Goal: Information Seeking & Learning: Learn about a topic

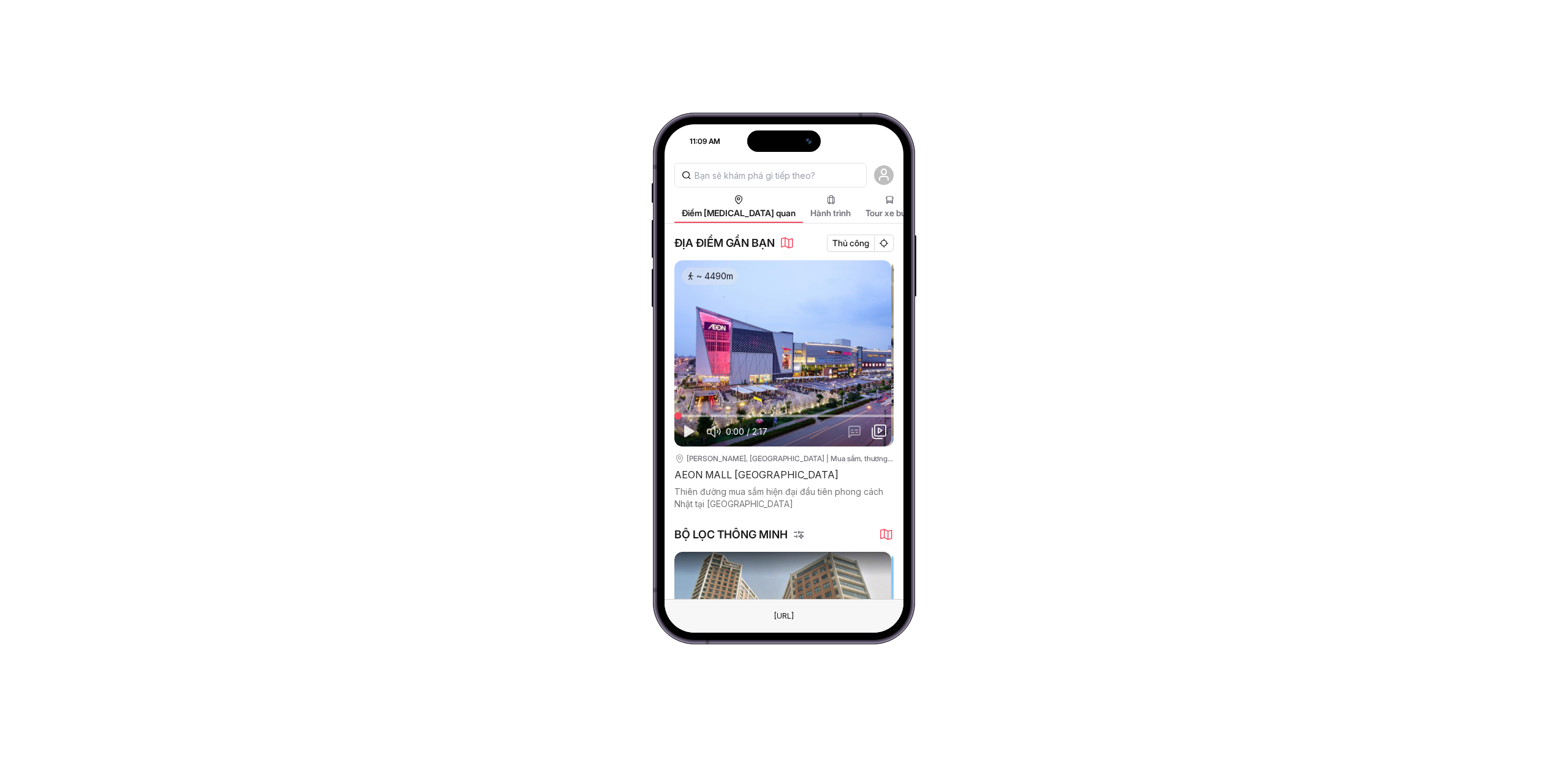
scroll to position [194, 0]
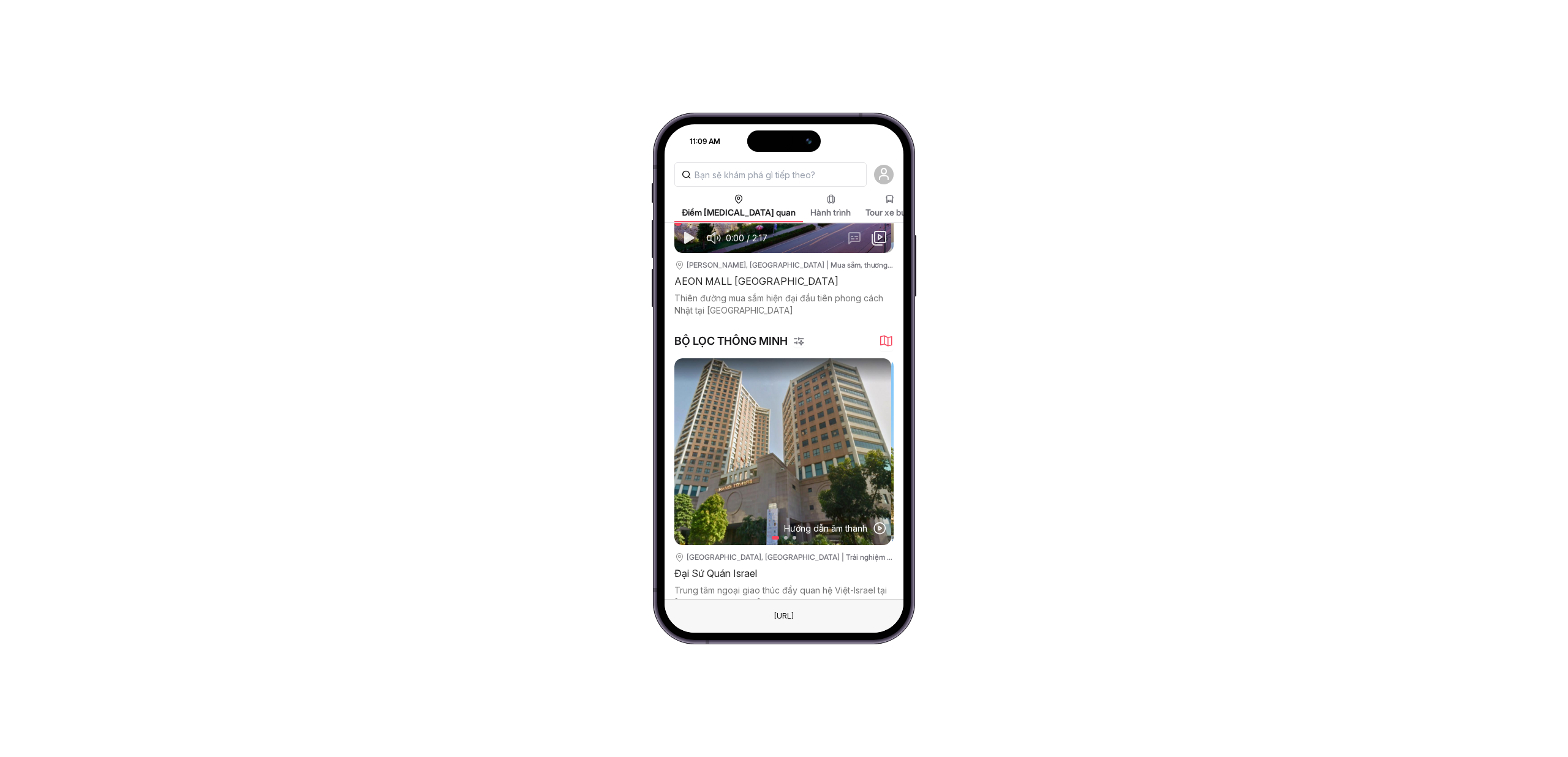
click at [813, 470] on img at bounding box center [782, 451] width 217 height 186
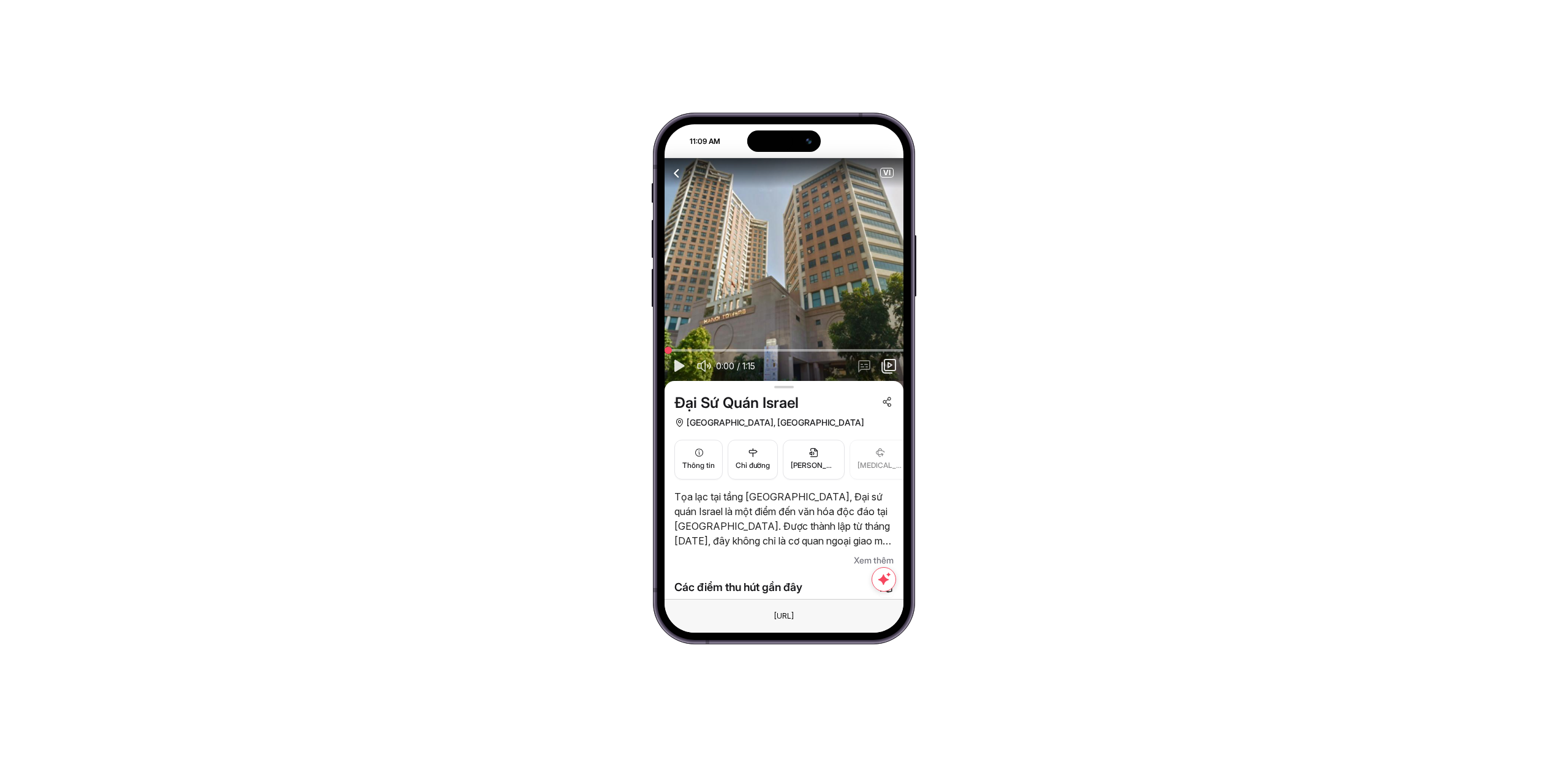
scroll to position [32, 0]
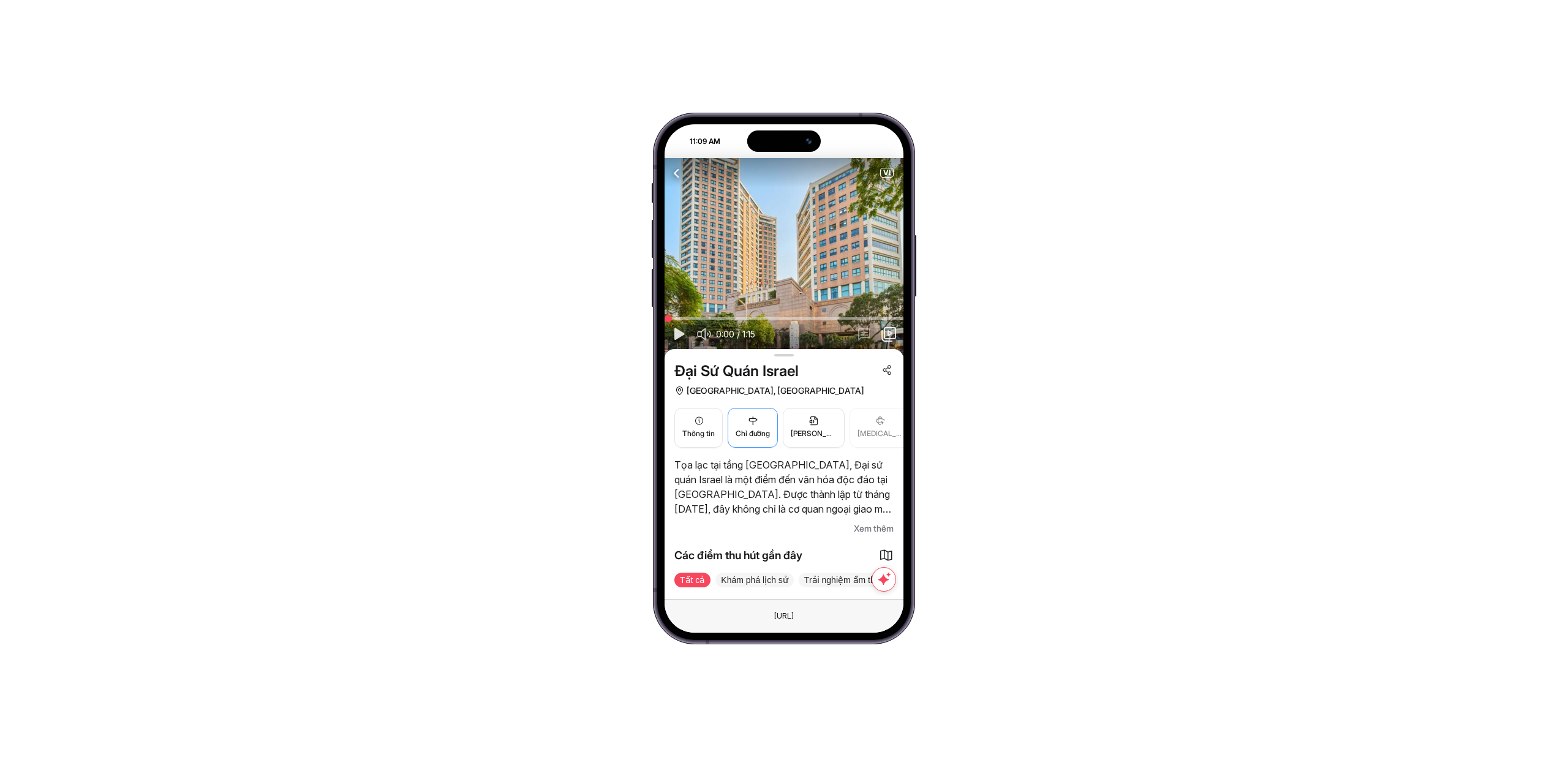
click at [765, 431] on span "Chỉ đường" at bounding box center [753, 434] width 35 height 12
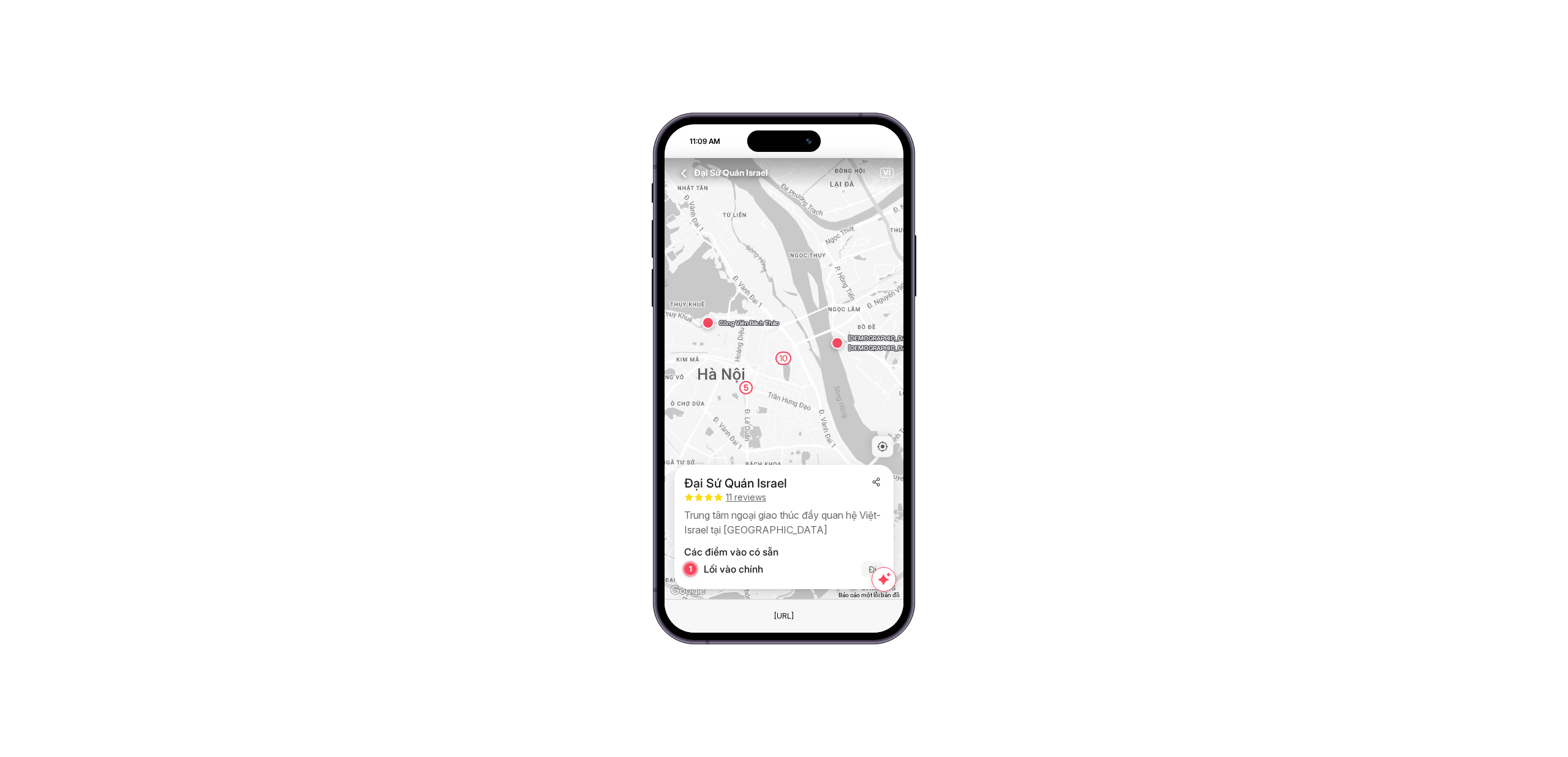
drag, startPoint x: 809, startPoint y: 360, endPoint x: 797, endPoint y: 343, distance: 20.8
click at [797, 344] on div "10 5 Công Viên Bách Thảo Chùa Bồ Đề" at bounding box center [784, 378] width 239 height 441
click at [677, 173] on icon "button" at bounding box center [684, 173] width 15 height 15
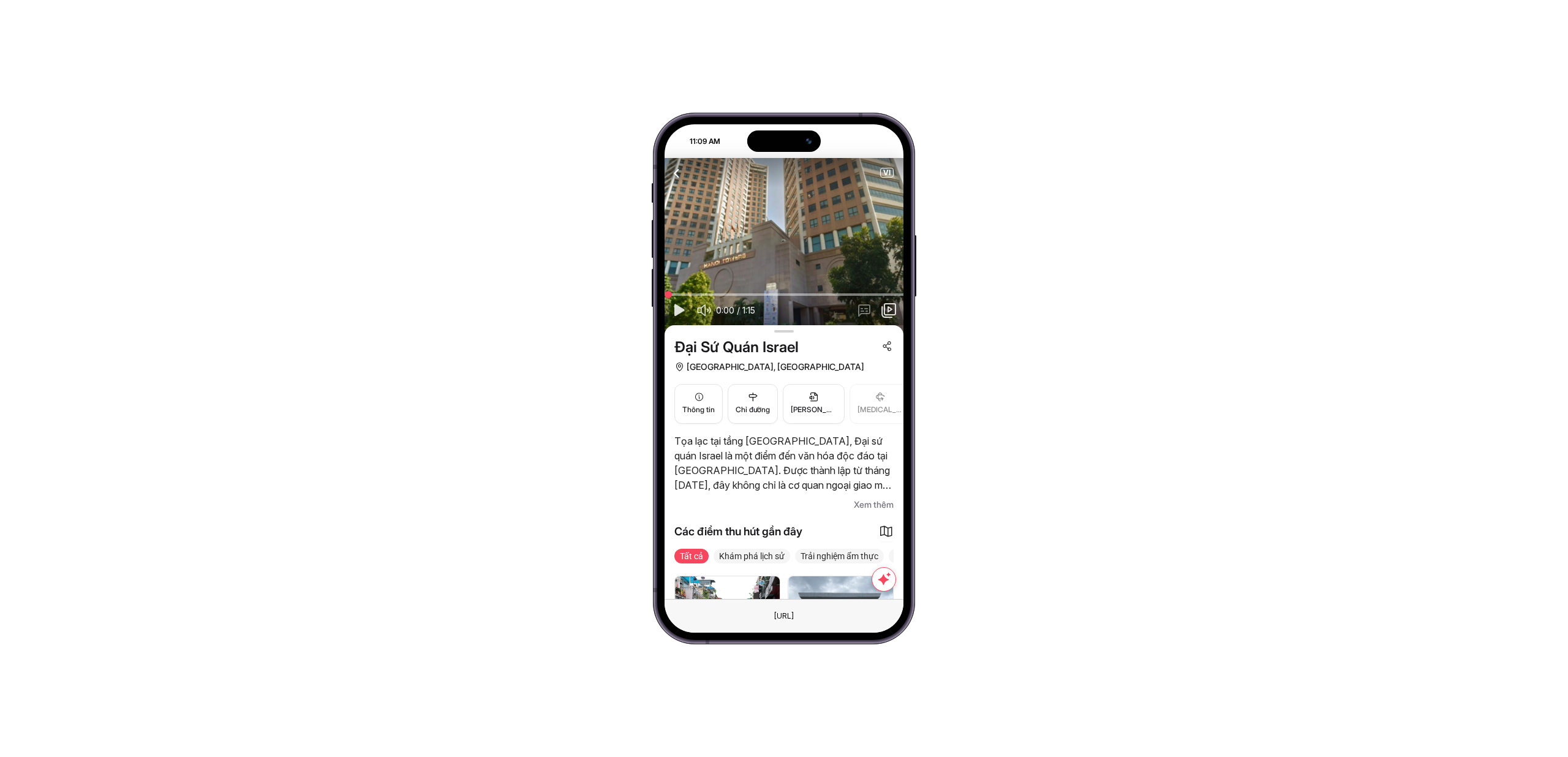
scroll to position [186, 0]
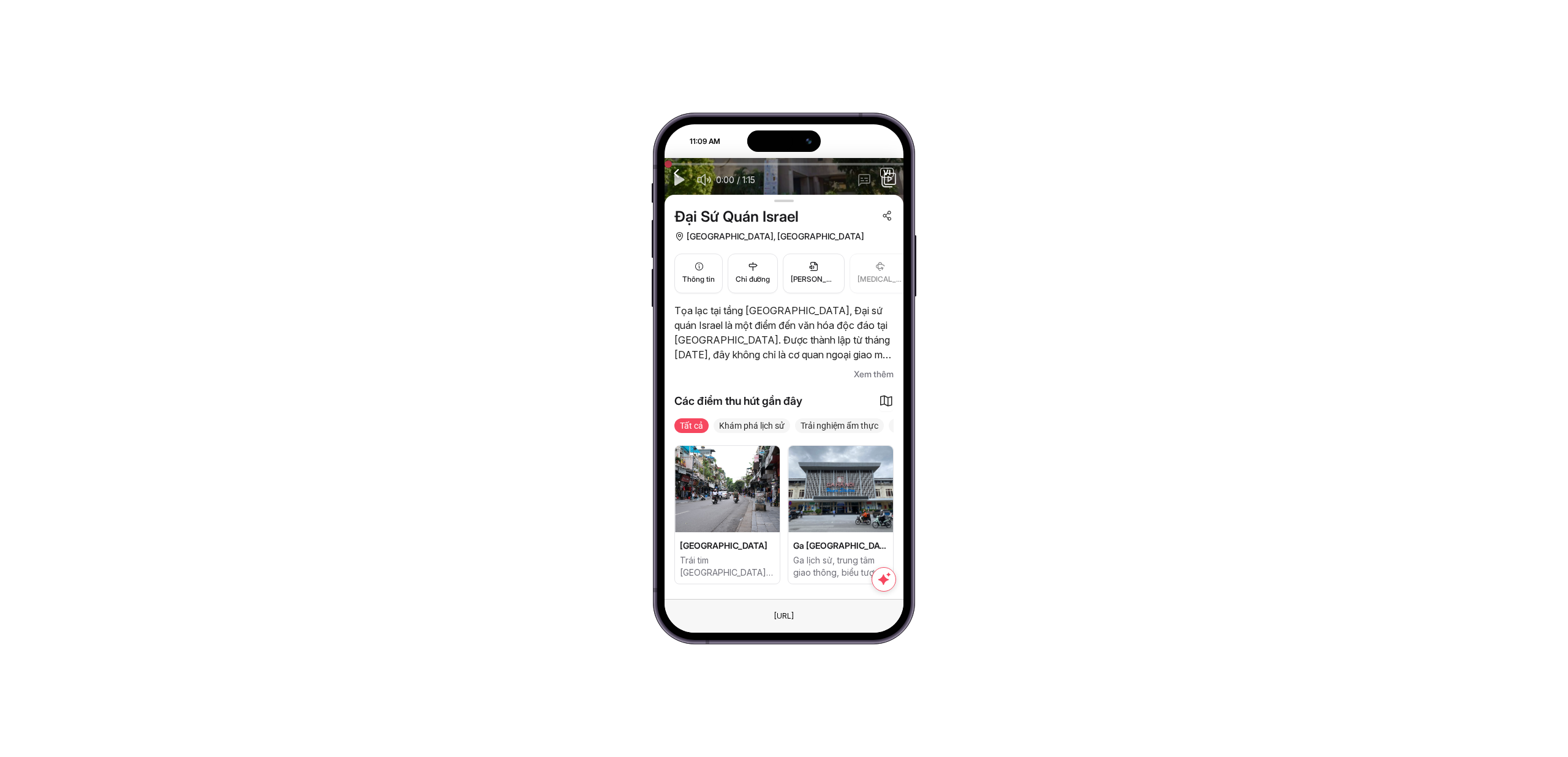
click at [752, 426] on span "Khám phá lịch sử" at bounding box center [752, 425] width 76 height 14
click at [834, 422] on span "Trải nghiệm ẩm thực" at bounding box center [839, 425] width 89 height 14
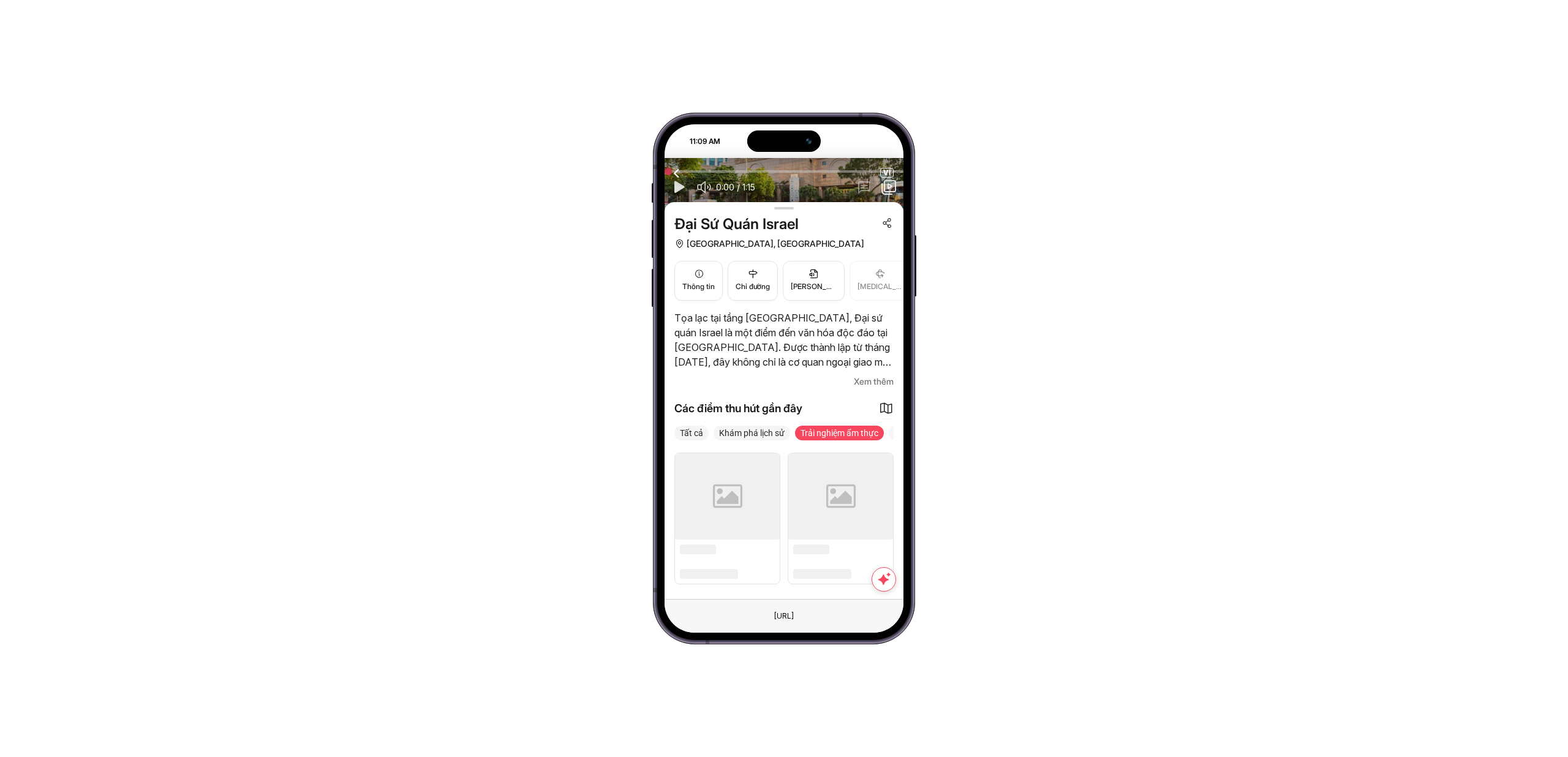
scroll to position [179, 0]
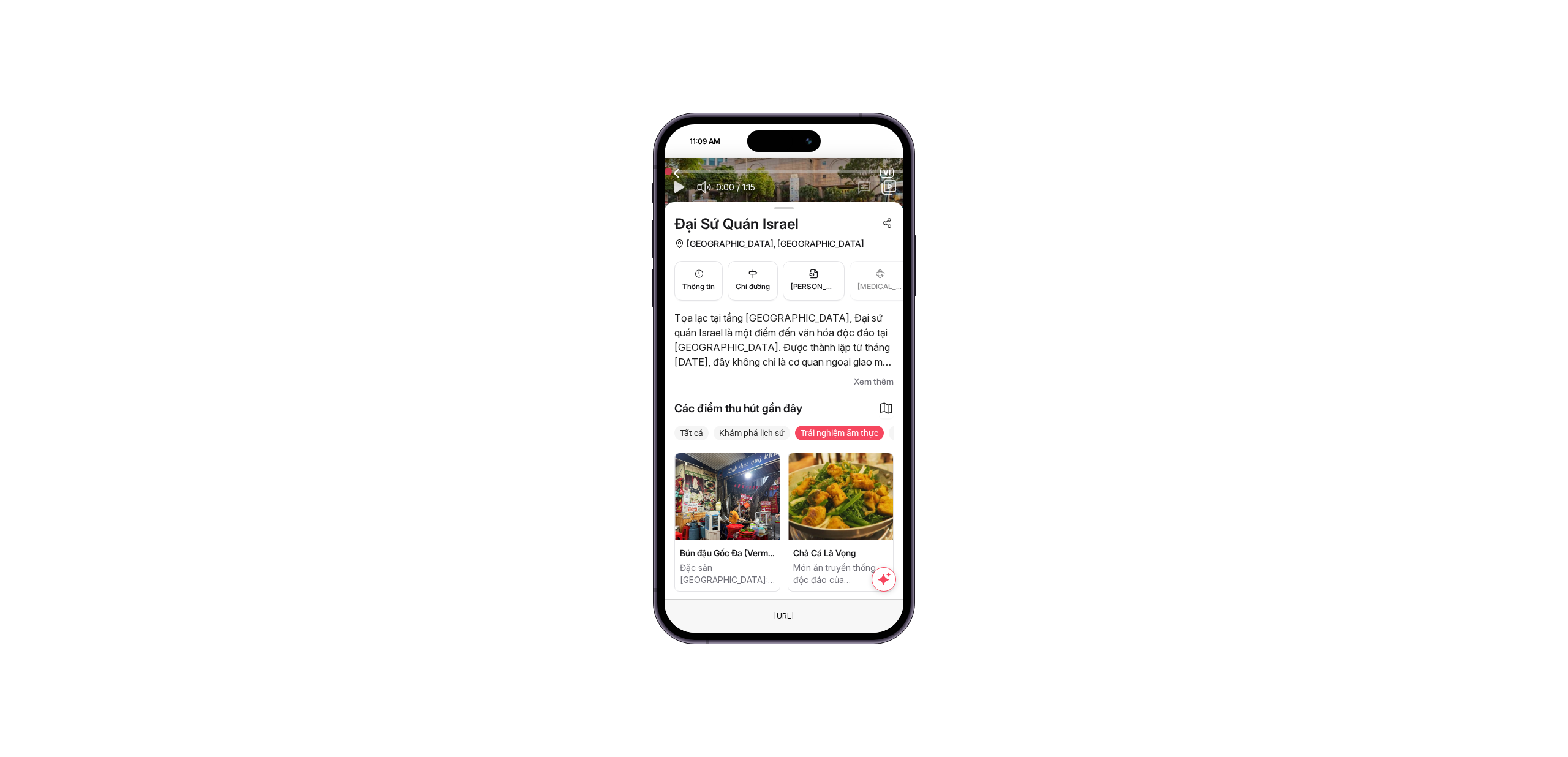
click at [772, 430] on span "Khám phá lịch sử" at bounding box center [752, 433] width 76 height 14
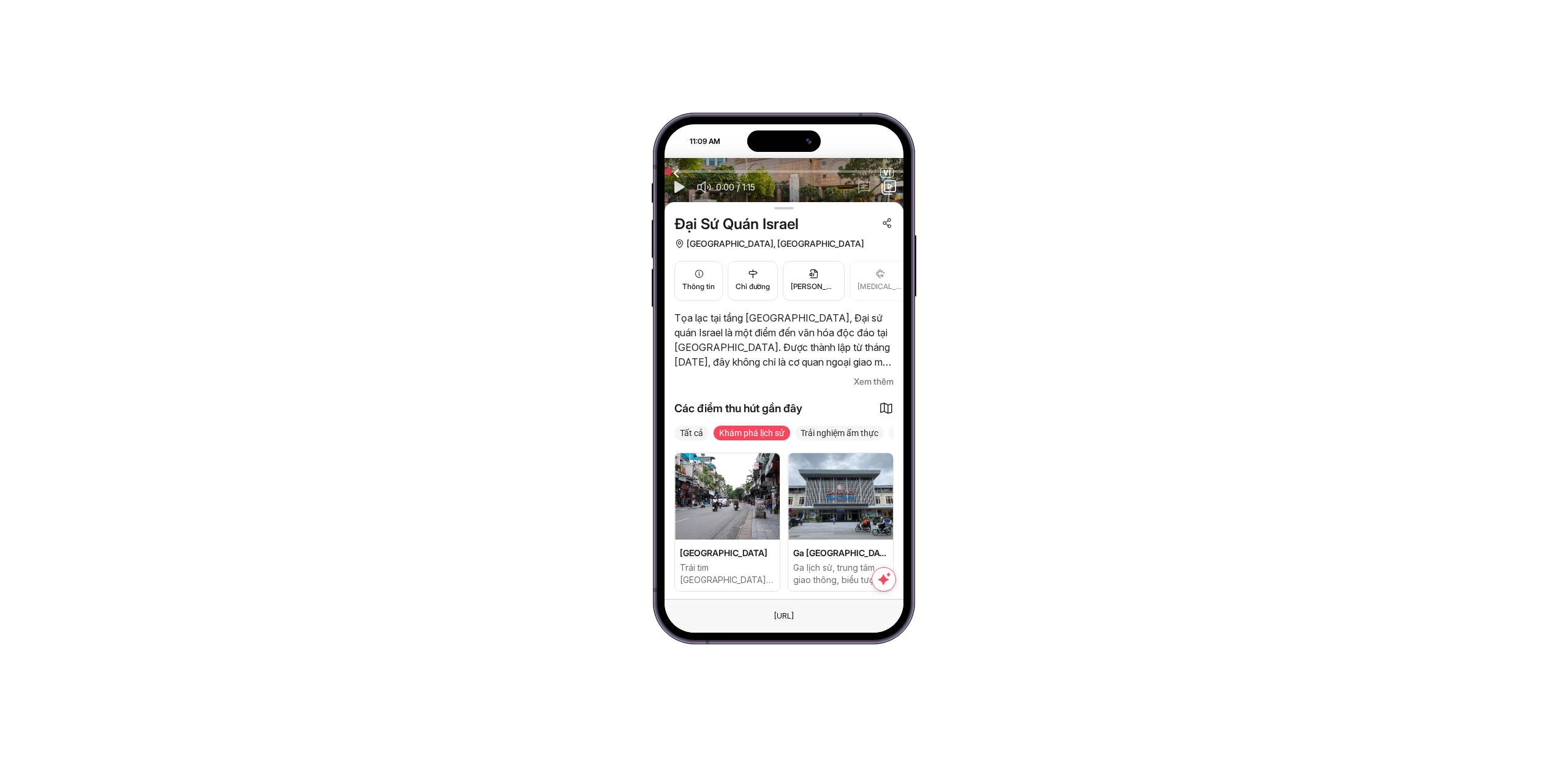
click at [696, 430] on span "Tất cả" at bounding box center [692, 433] width 35 height 14
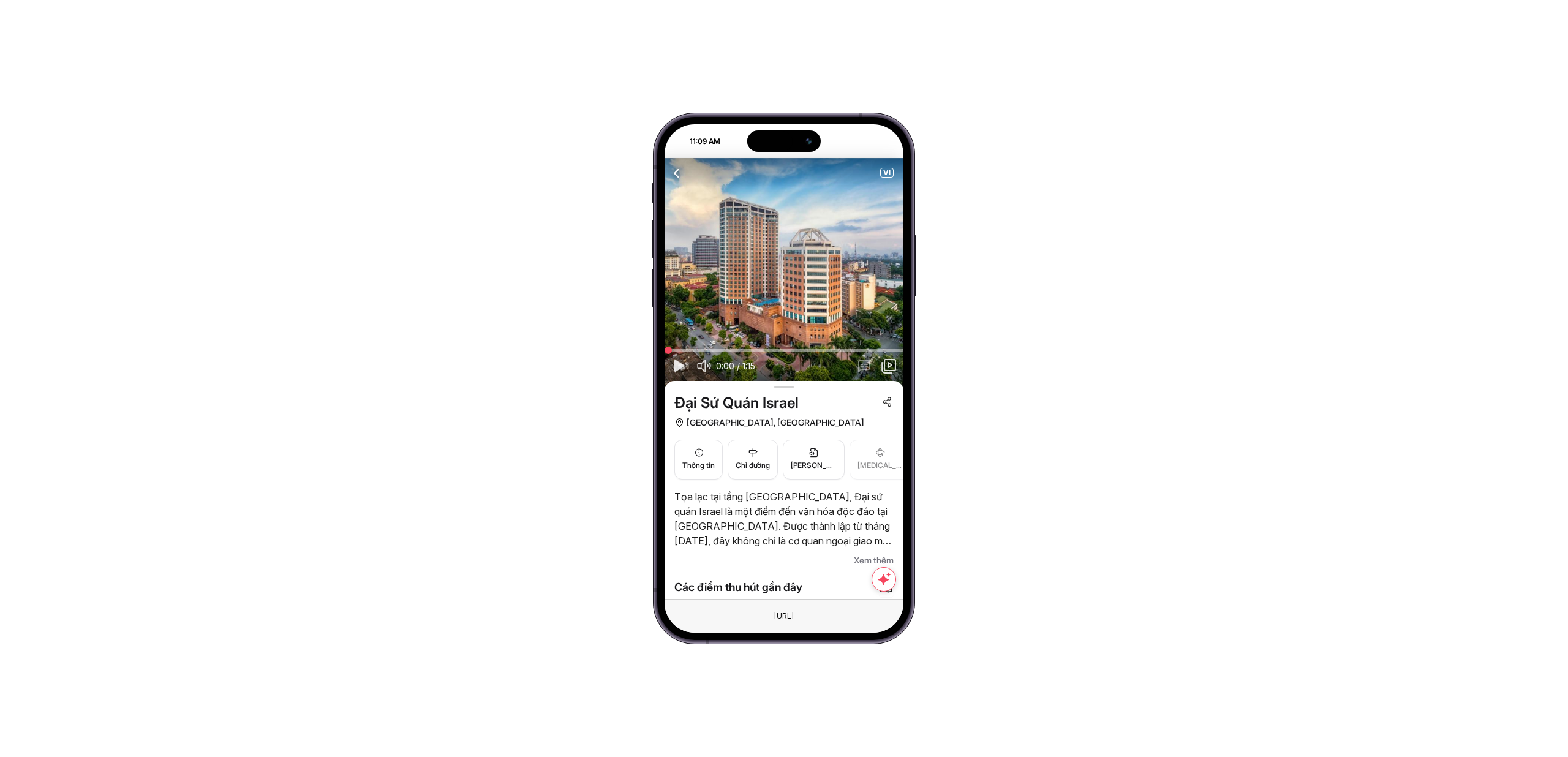
click at [675, 173] on icon "button" at bounding box center [676, 173] width 15 height 15
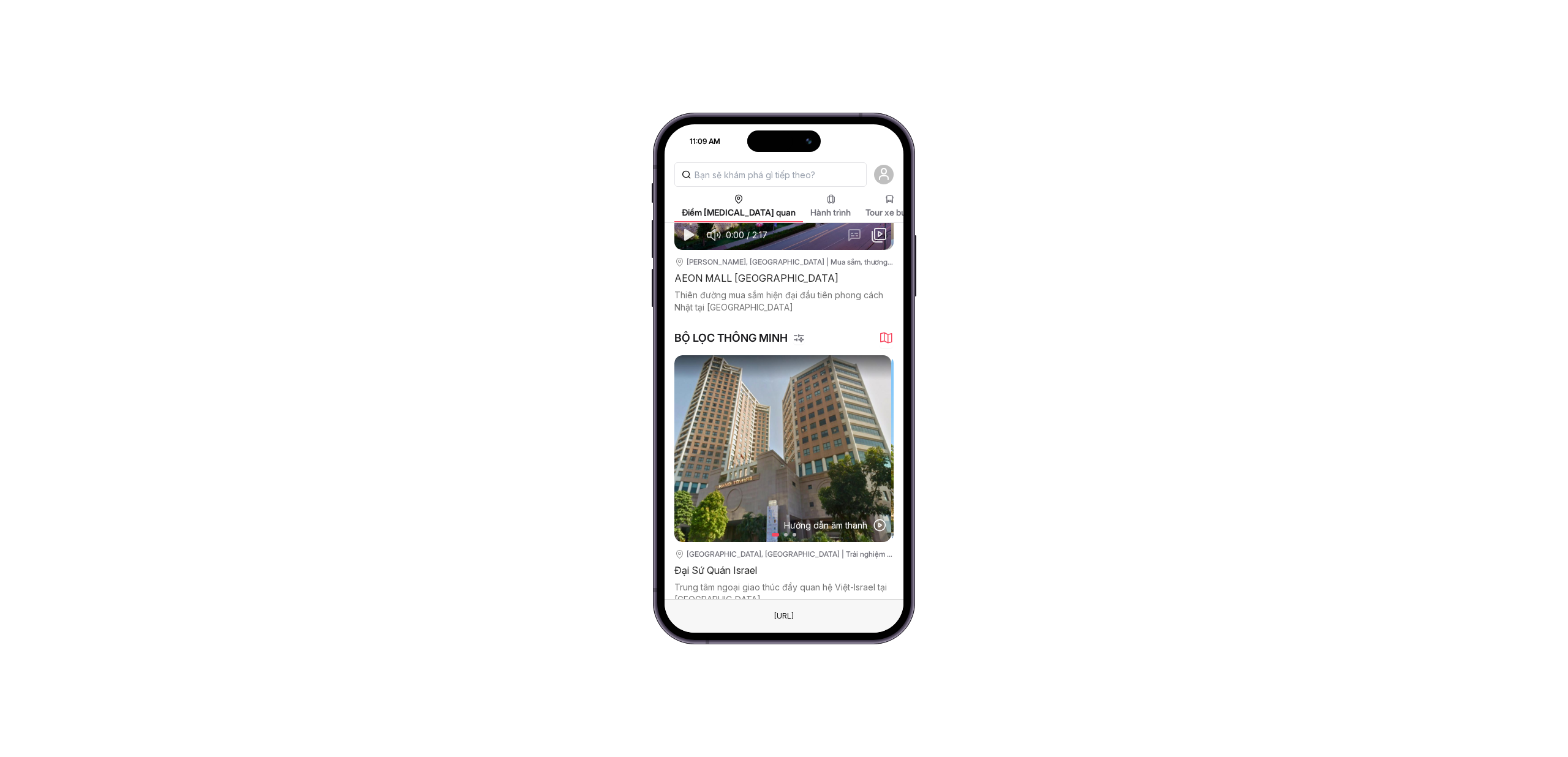
scroll to position [63, 0]
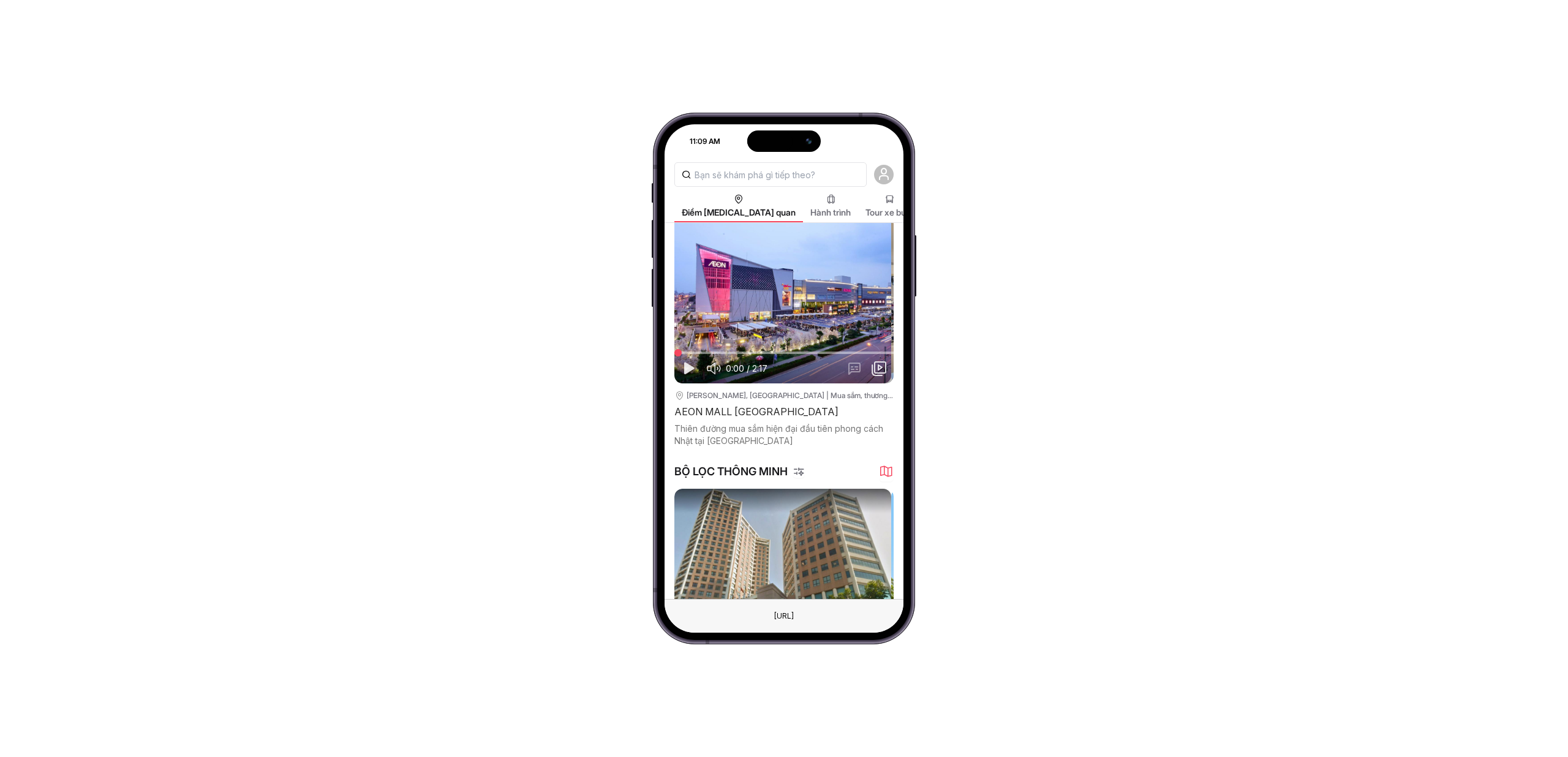
click at [810, 212] on span "Hành trình" at bounding box center [830, 212] width 40 height 12
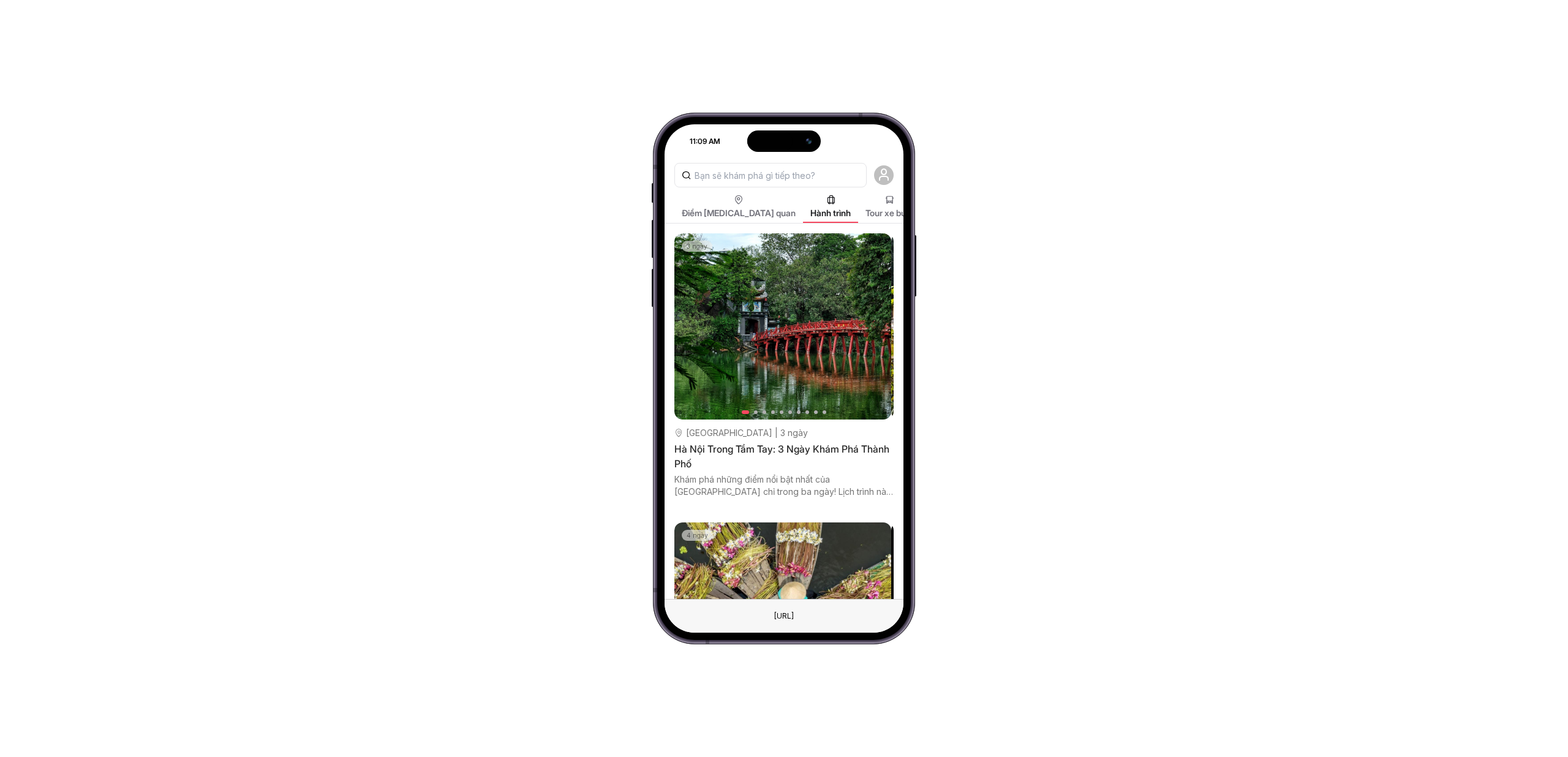
click at [838, 266] on img at bounding box center [782, 326] width 217 height 186
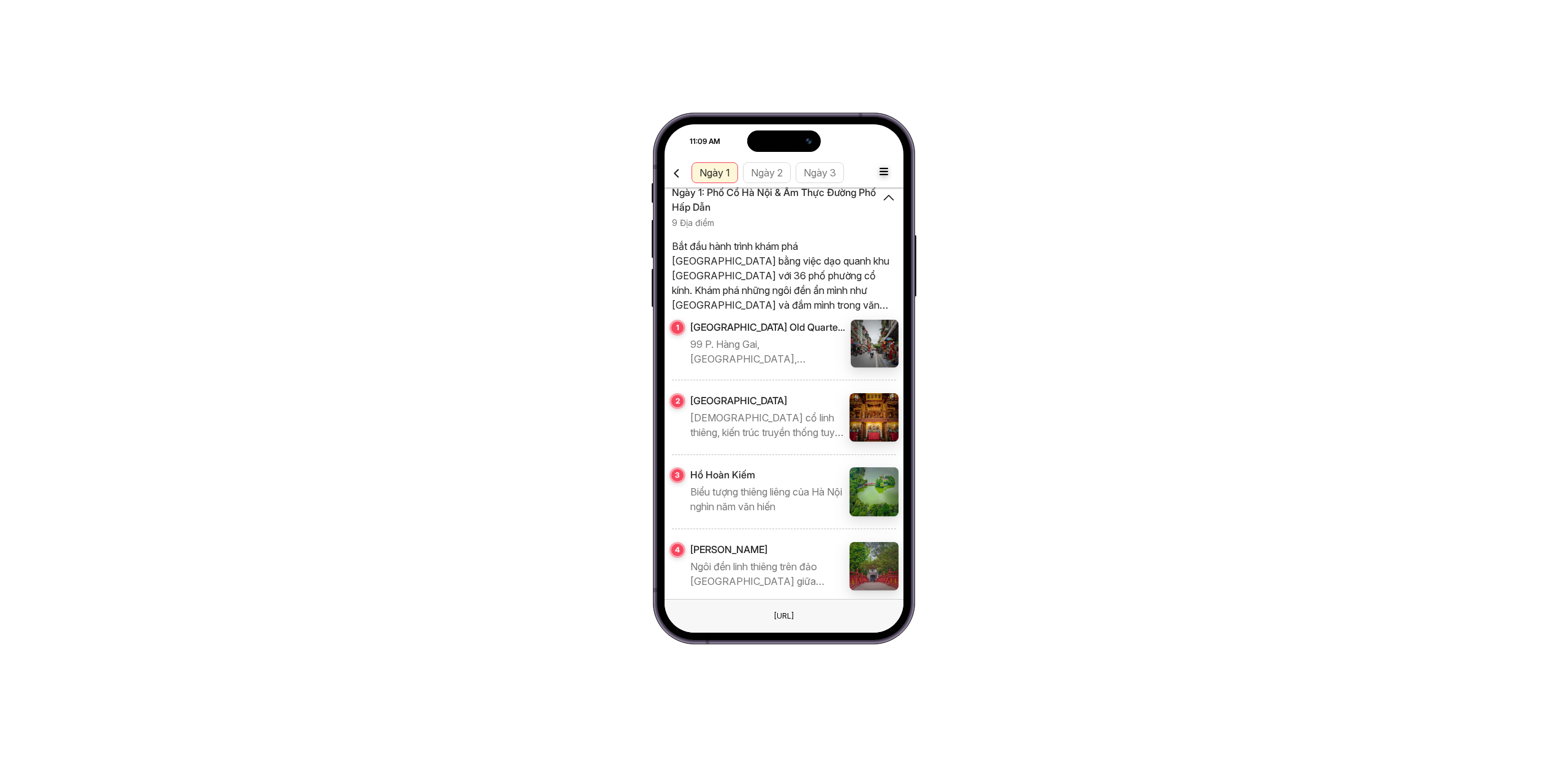
scroll to position [402, 0]
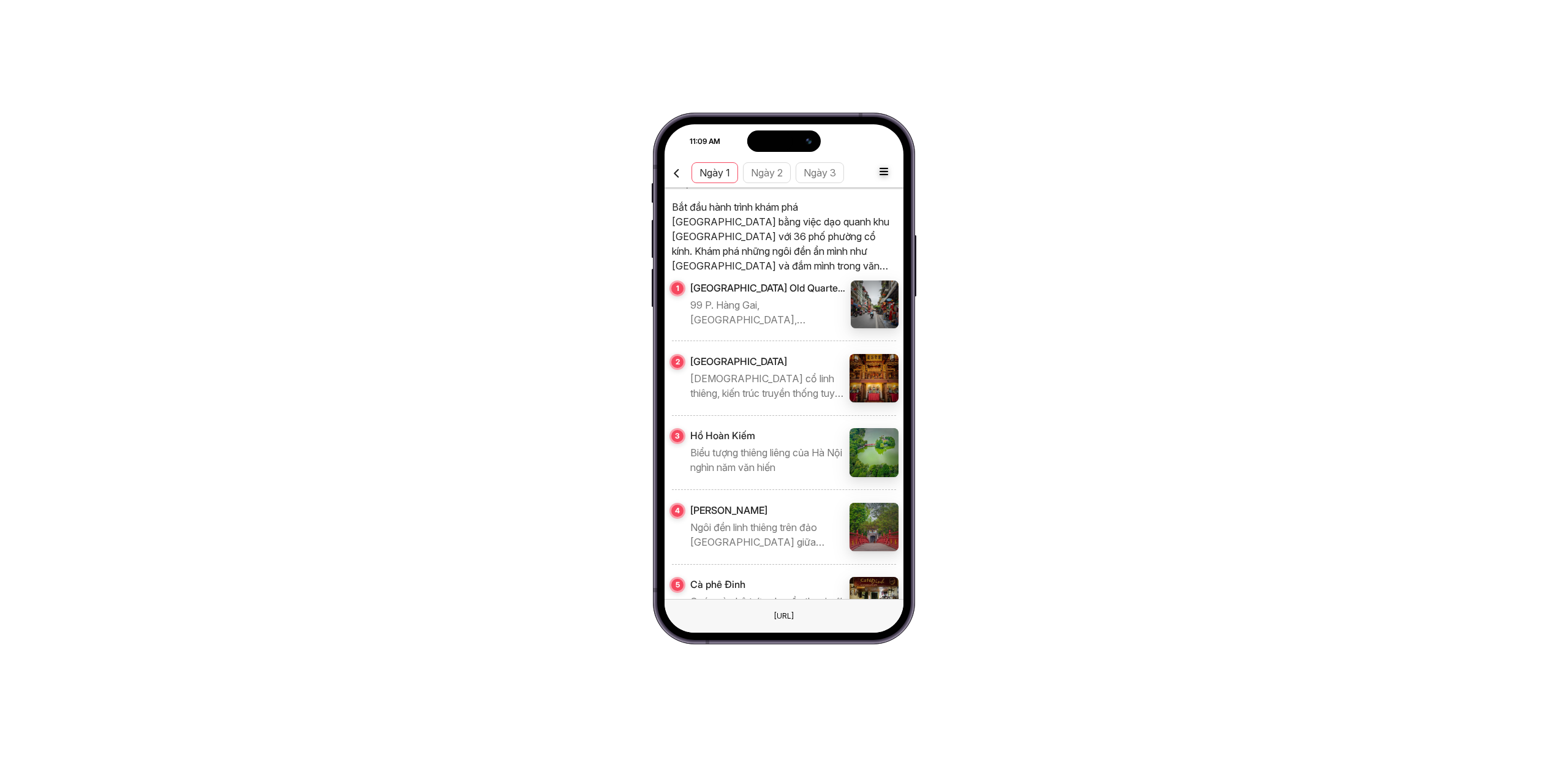
click at [784, 299] on p "99 P. Hàng Gai, Hàng Gai, Hoàn Kiếm, Hà Nội 10000, Việt Nam" at bounding box center [768, 312] width 155 height 30
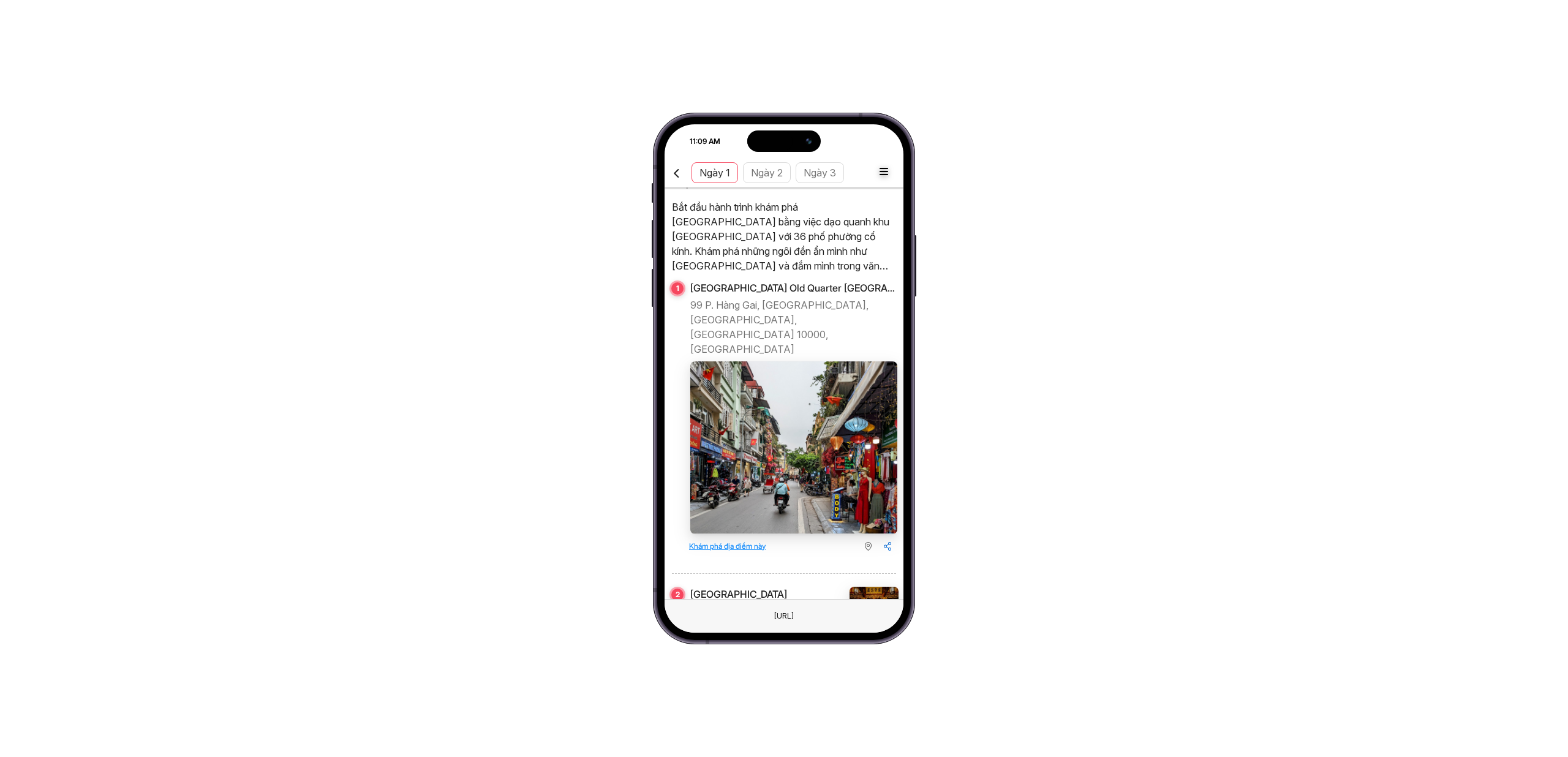
scroll to position [553, 0]
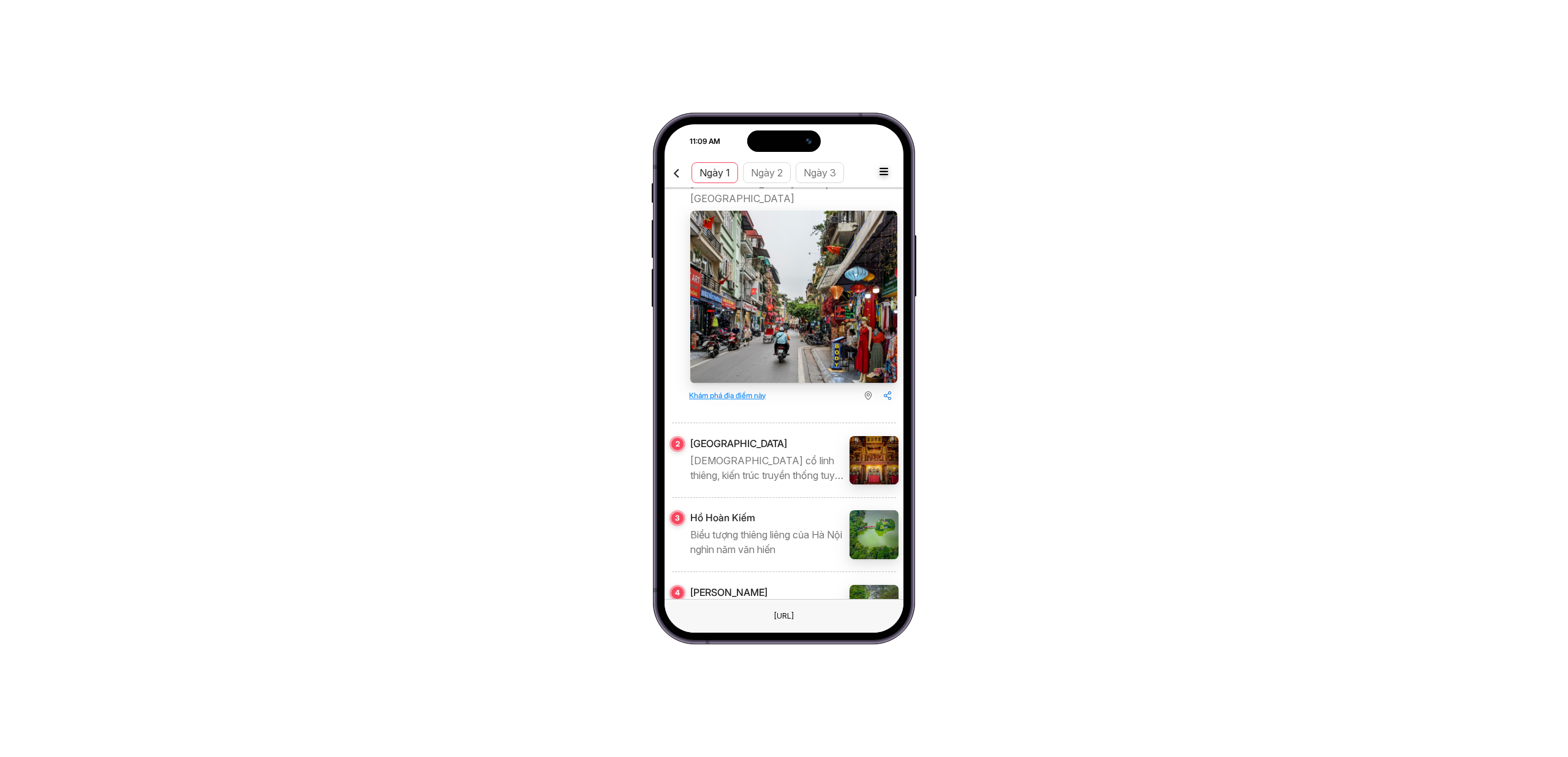
click at [806, 453] on p "Đền cổ linh thiêng, kiến trúc truyền thống tuyệt đẹp." at bounding box center [767, 468] width 155 height 30
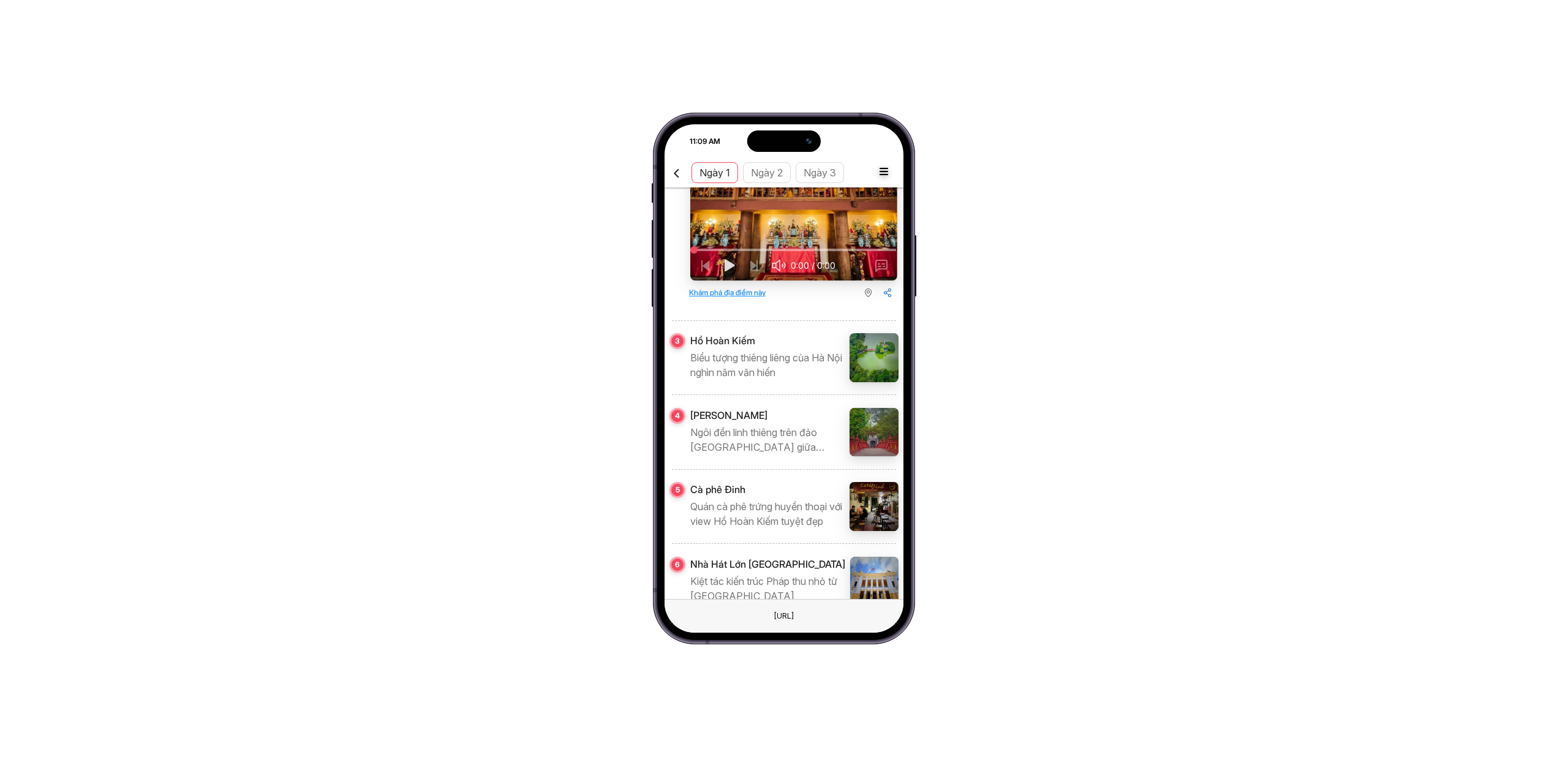
scroll to position [1024, 0]
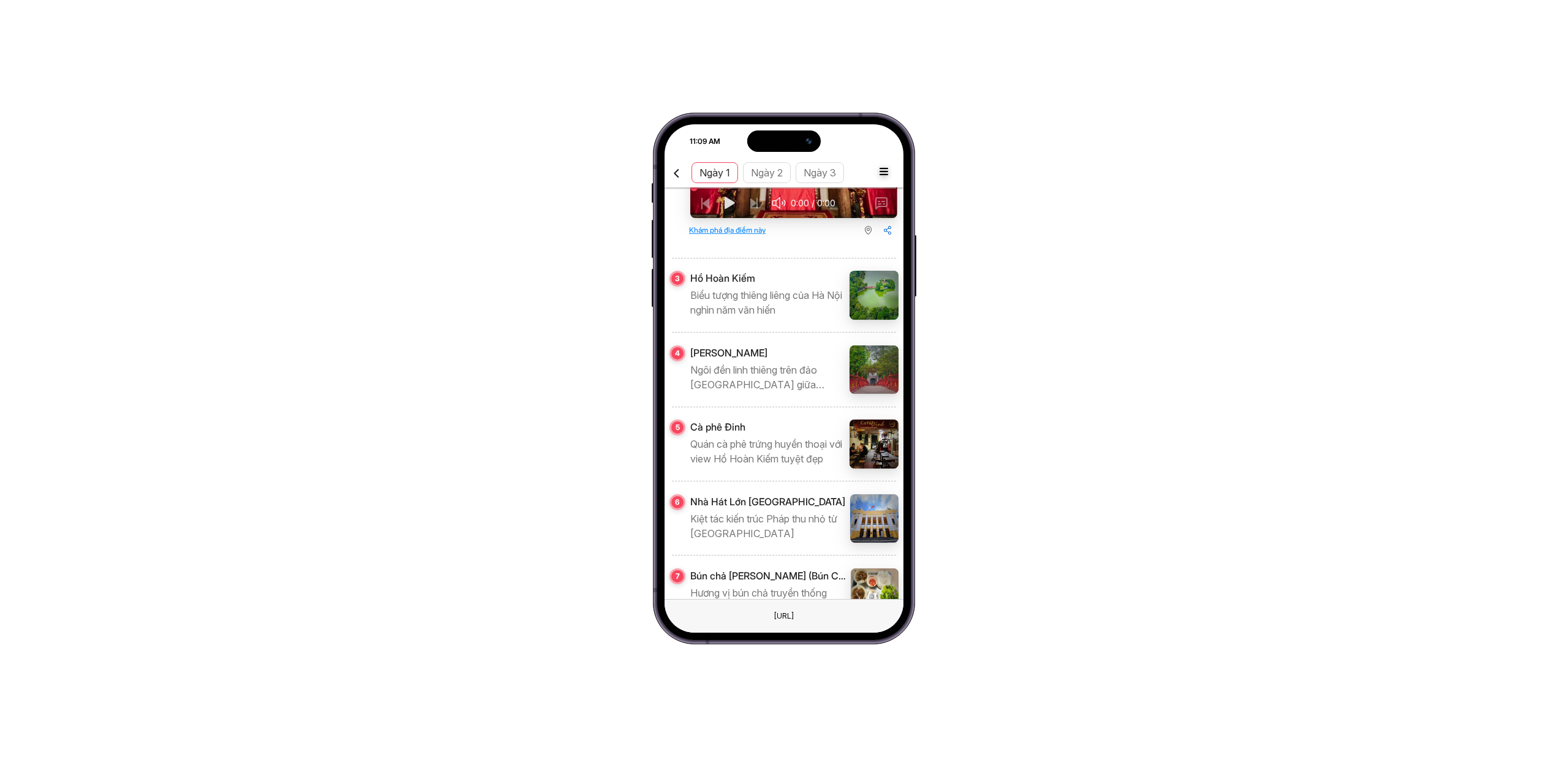
click at [871, 275] on img at bounding box center [874, 295] width 49 height 49
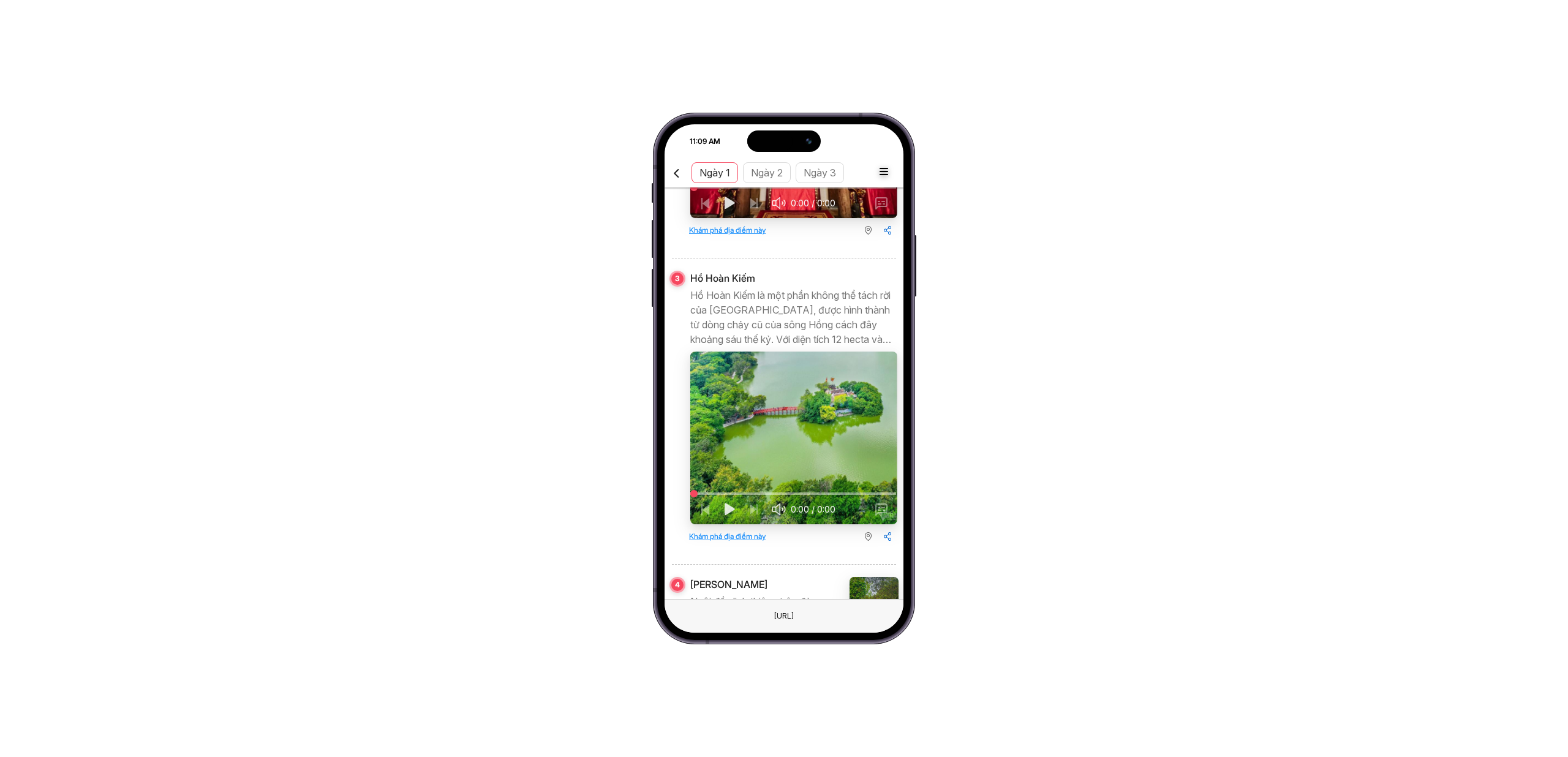
scroll to position [1218, 0]
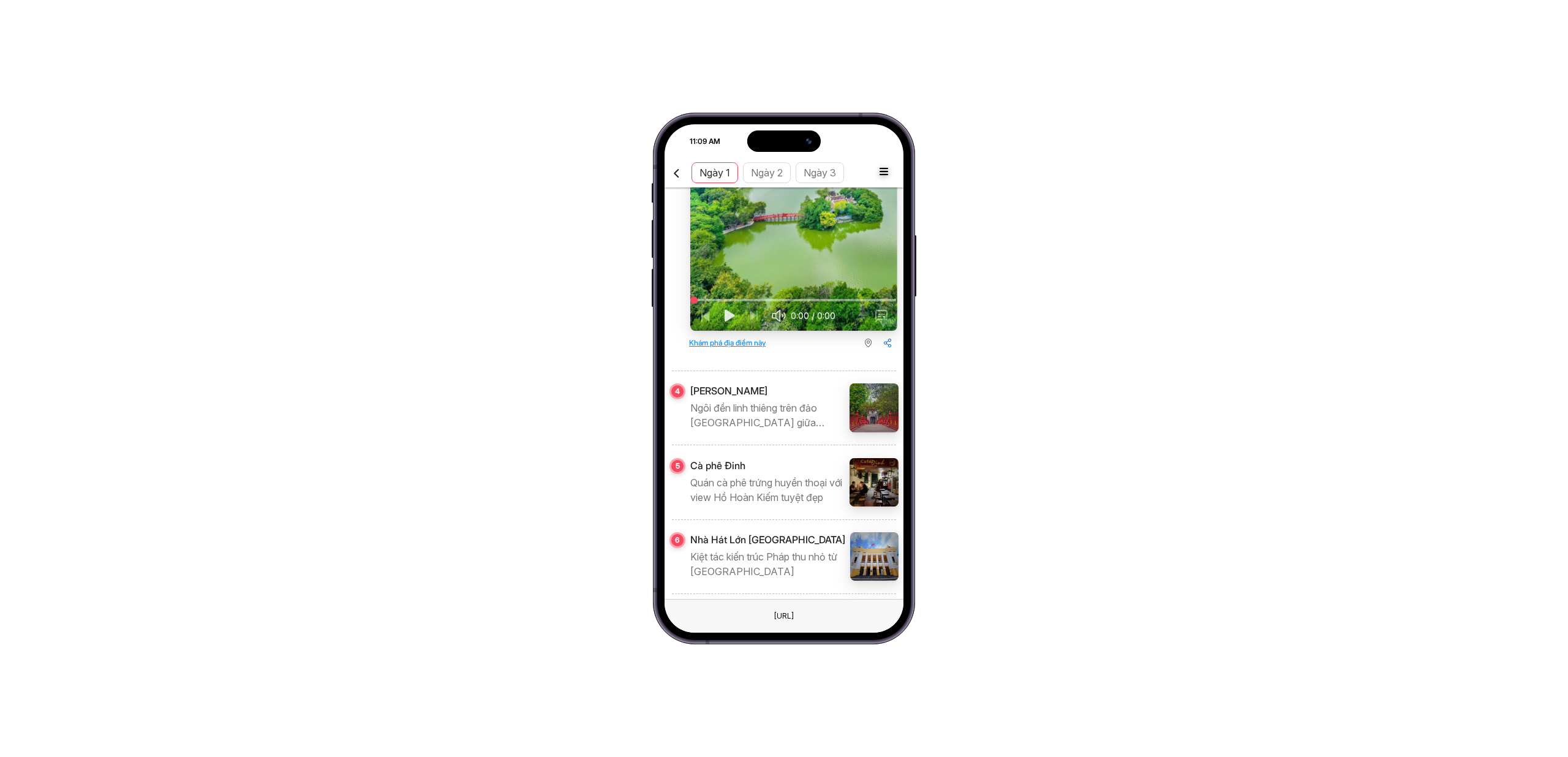
click at [879, 384] on img at bounding box center [874, 408] width 49 height 49
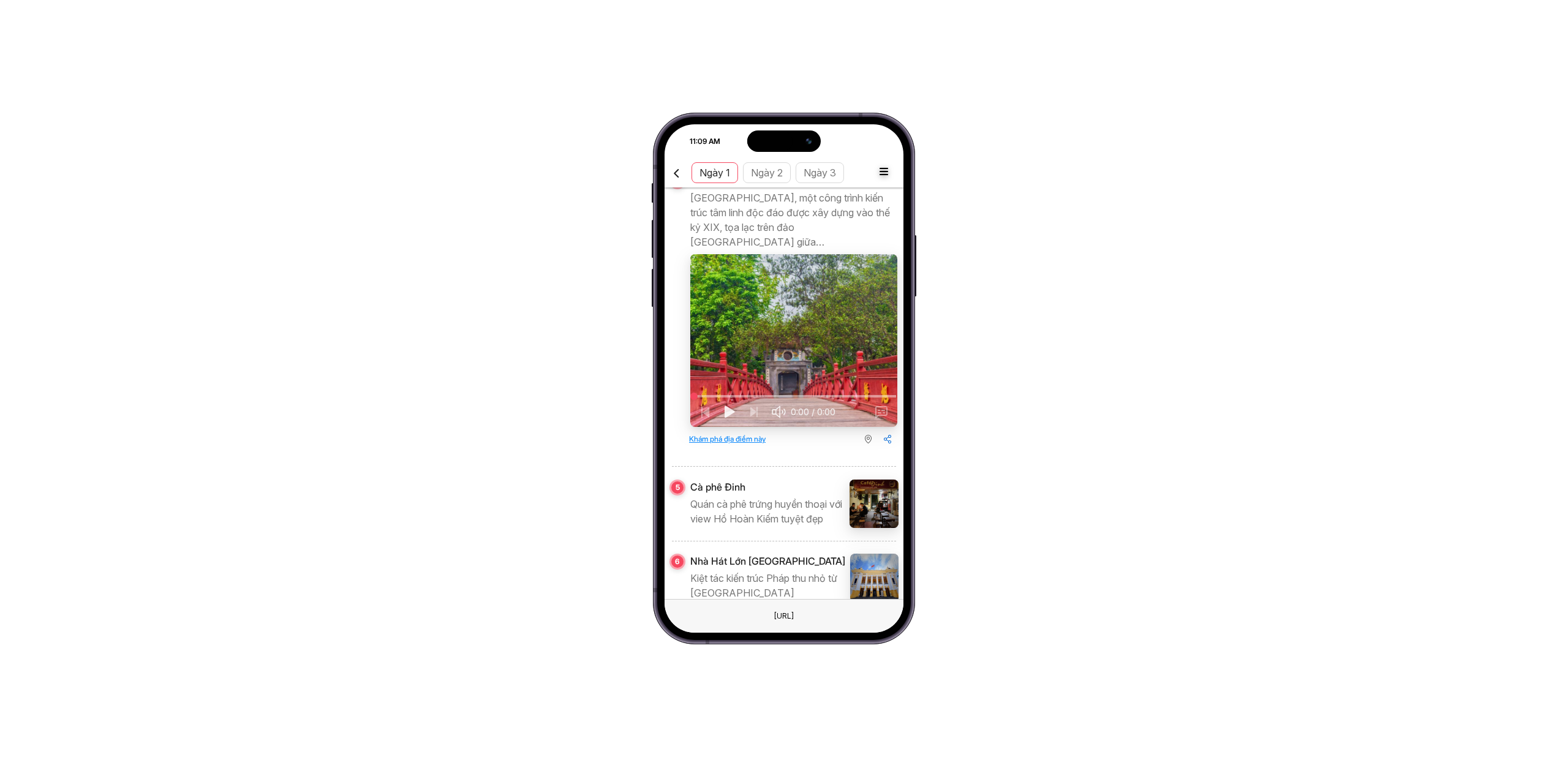
click at [864, 480] on img at bounding box center [874, 504] width 49 height 49
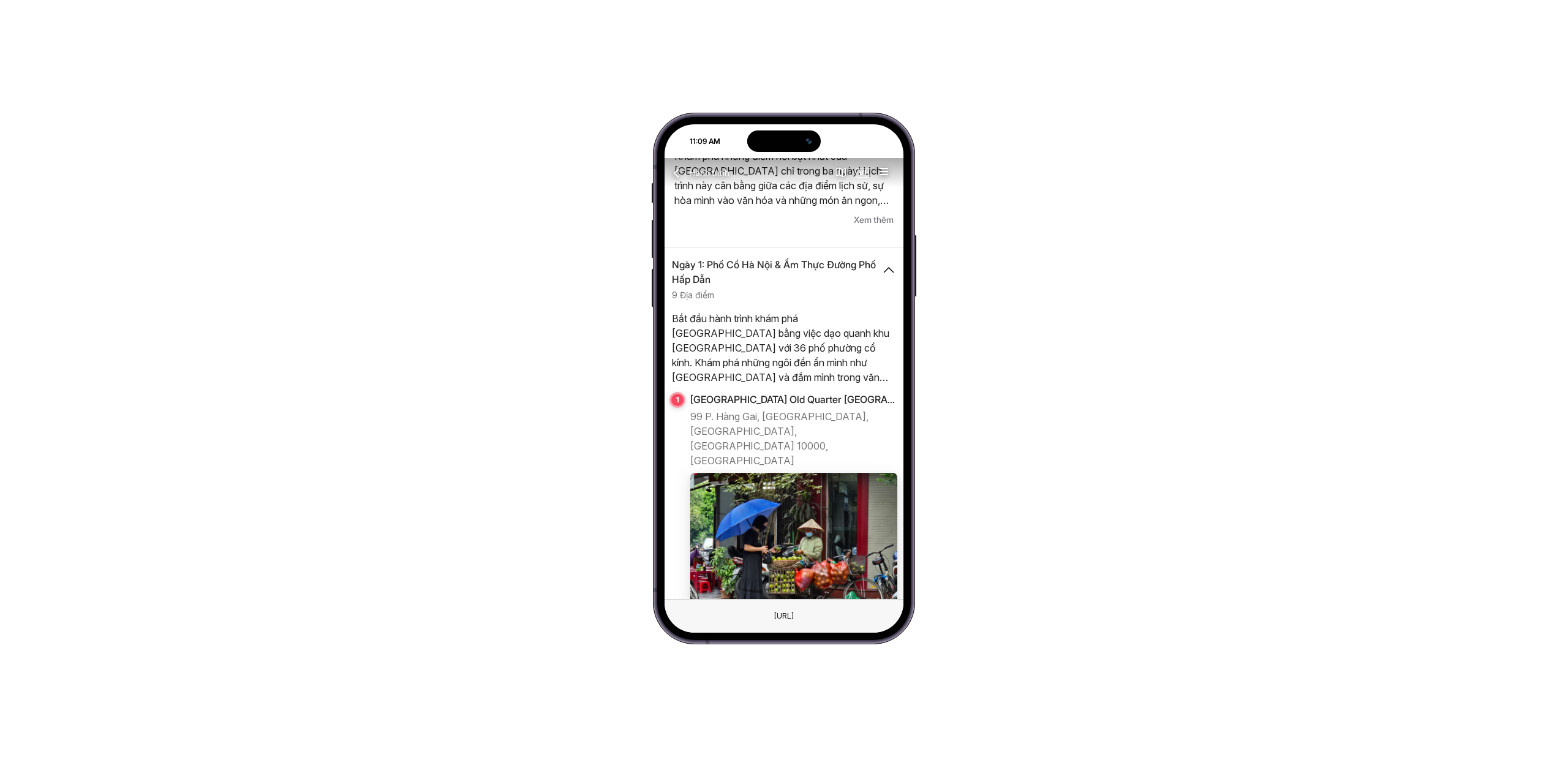
scroll to position [0, 0]
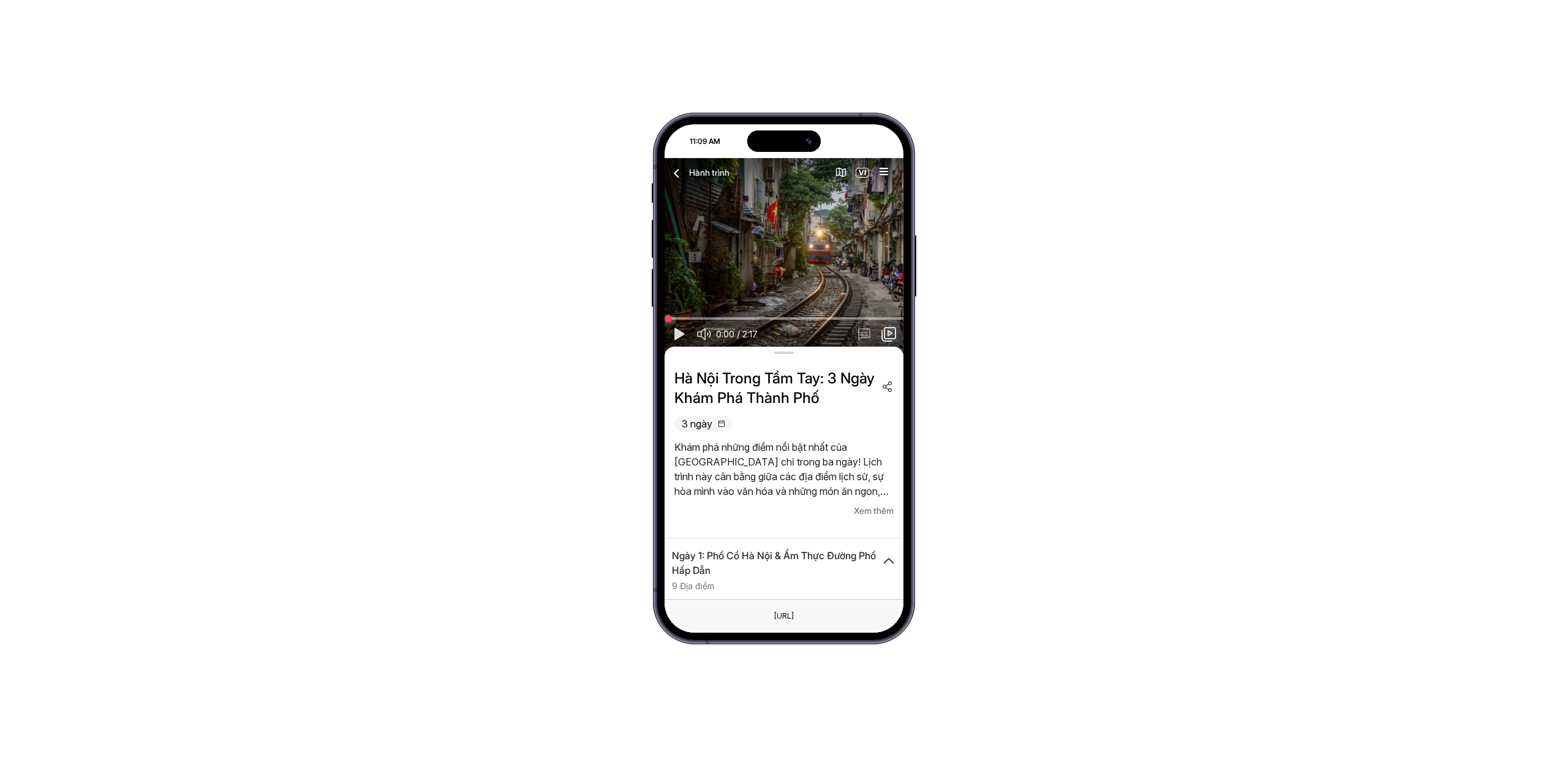
click at [884, 171] on icon "button" at bounding box center [884, 171] width 15 height 15
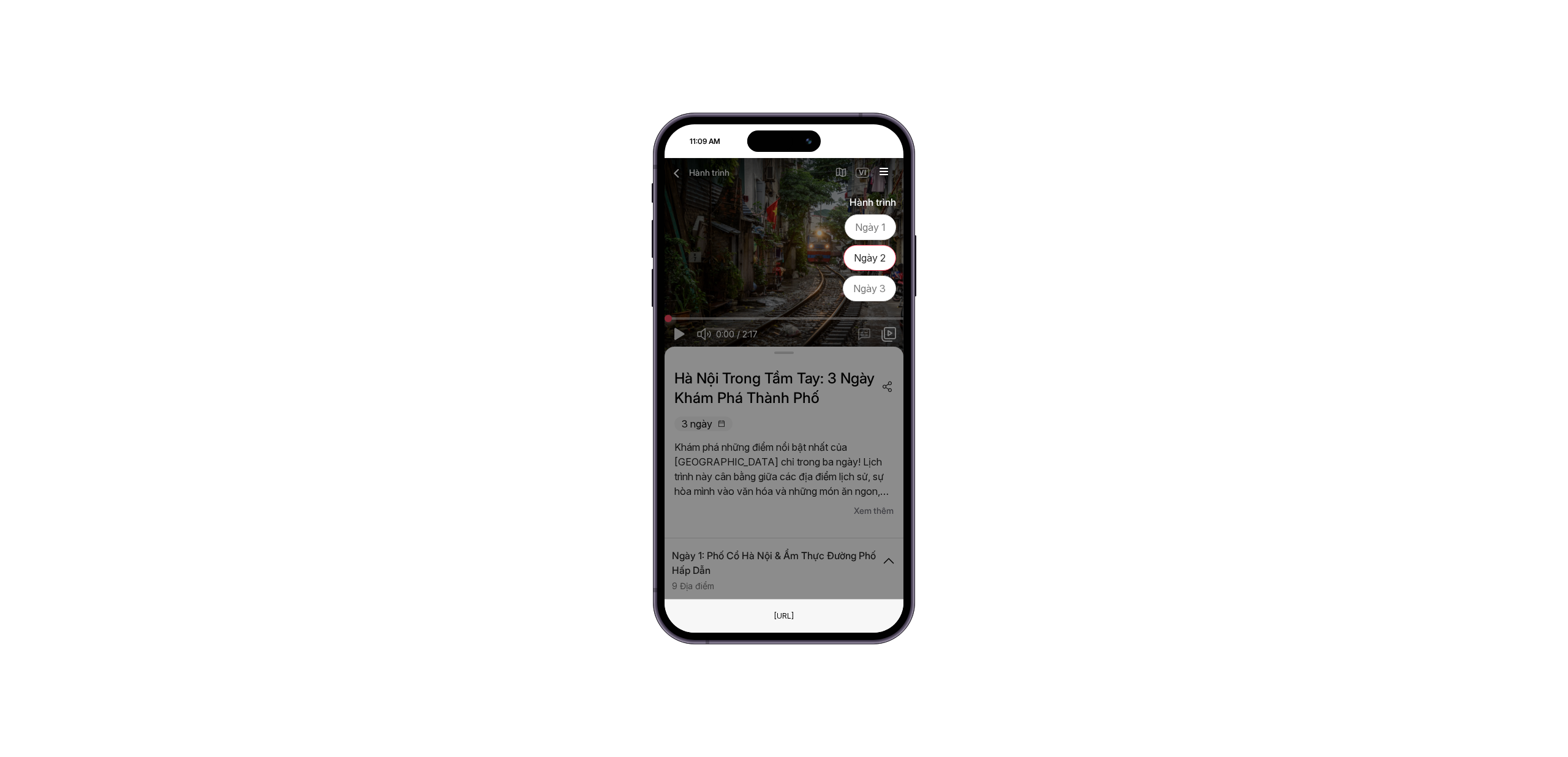
click at [884, 171] on icon "button" at bounding box center [884, 171] width 15 height 15
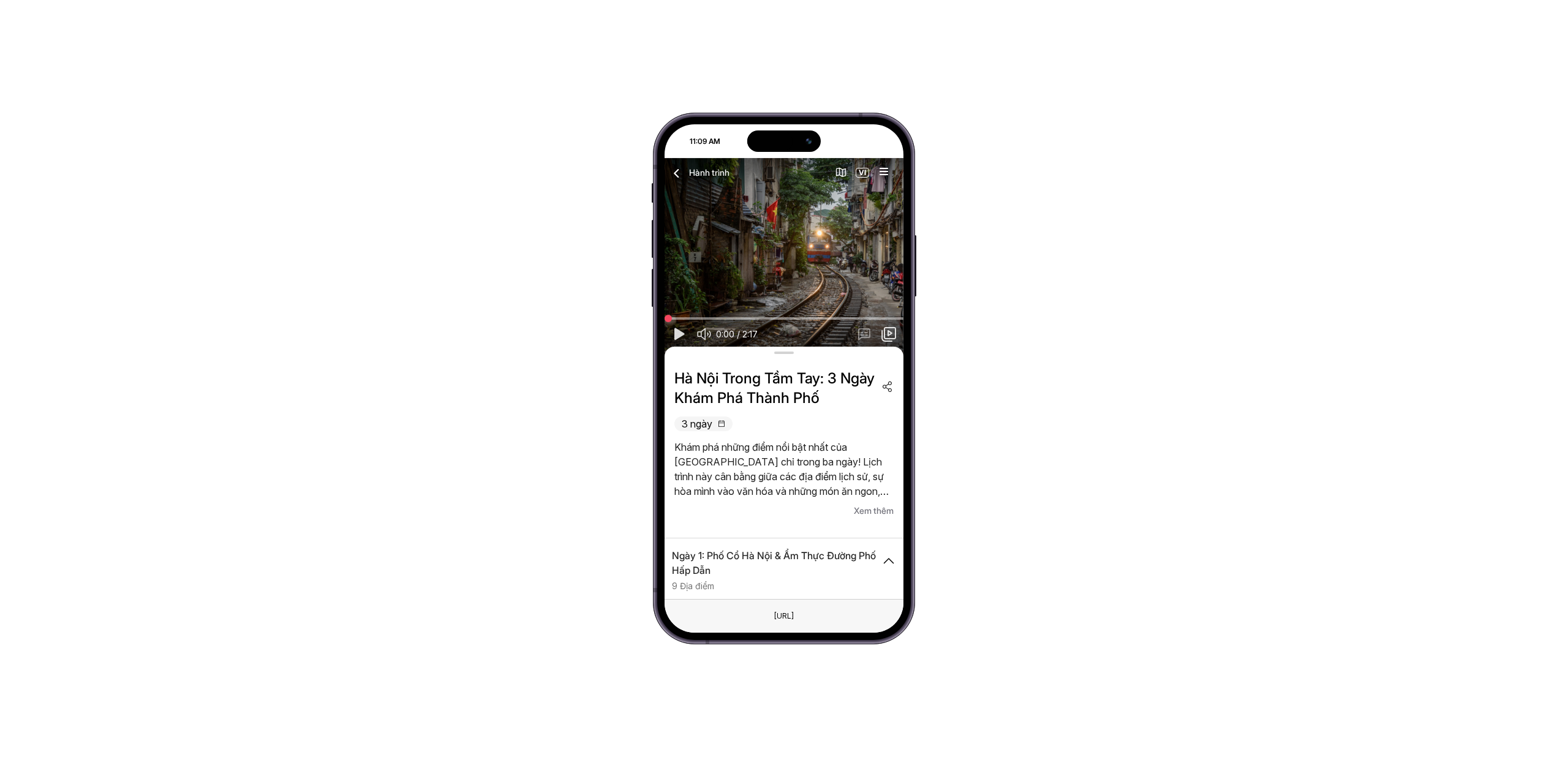
click at [686, 171] on button "button" at bounding box center [676, 172] width 19 height 19
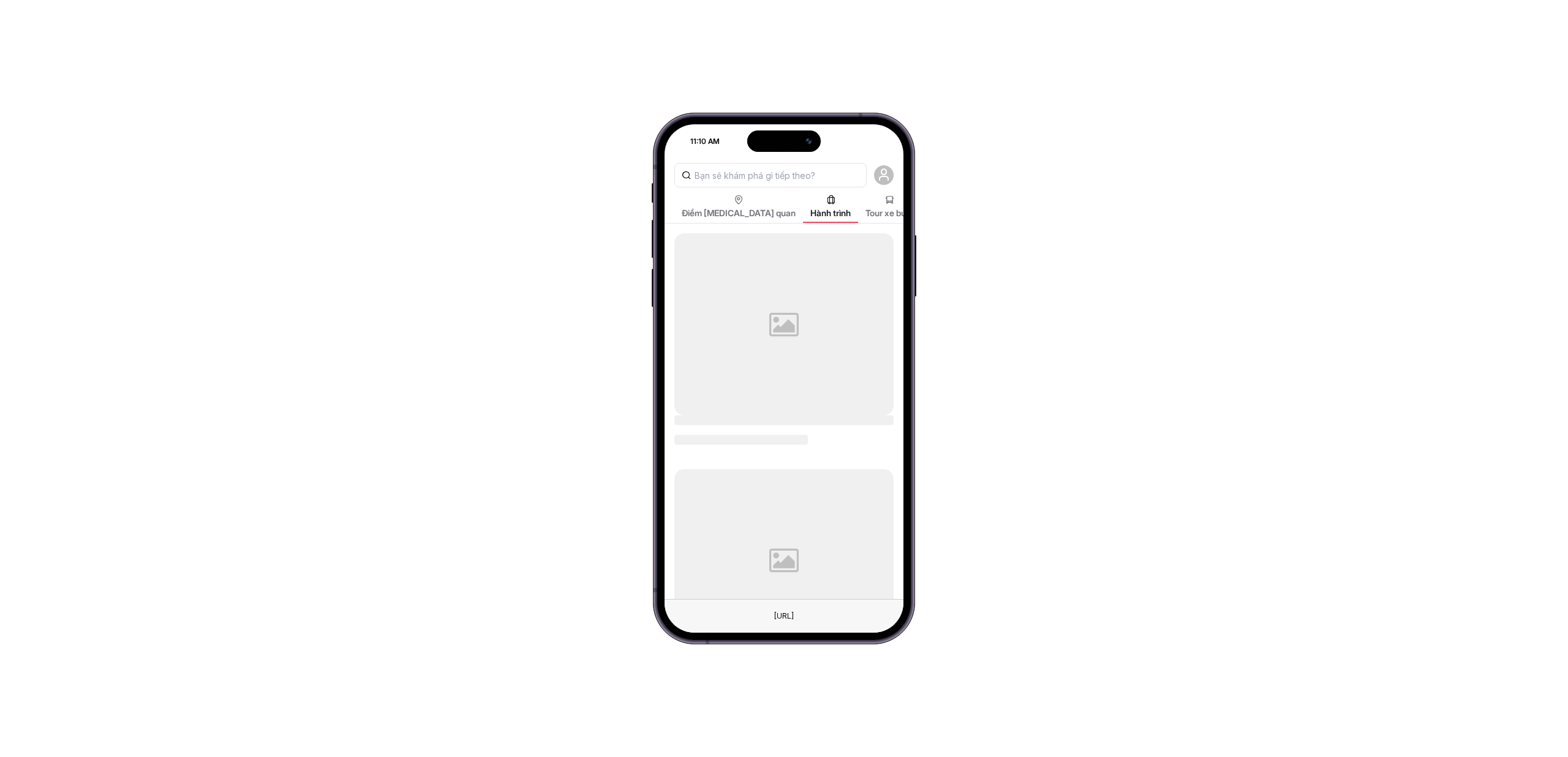
click at [858, 205] on div "Tour xe buýt" at bounding box center [890, 207] width 63 height 31
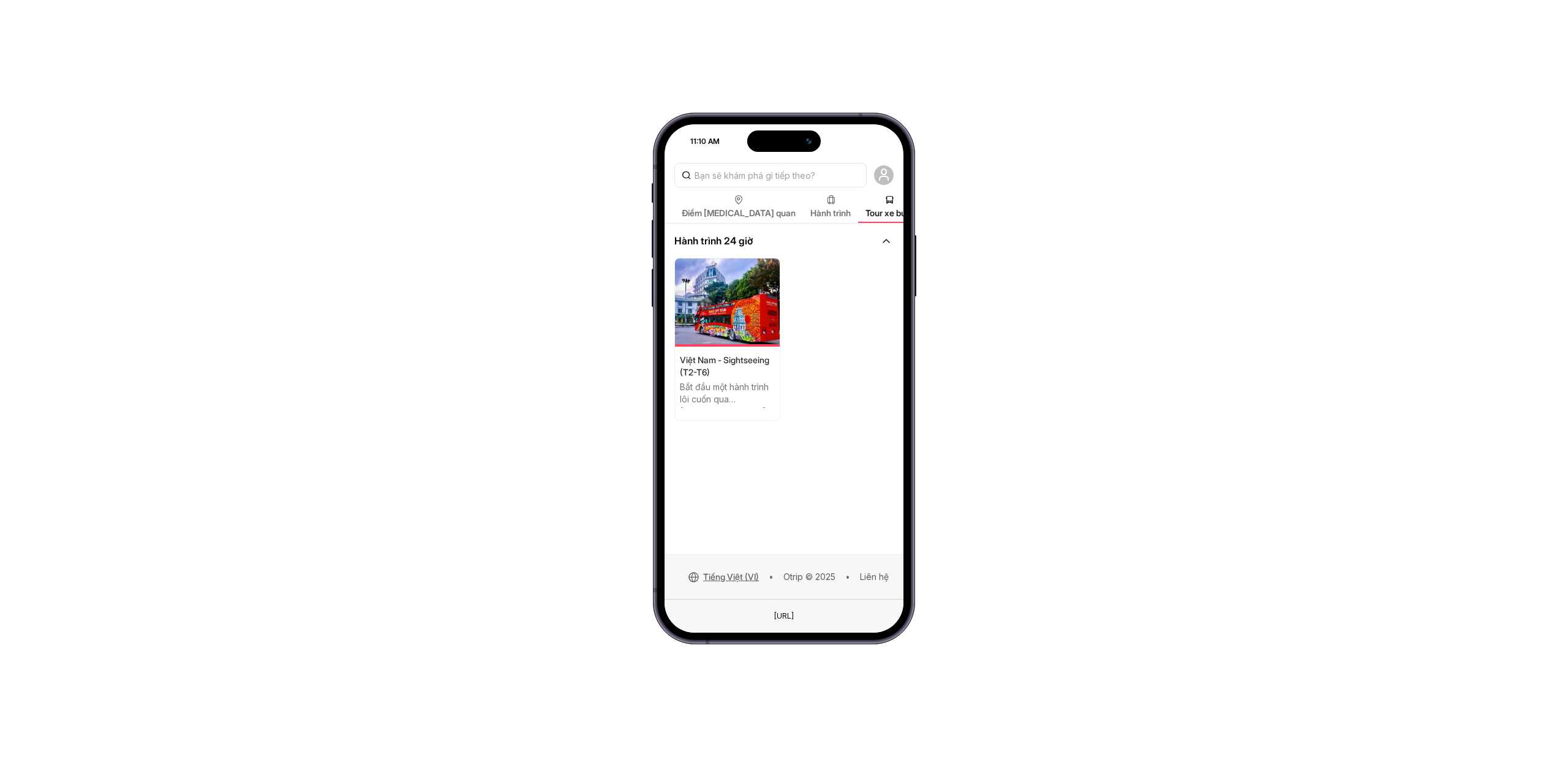
click at [759, 304] on div at bounding box center [728, 339] width 105 height 162
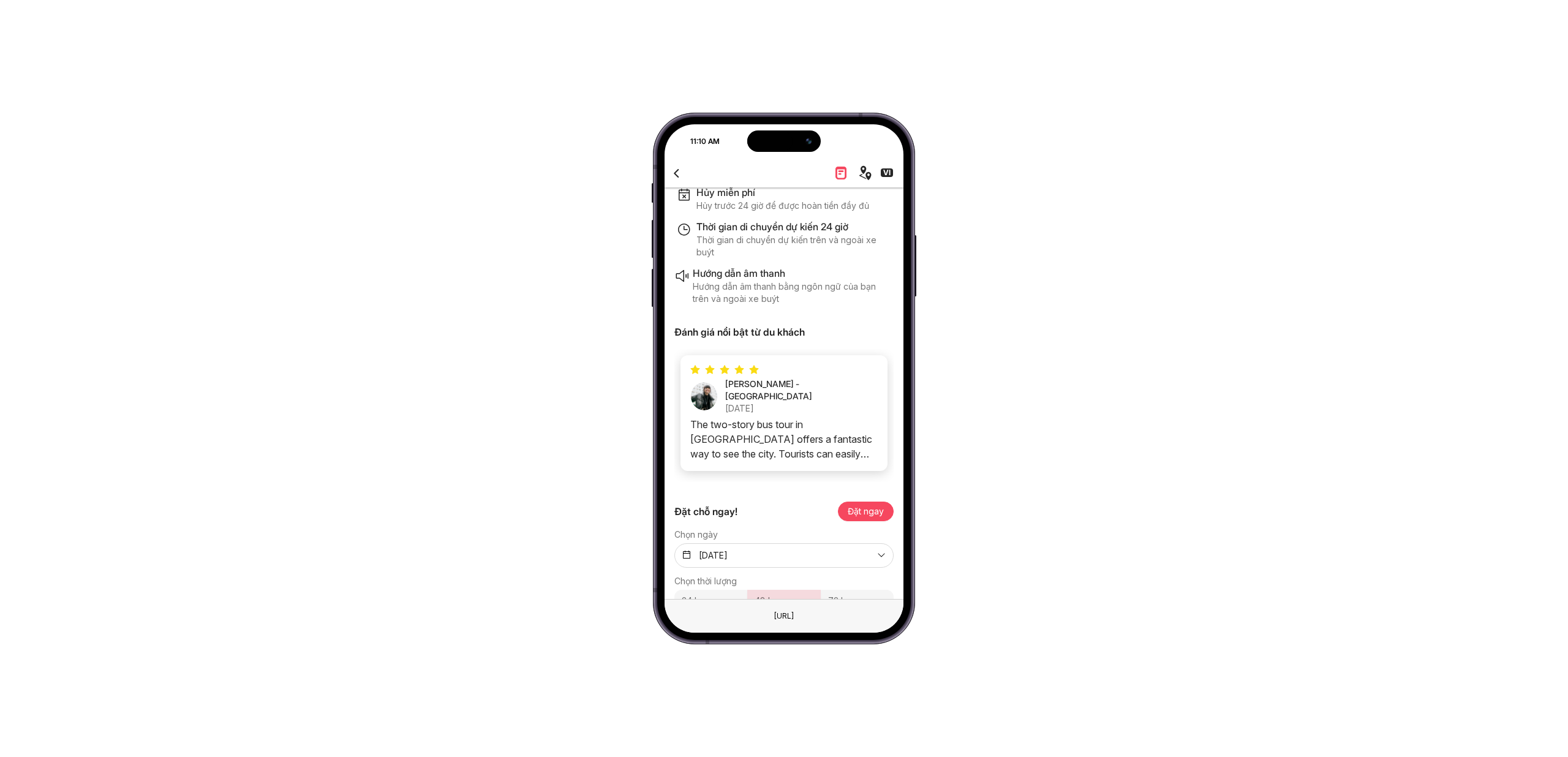
scroll to position [173, 0]
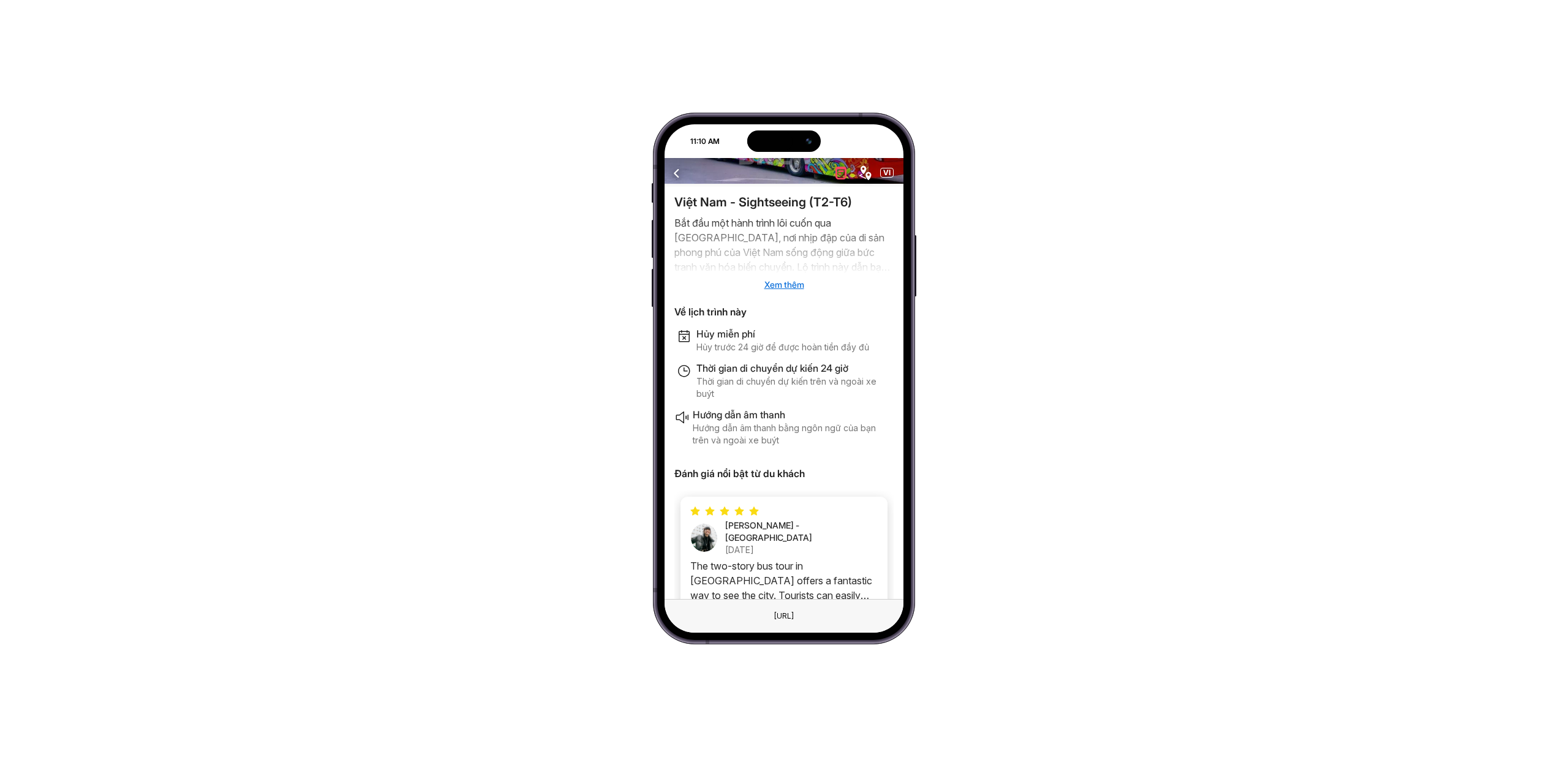
click at [789, 286] on span "Xem thêm" at bounding box center [784, 284] width 40 height 10
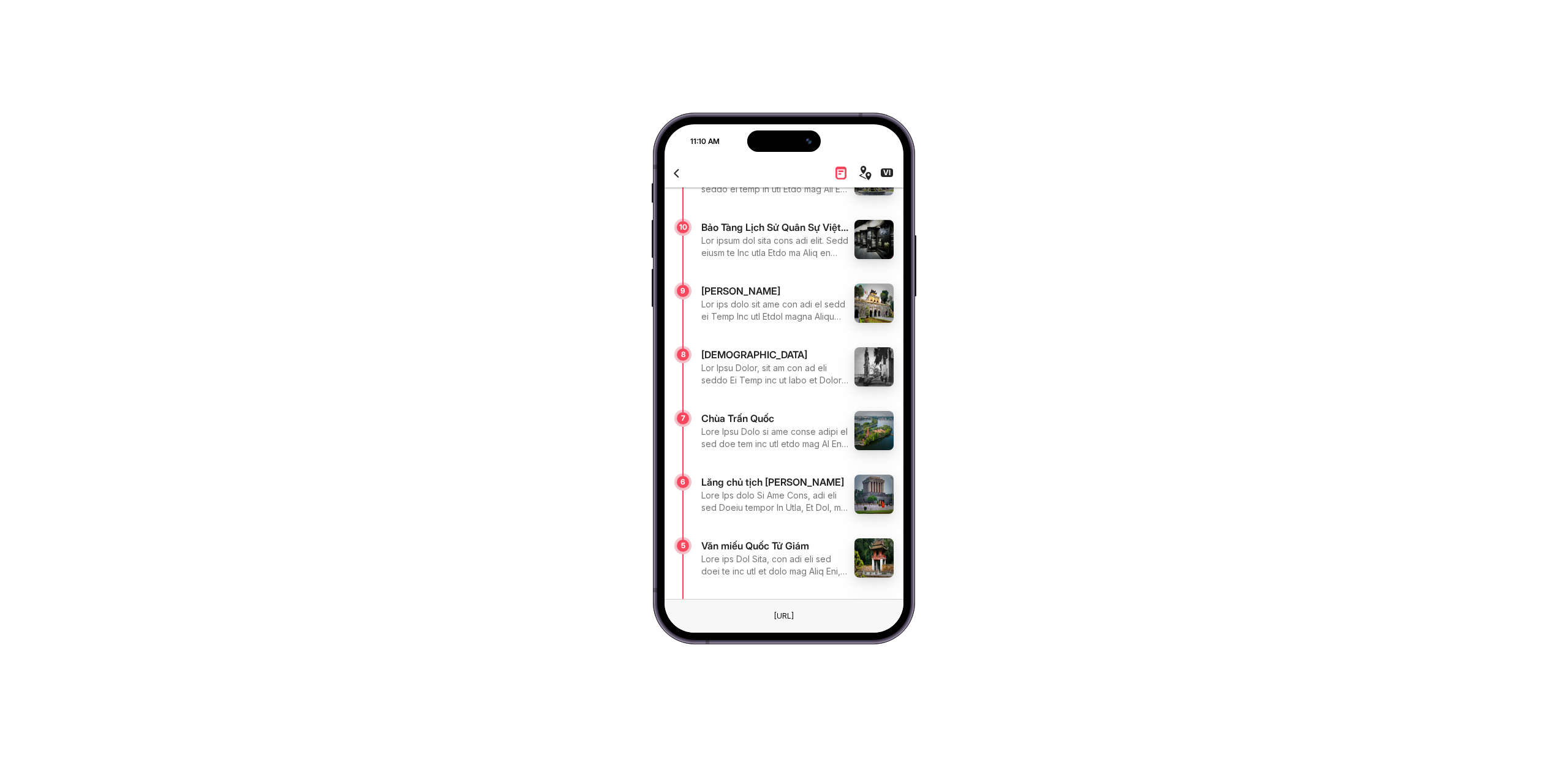
scroll to position [810, 0]
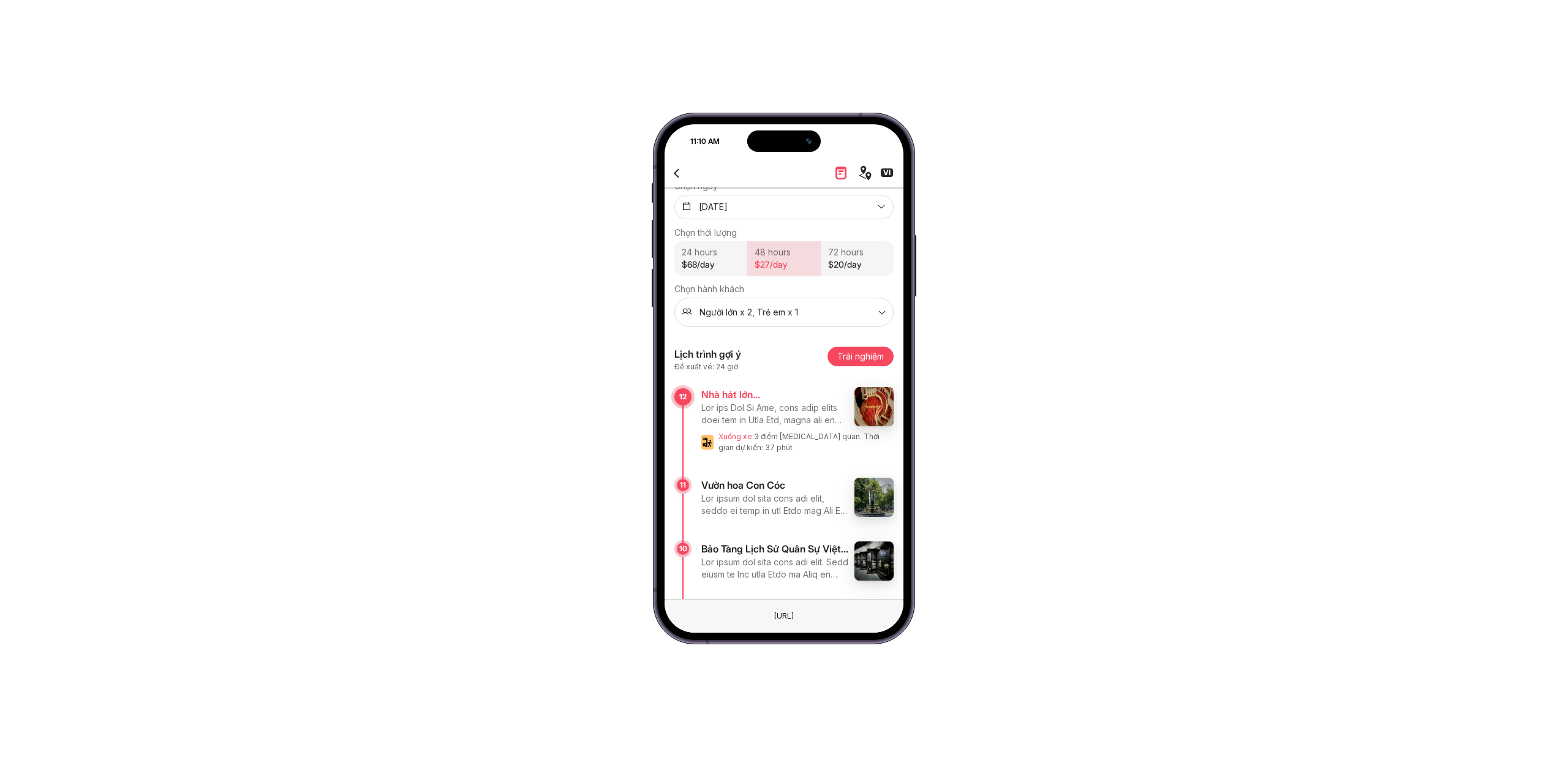
click at [804, 402] on div at bounding box center [776, 414] width 148 height 24
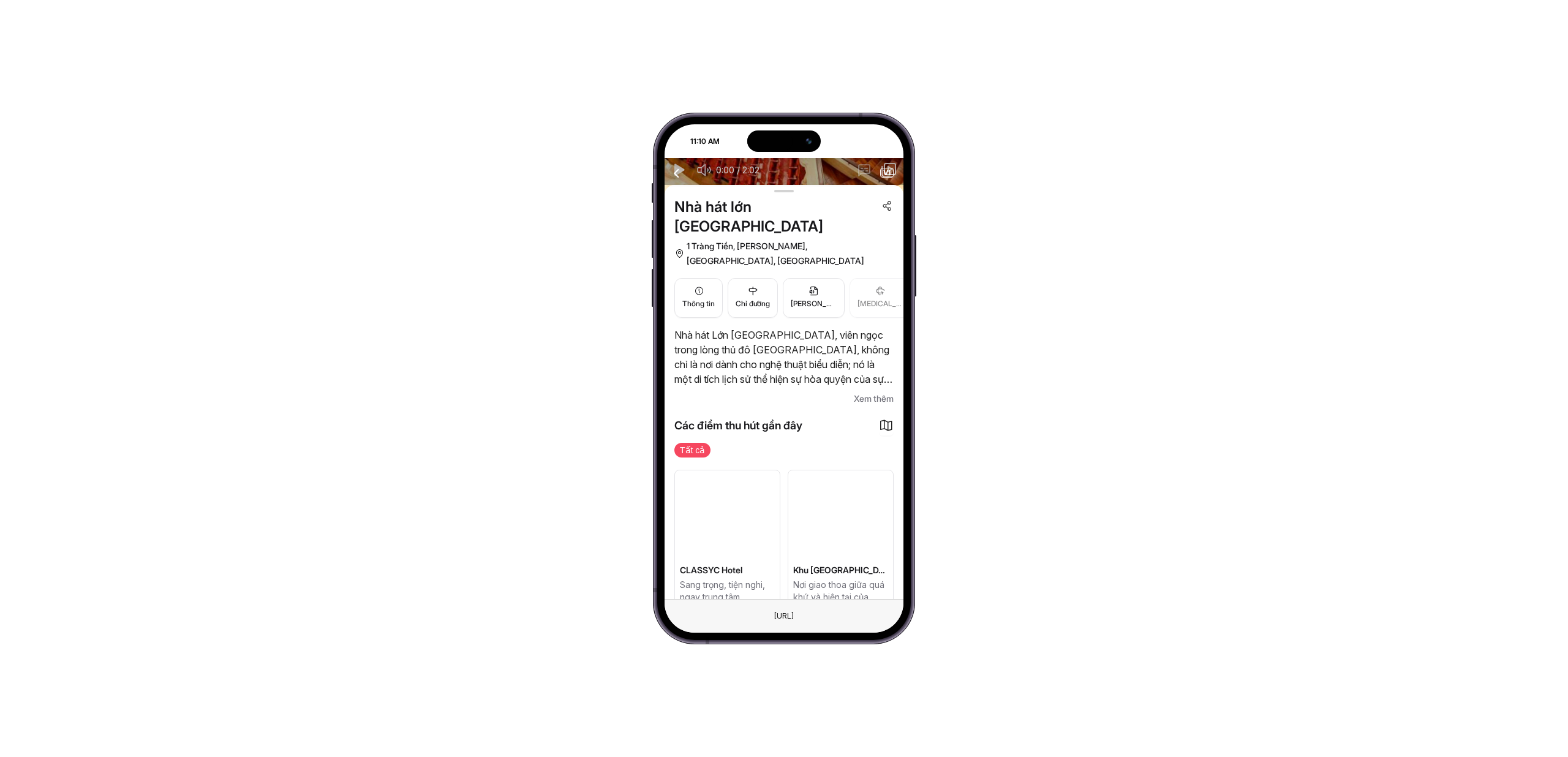
scroll to position [199, 0]
click at [768, 486] on div at bounding box center [728, 511] width 105 height 87
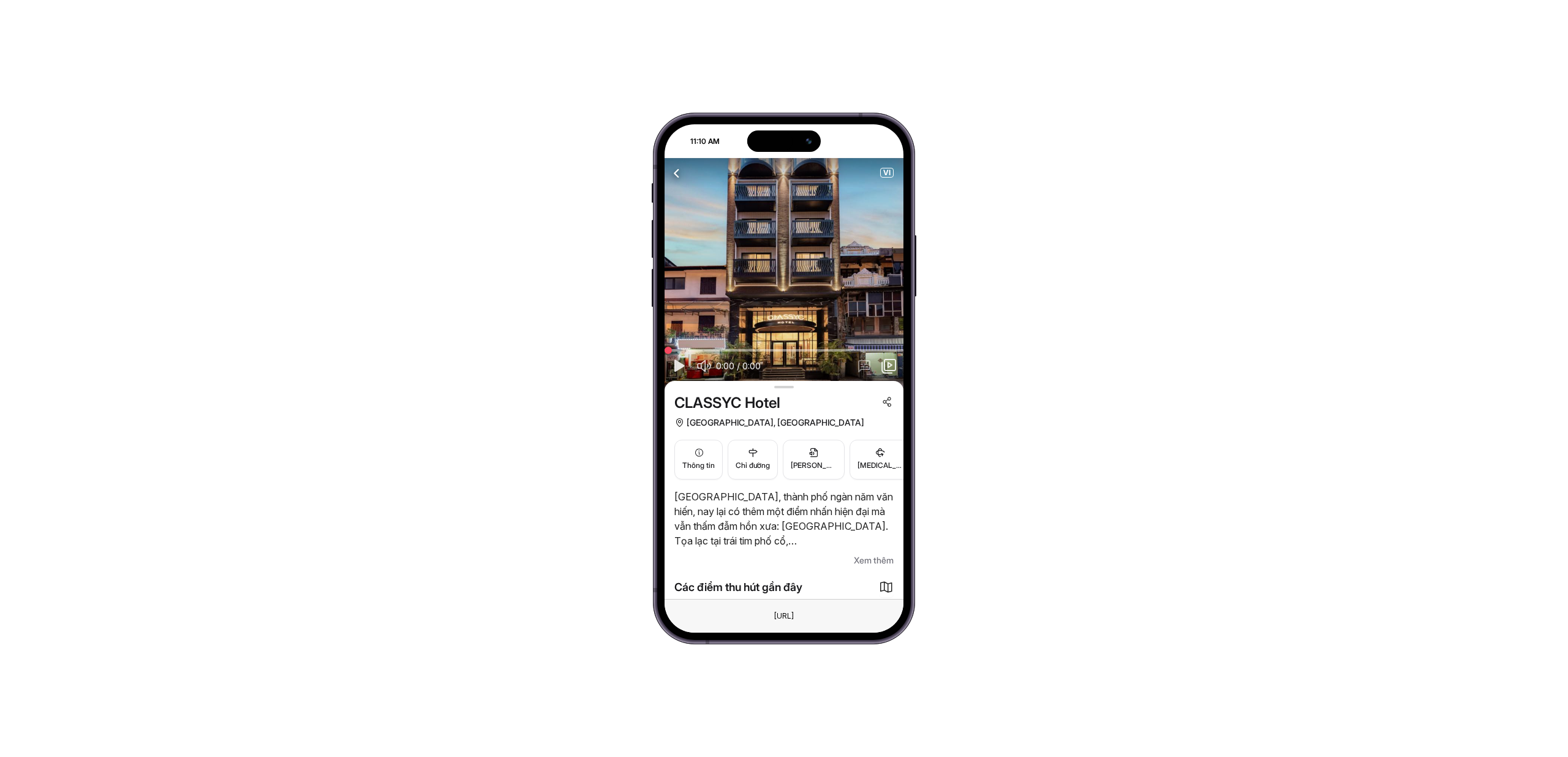
scroll to position [199, 0]
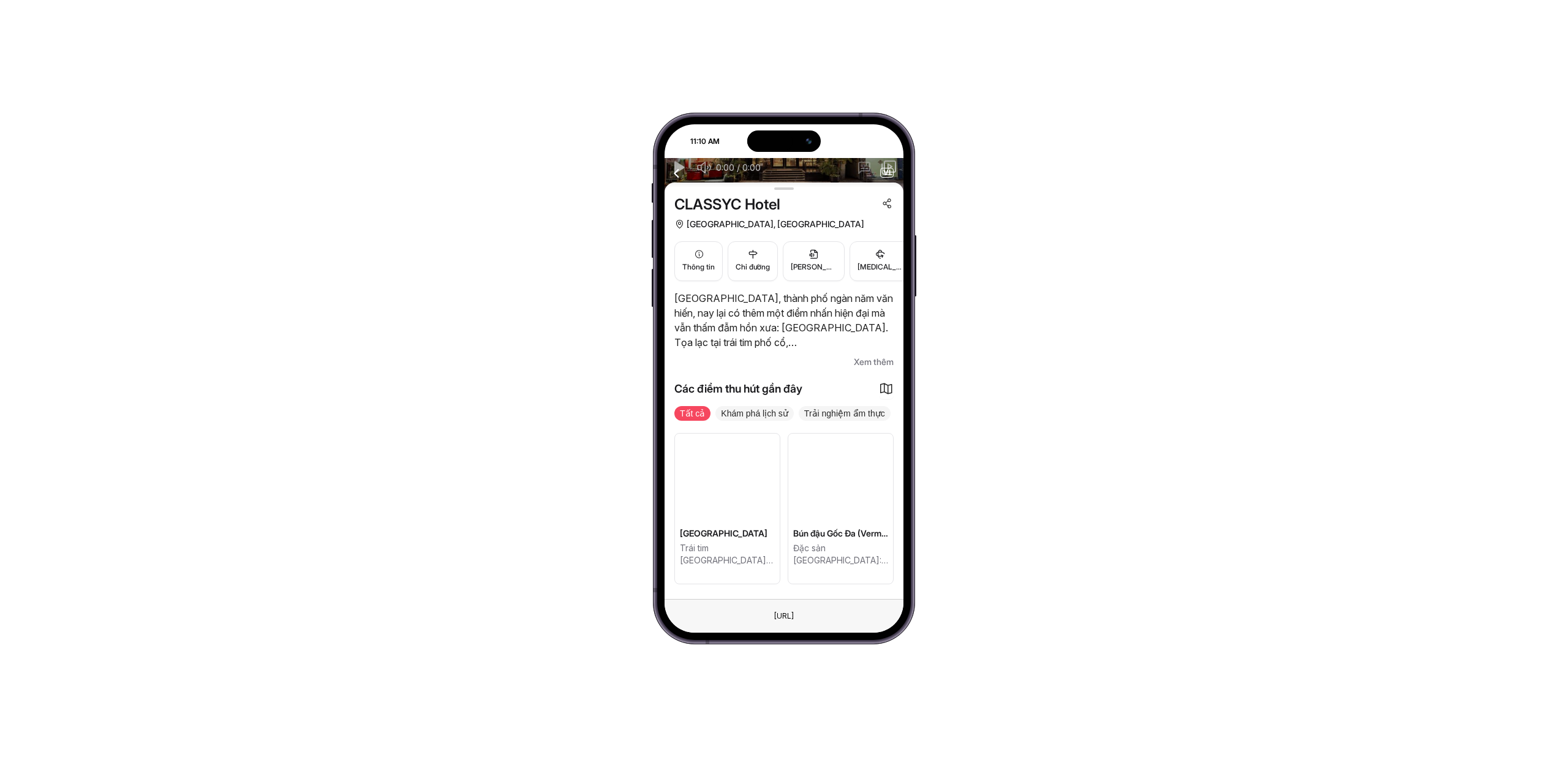
click at [768, 486] on div at bounding box center [728, 477] width 105 height 87
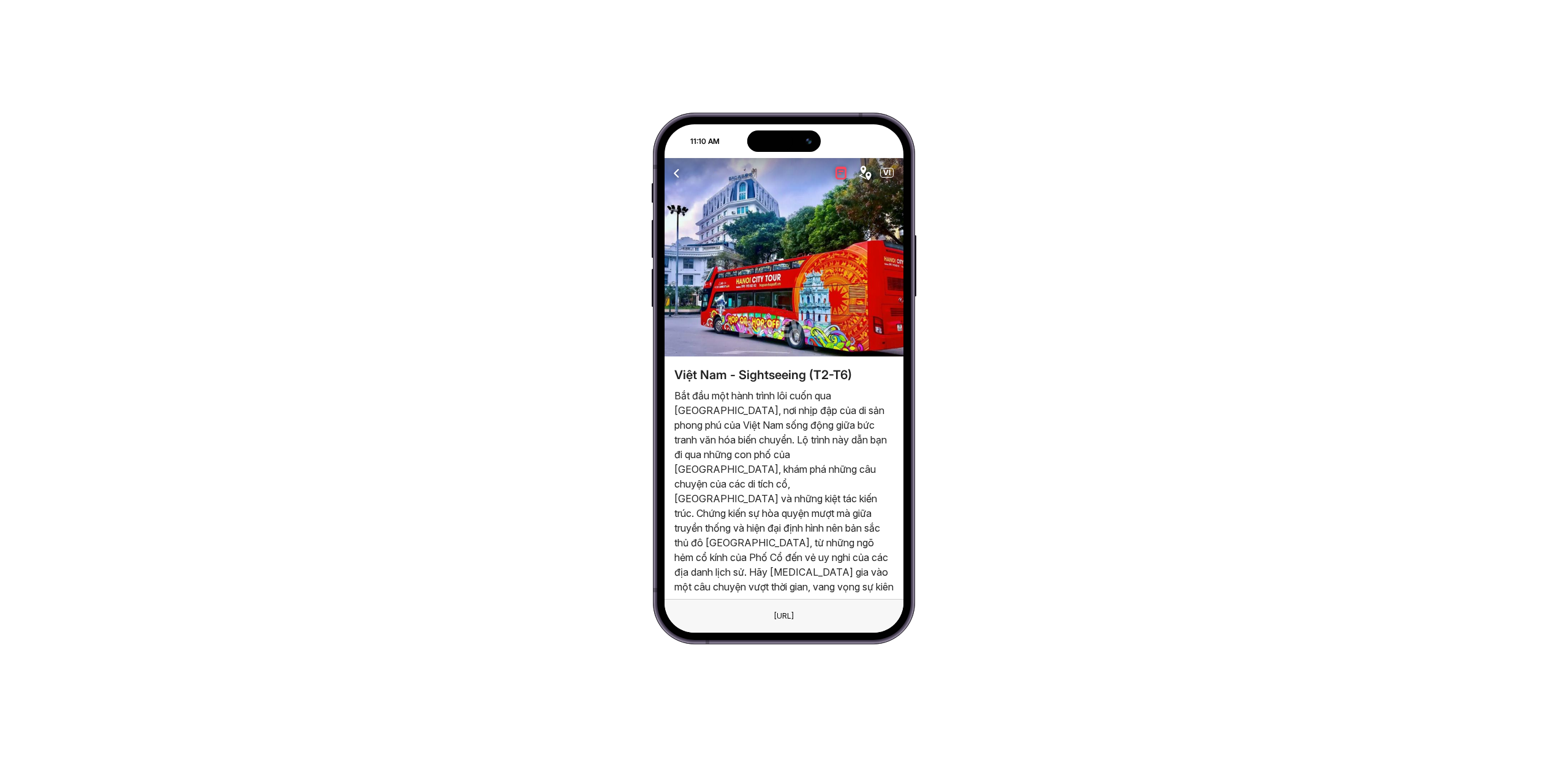
click at [866, 175] on icon "button" at bounding box center [865, 173] width 14 height 15
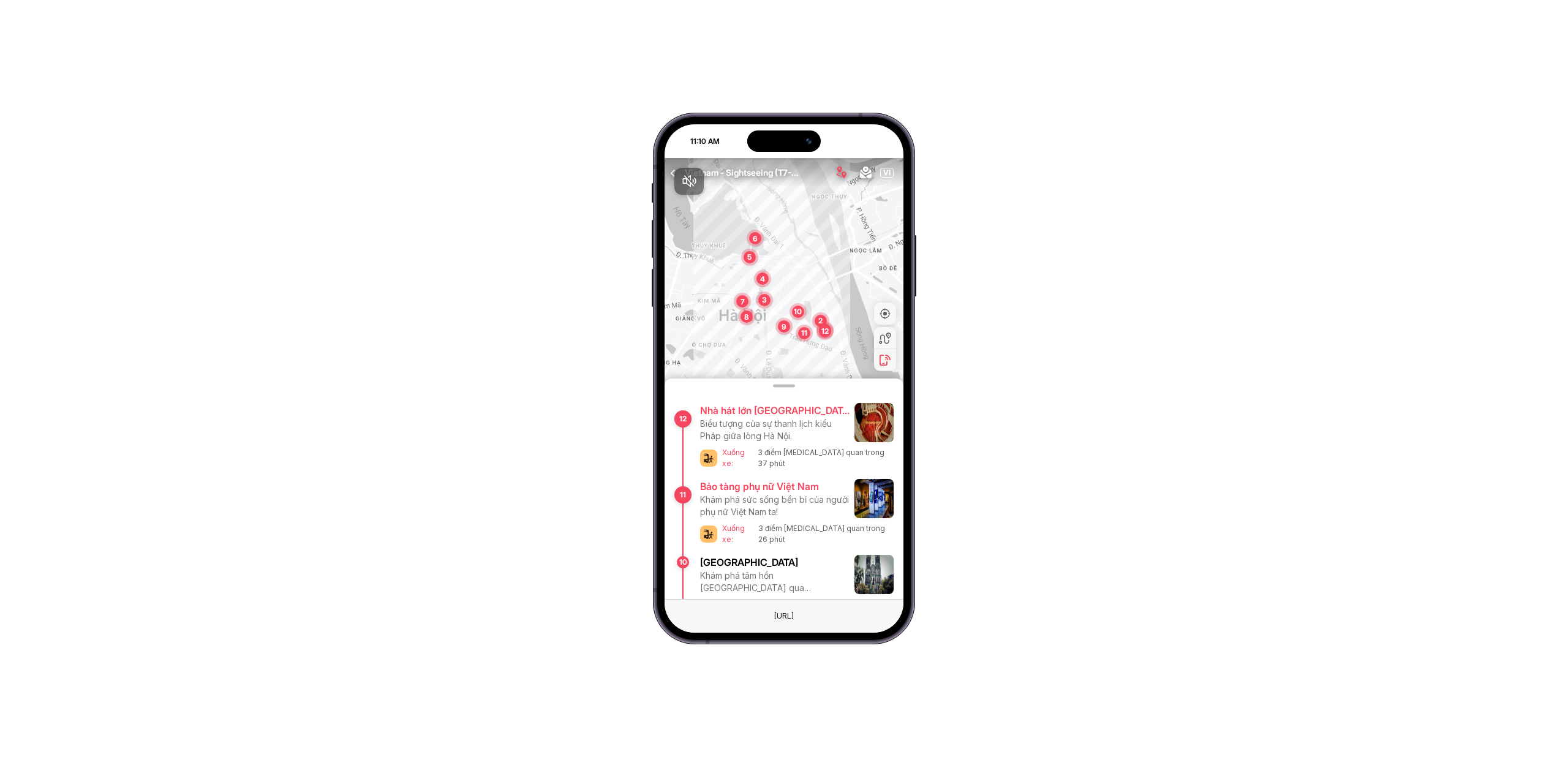
click at [766, 500] on div at bounding box center [784, 378] width 239 height 441
click at [868, 428] on img at bounding box center [874, 422] width 39 height 39
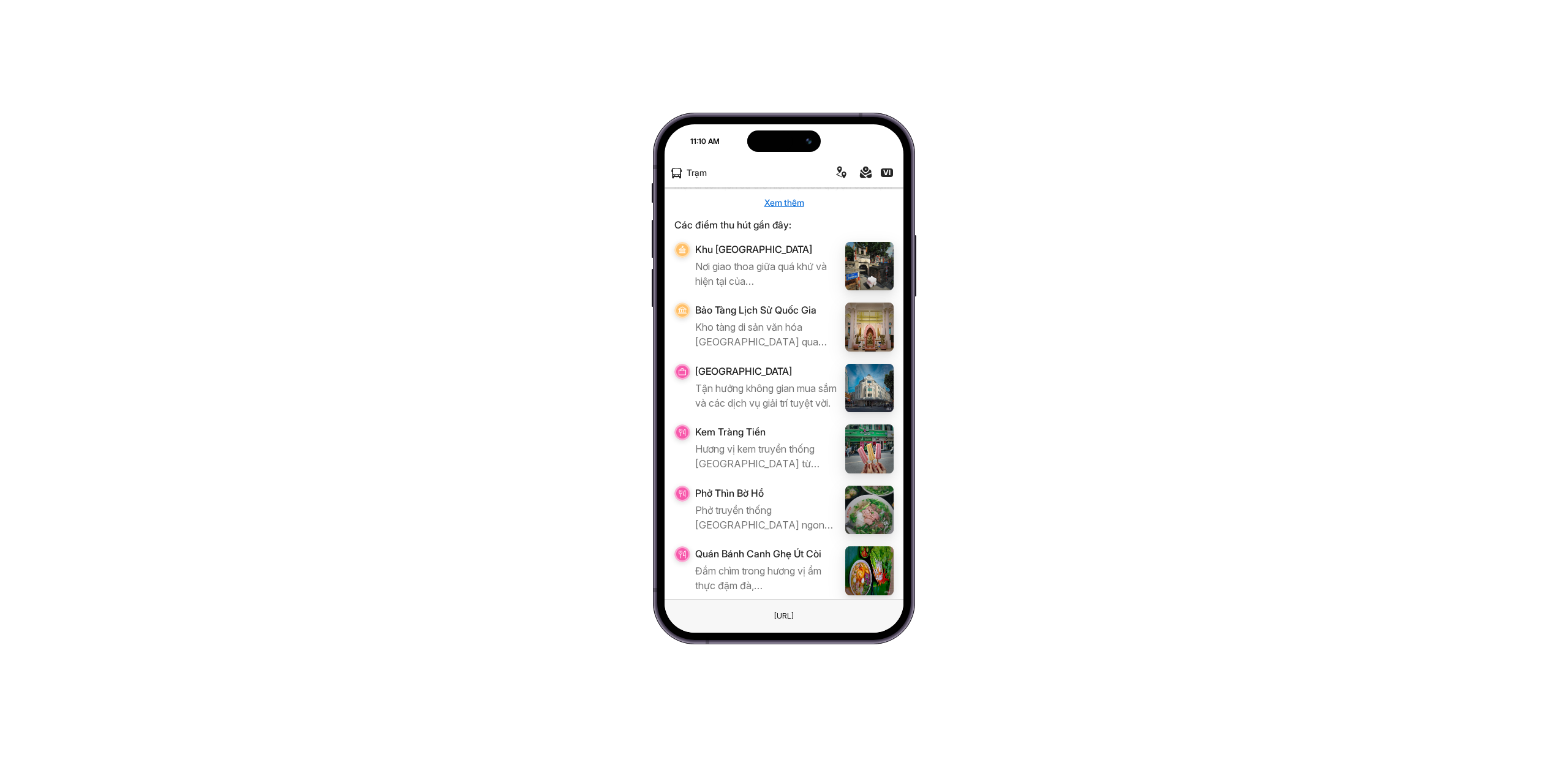
scroll to position [190, 0]
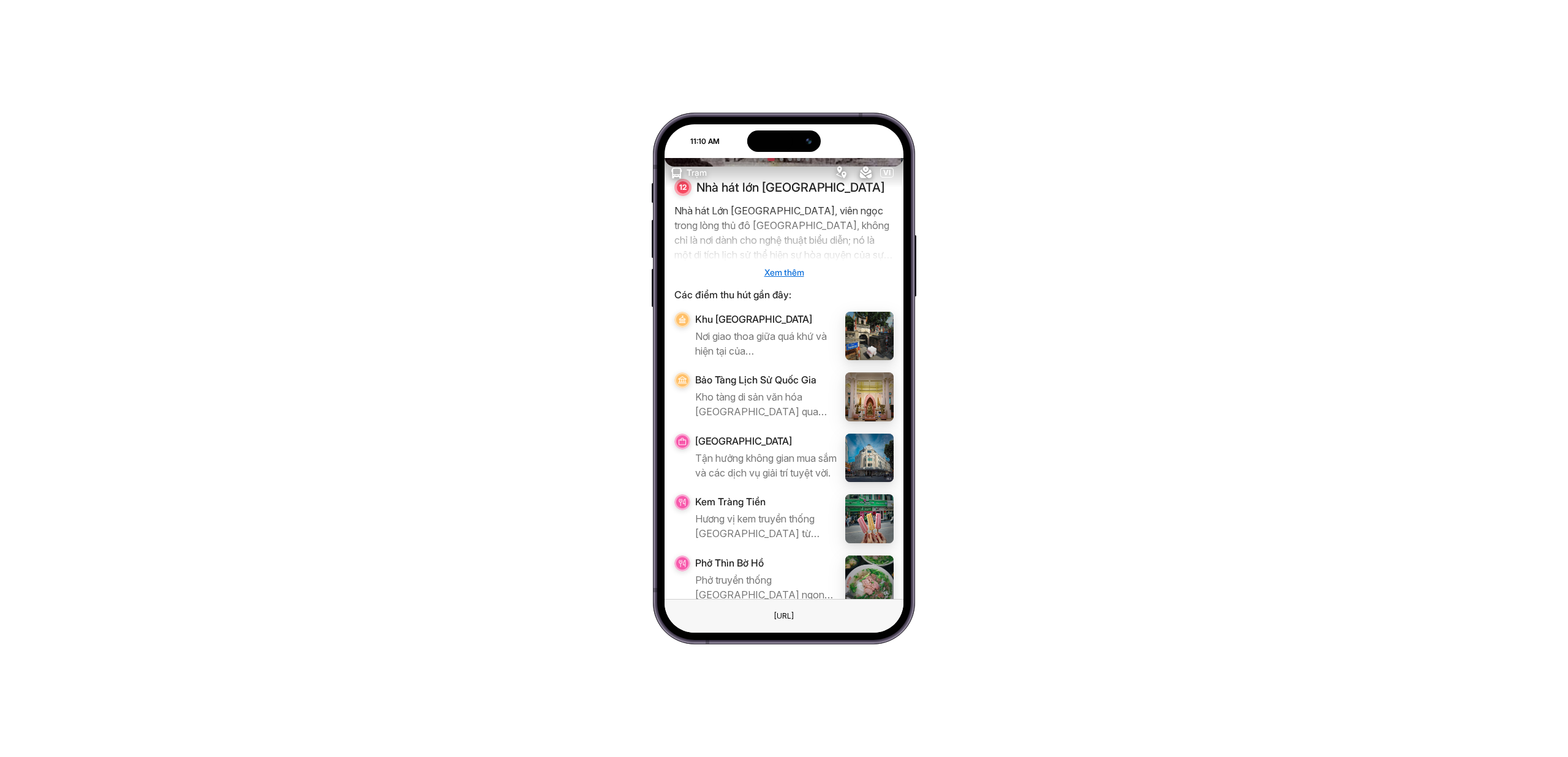
click at [870, 323] on img at bounding box center [870, 336] width 49 height 49
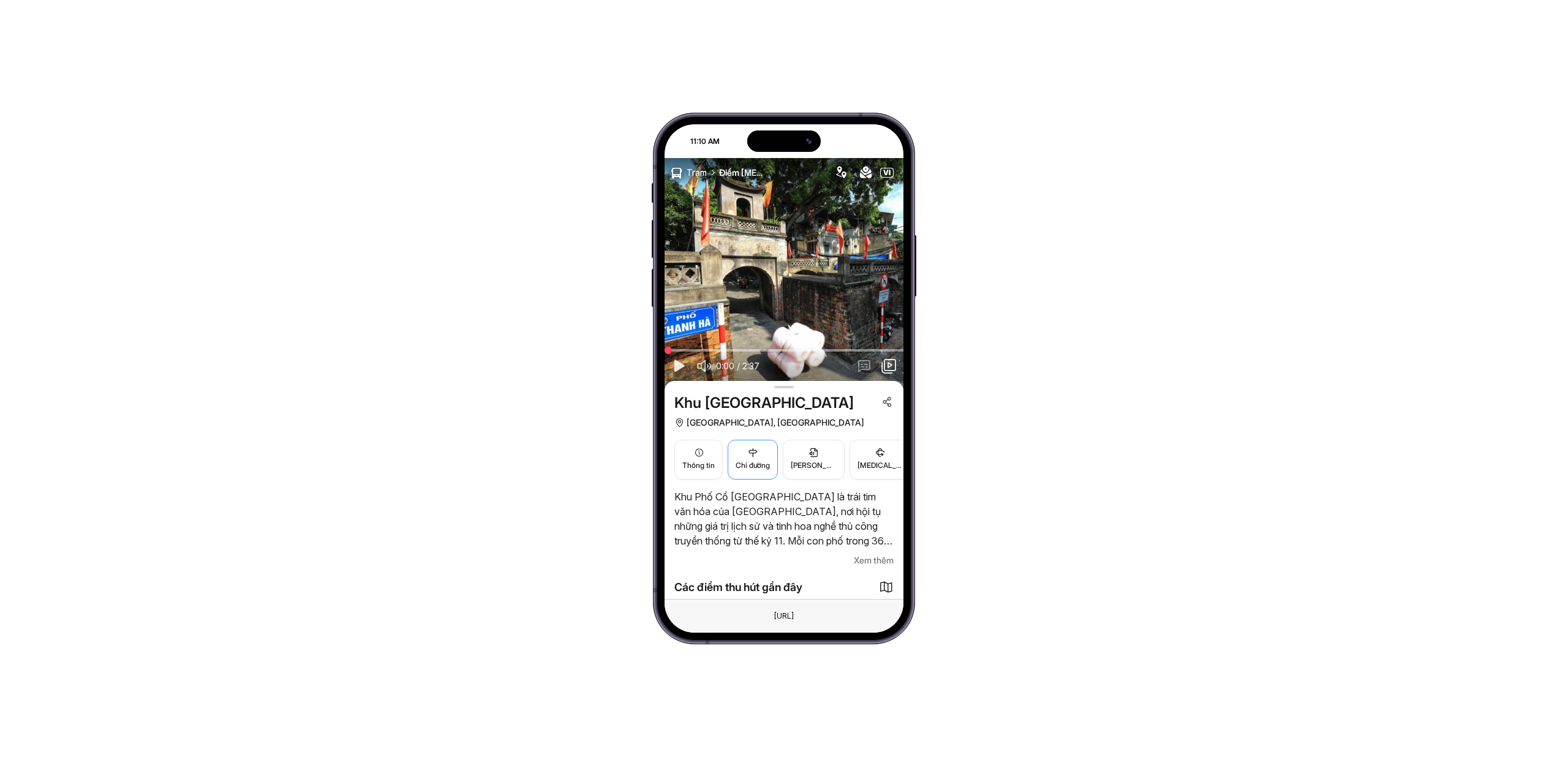
click at [768, 466] on span "Chỉ đường" at bounding box center [753, 466] width 35 height 12
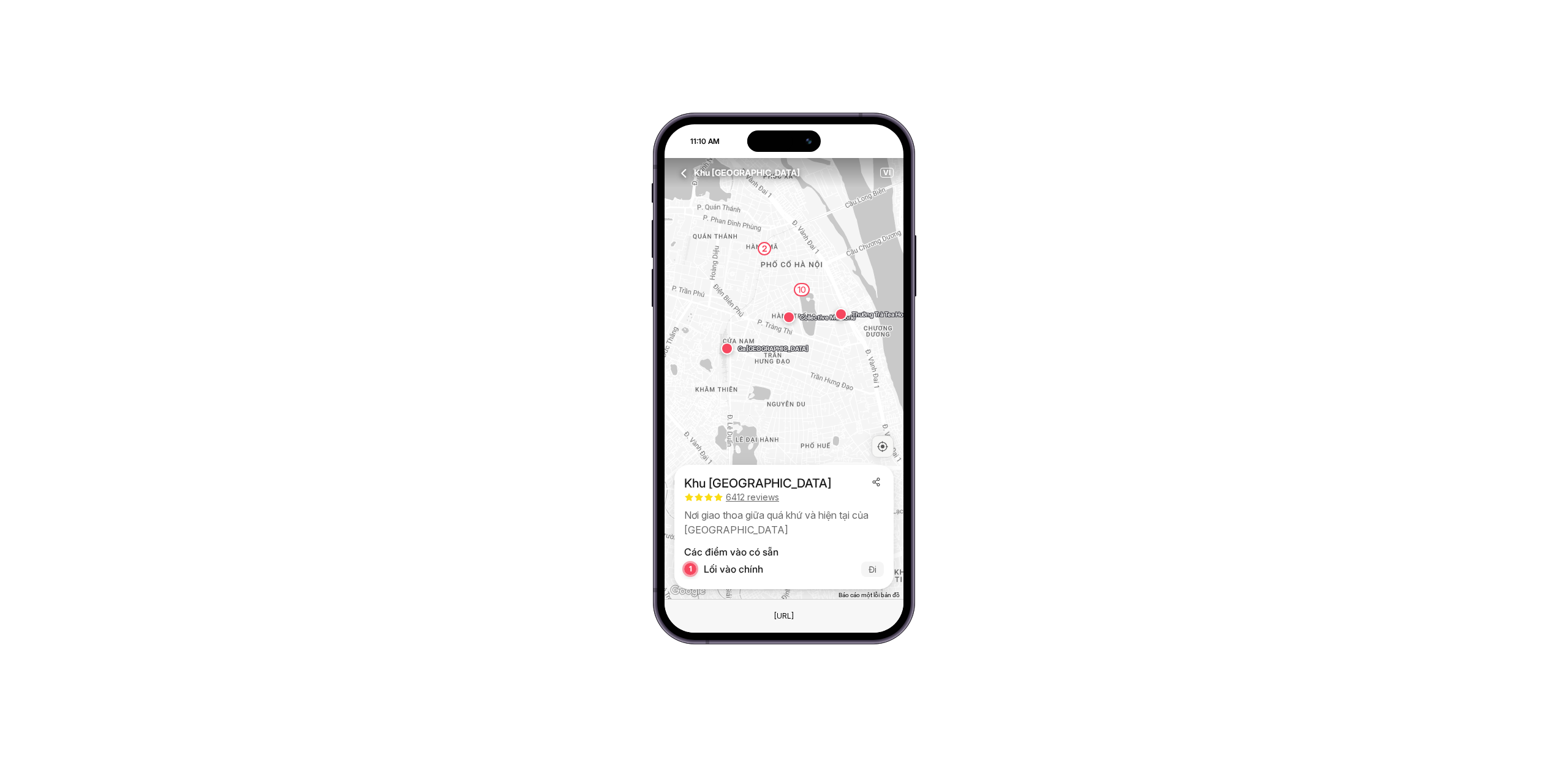
click at [683, 171] on icon "button" at bounding box center [684, 173] width 15 height 15
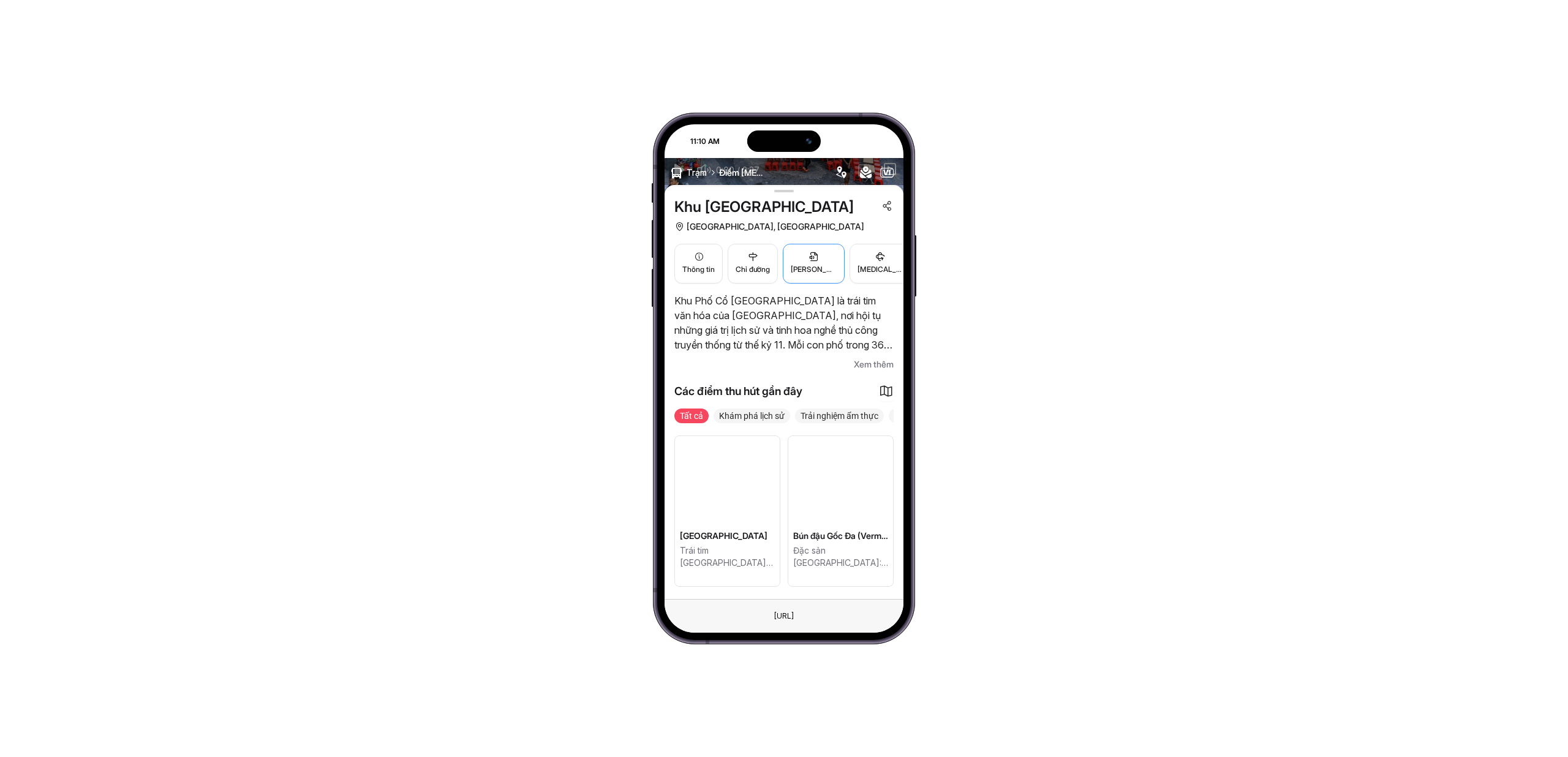
scroll to position [199, 0]
click at [866, 357] on span "Xem thêm" at bounding box center [874, 362] width 40 height 14
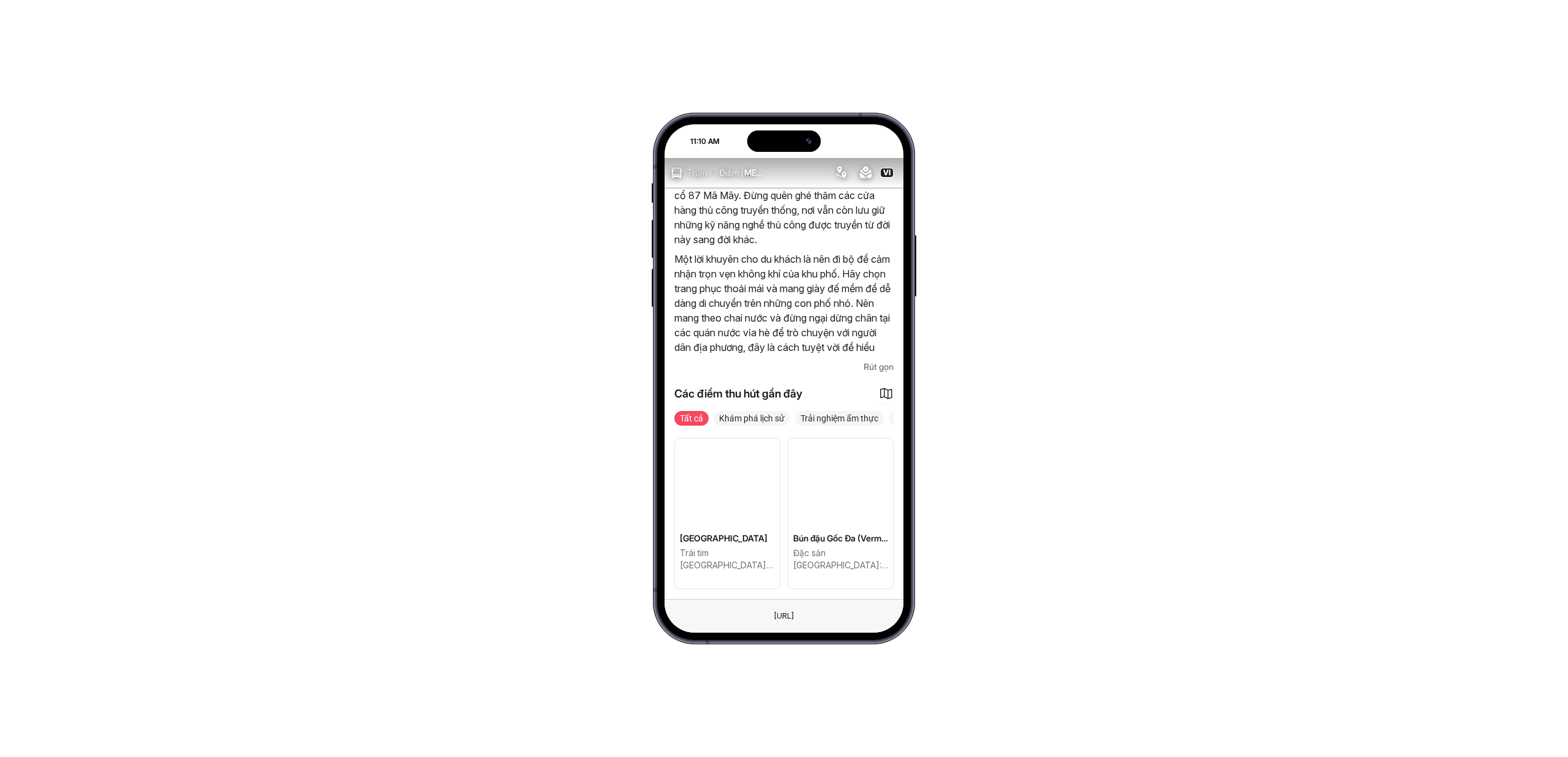
scroll to position [747, 0]
click at [849, 450] on div at bounding box center [841, 477] width 105 height 87
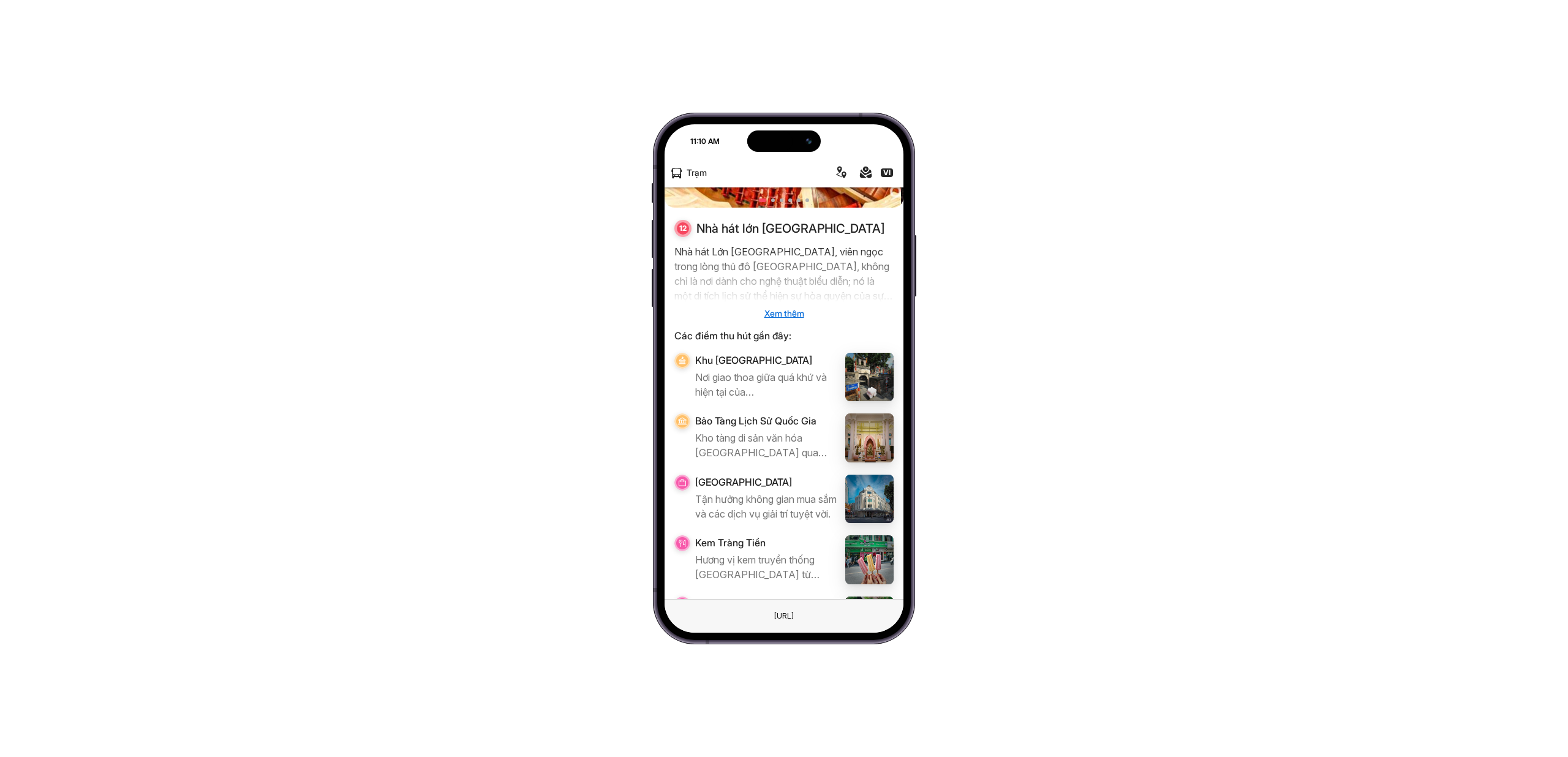
scroll to position [212, 0]
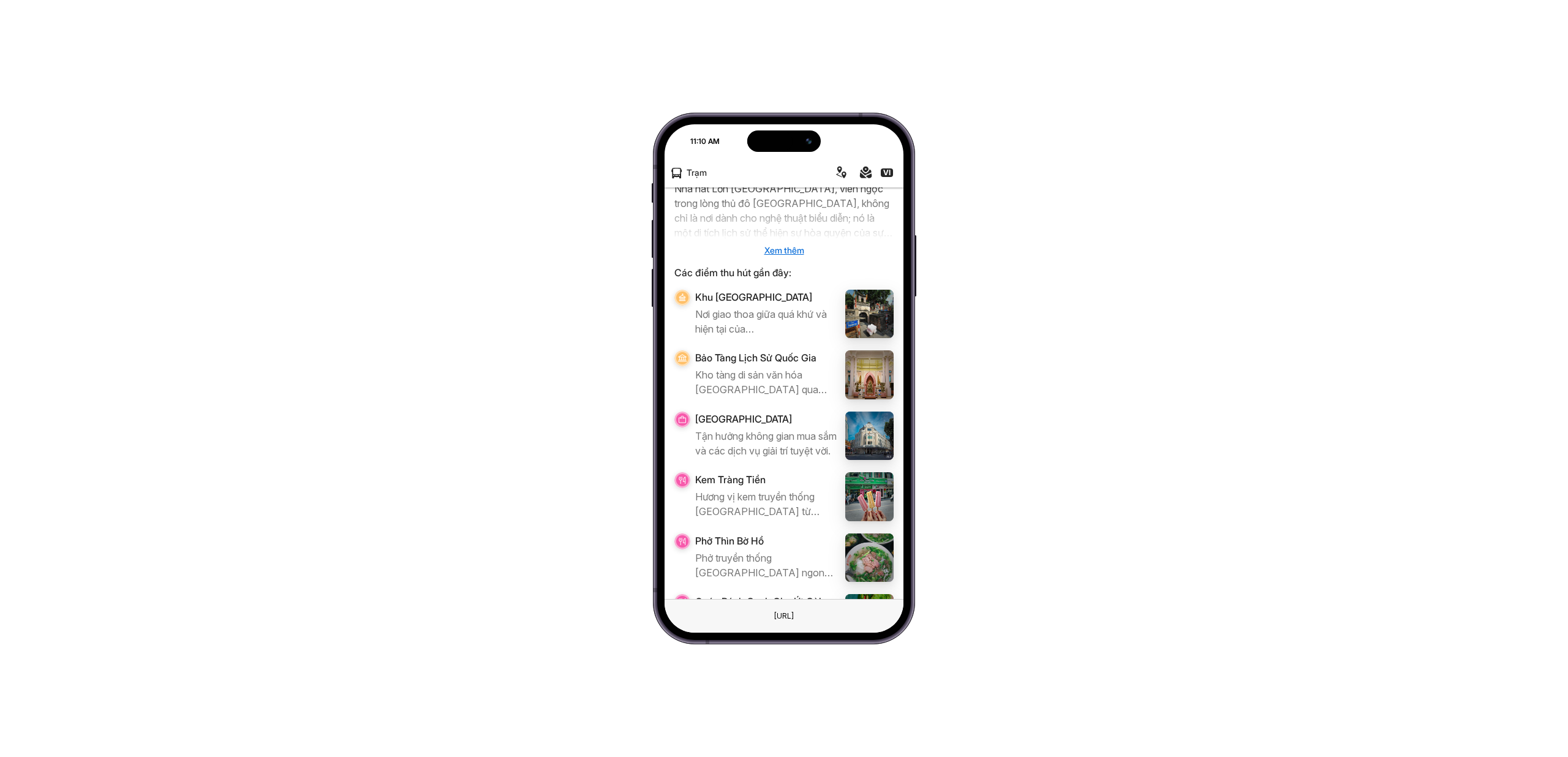
click at [861, 430] on img at bounding box center [870, 436] width 49 height 49
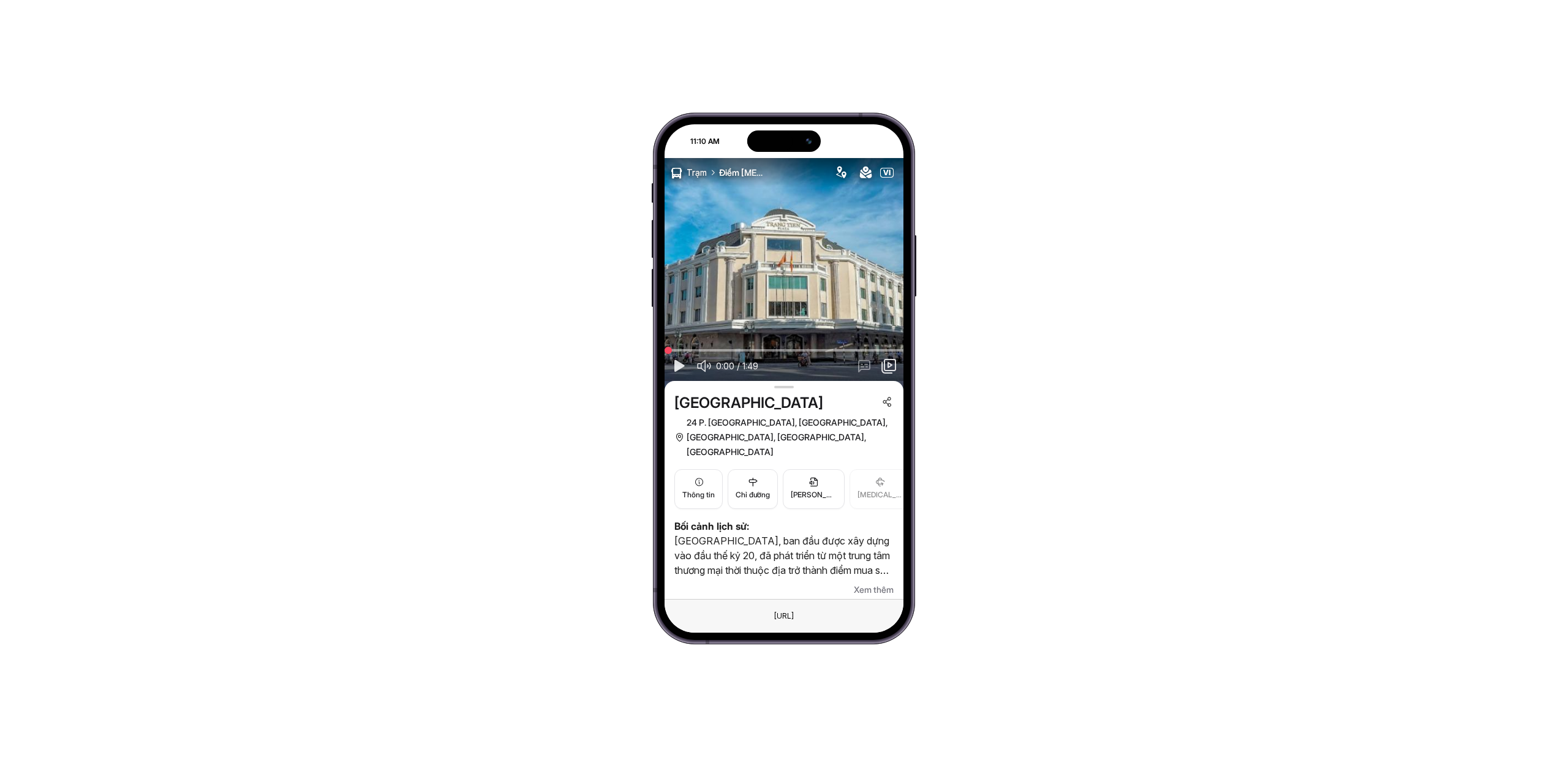
scroll to position [45, 0]
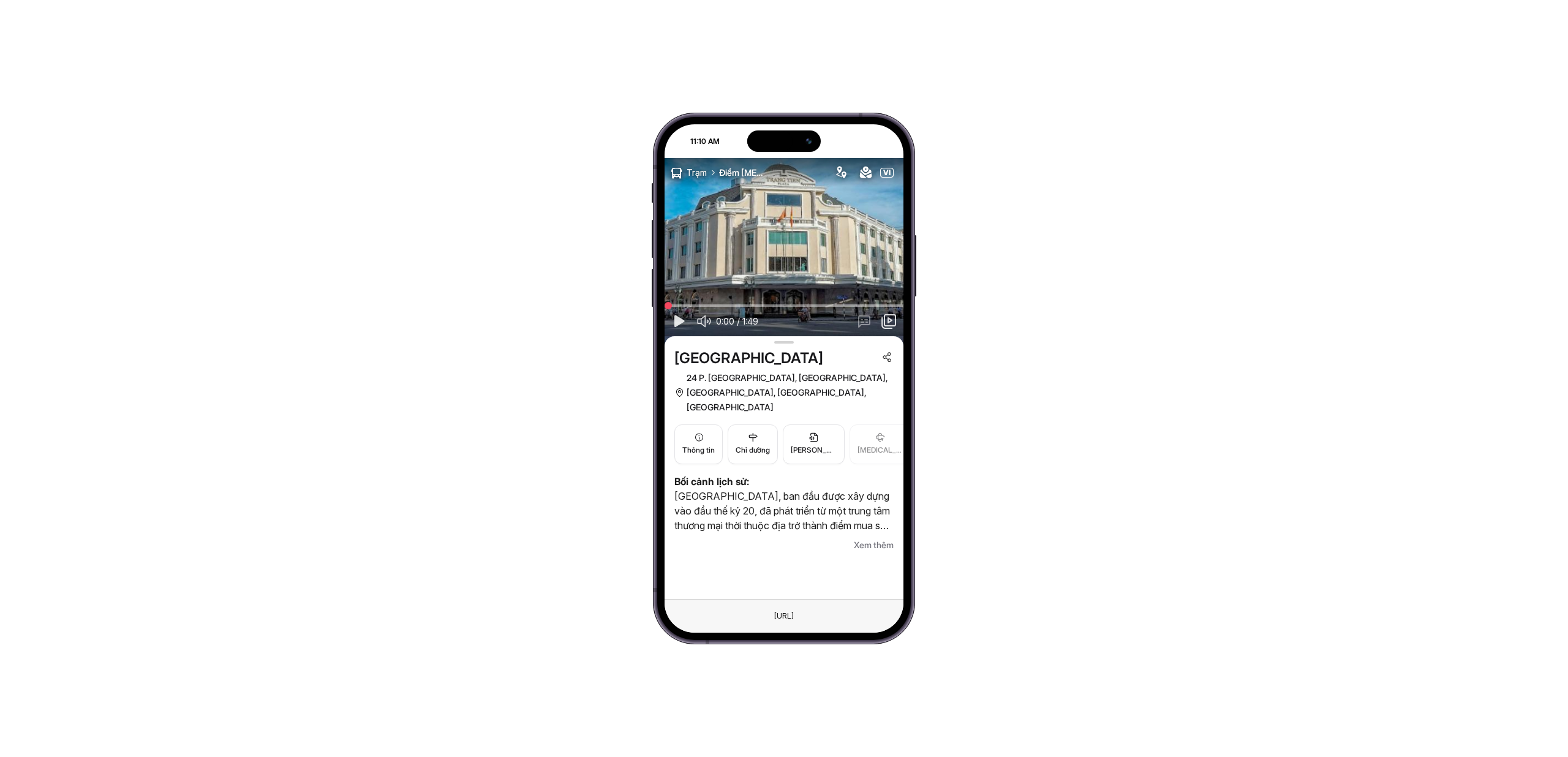
click at [688, 171] on span "Trạm" at bounding box center [697, 173] width 30 height 22
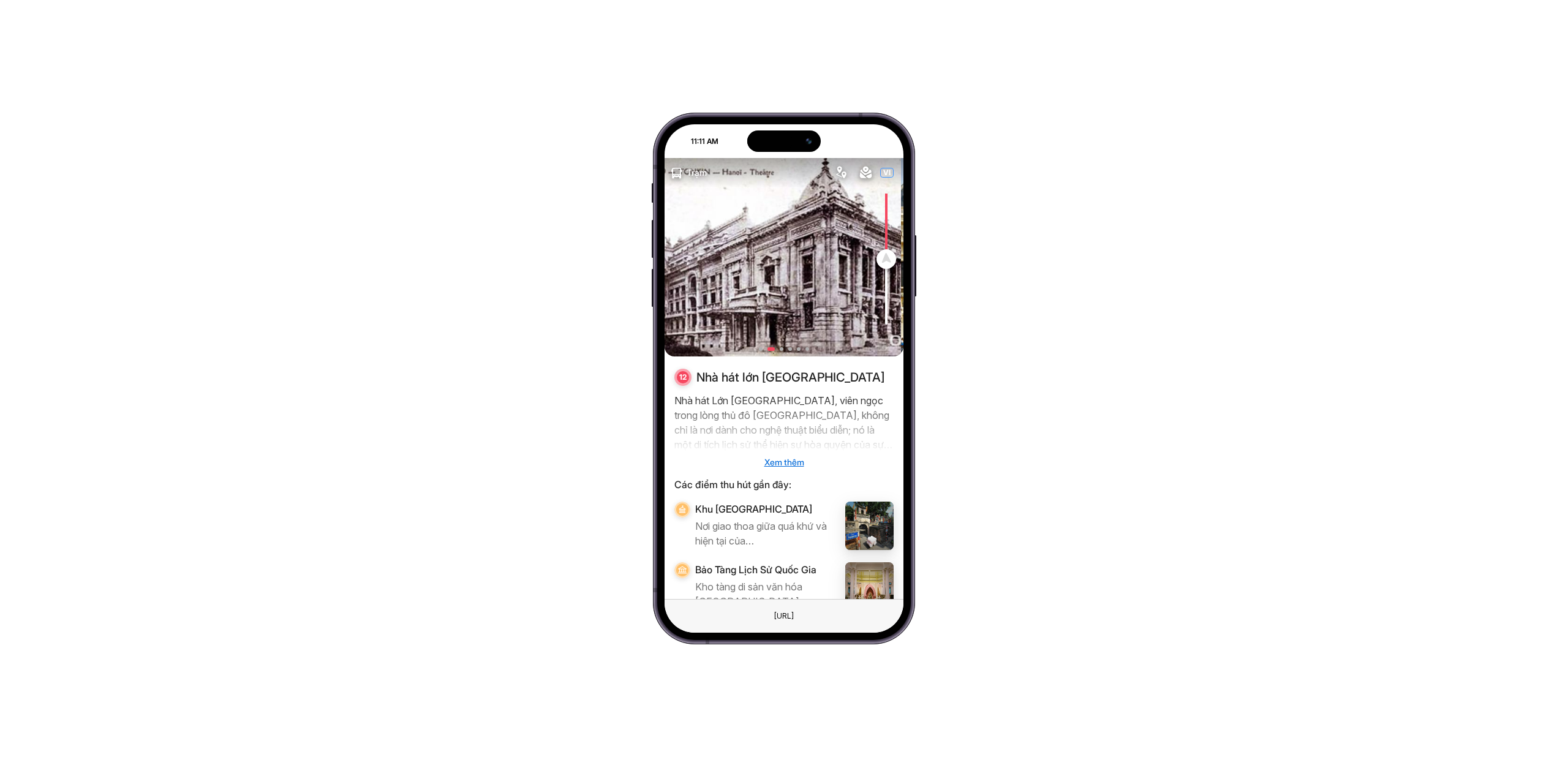
click at [889, 173] on span "VI" at bounding box center [887, 173] width 12 height 9
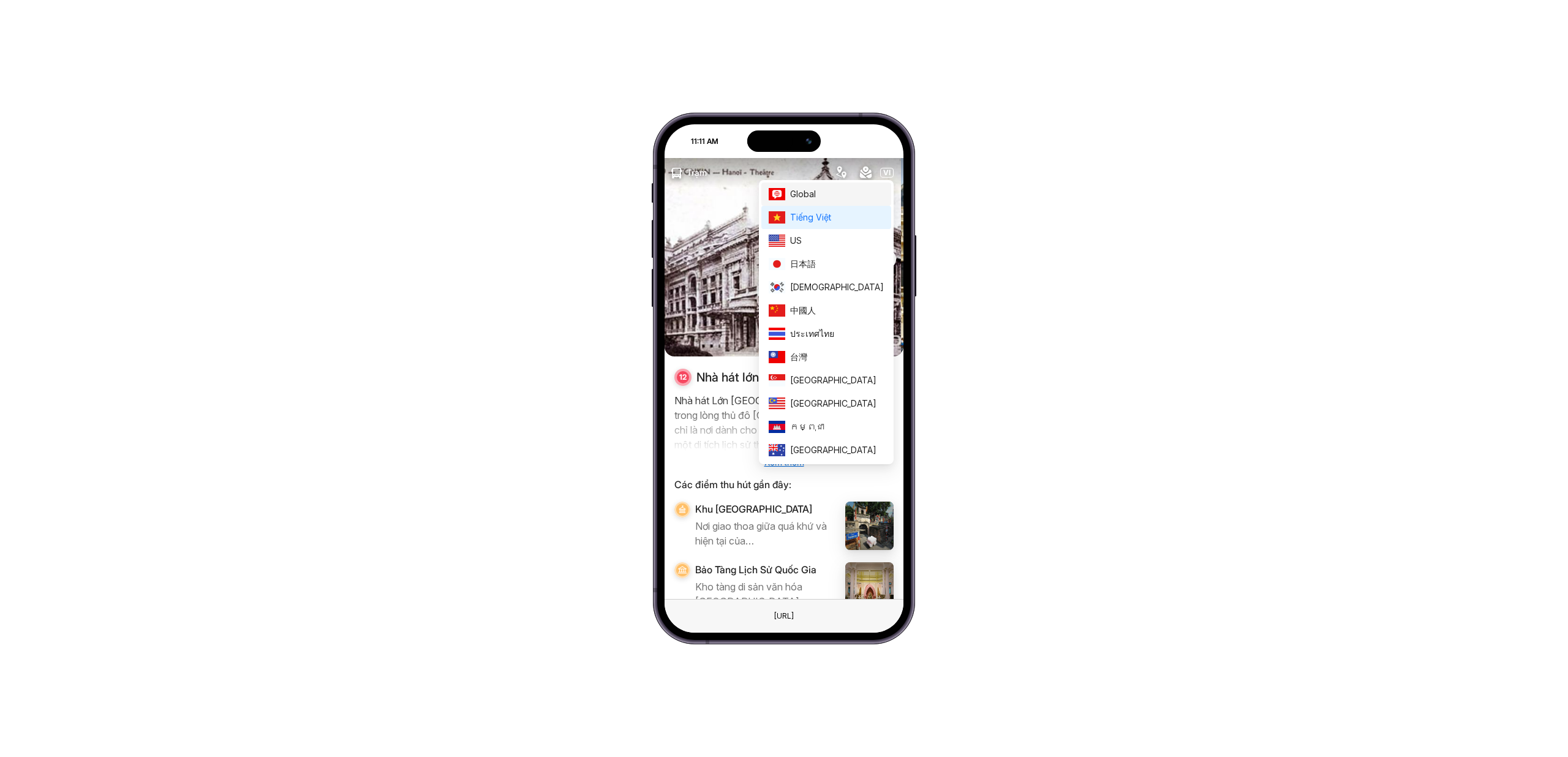
click at [873, 192] on span "Global" at bounding box center [837, 194] width 94 height 14
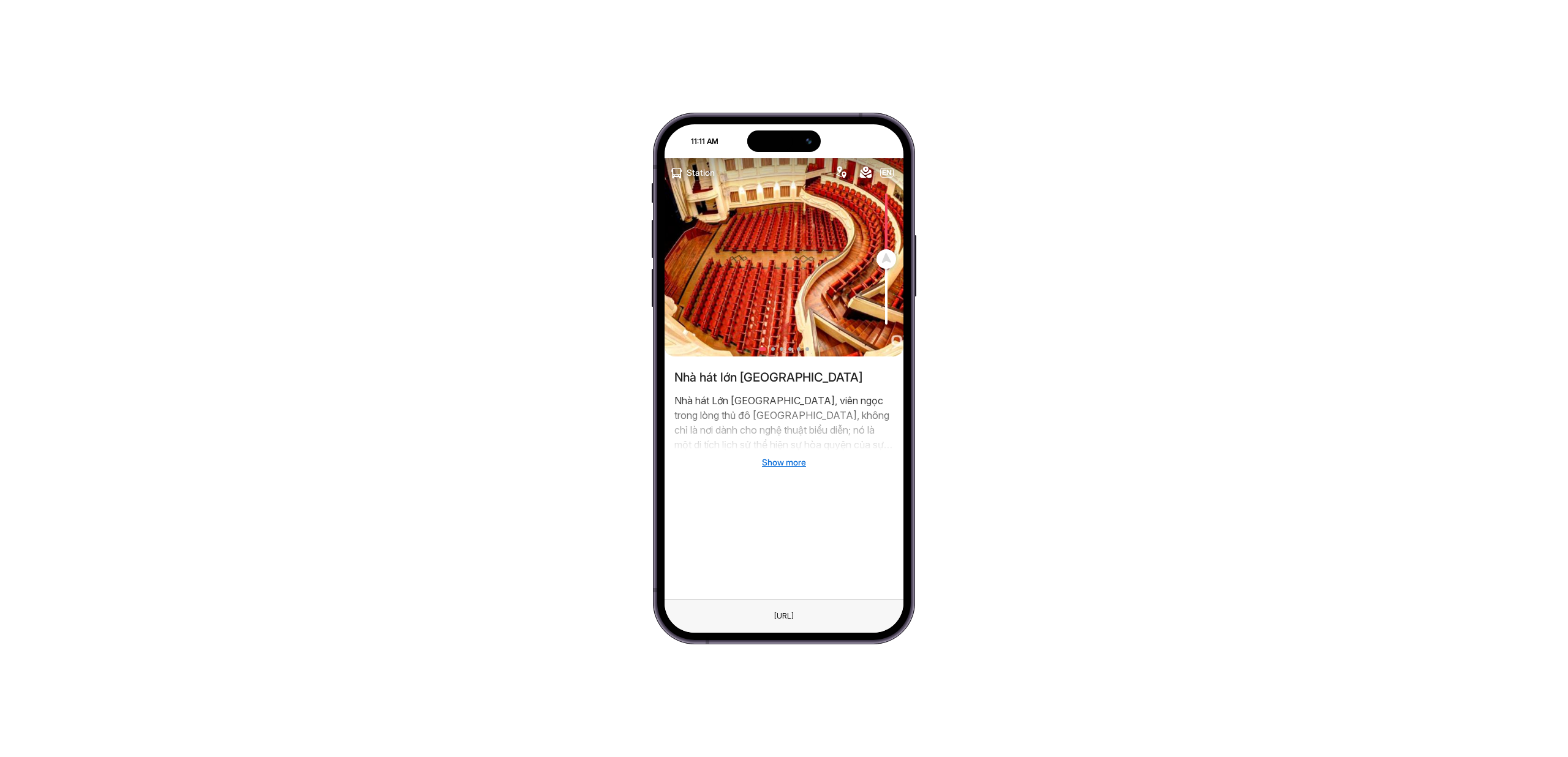
click at [785, 460] on span "Show more" at bounding box center [784, 462] width 44 height 10
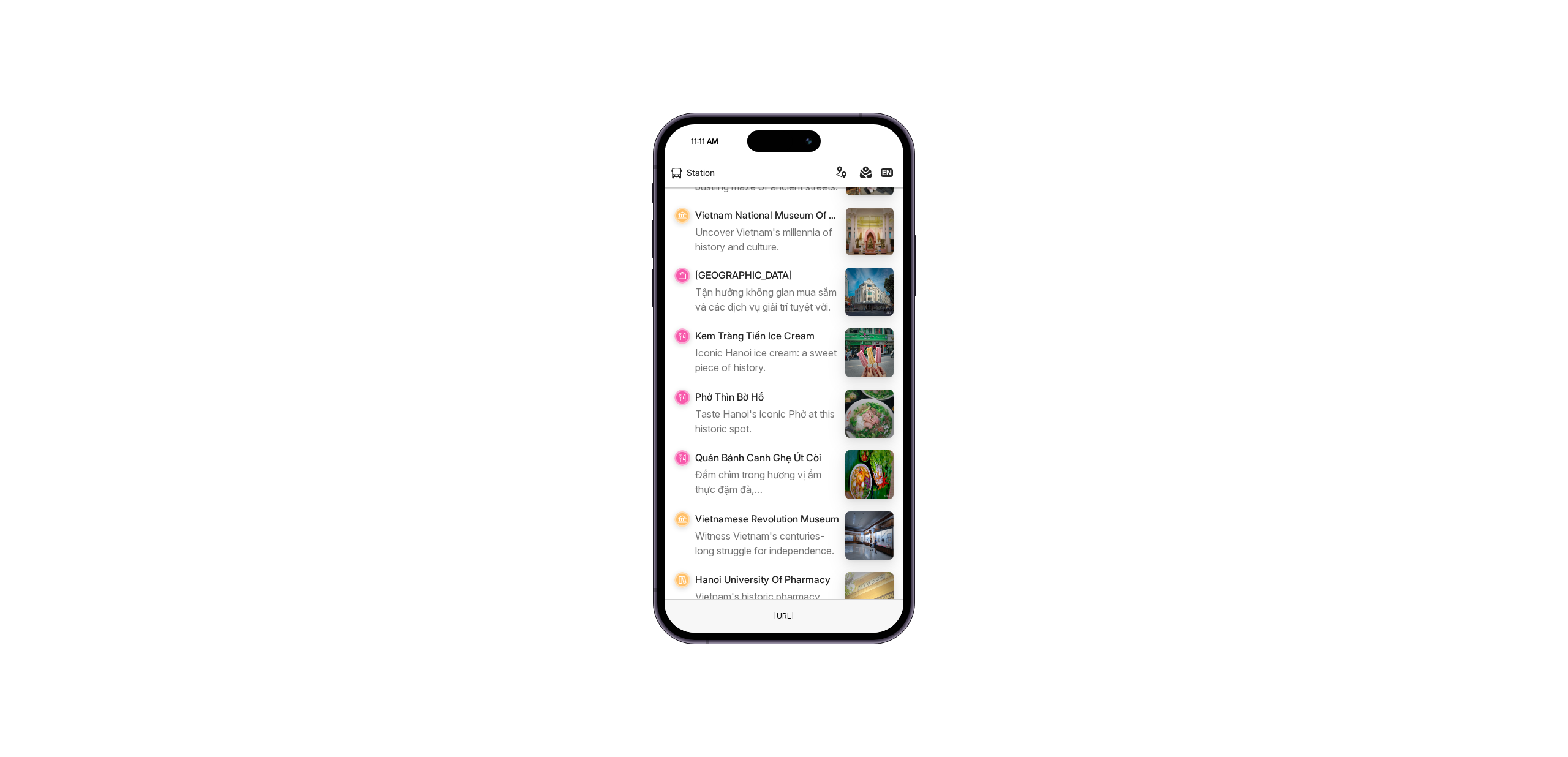
scroll to position [499, 0]
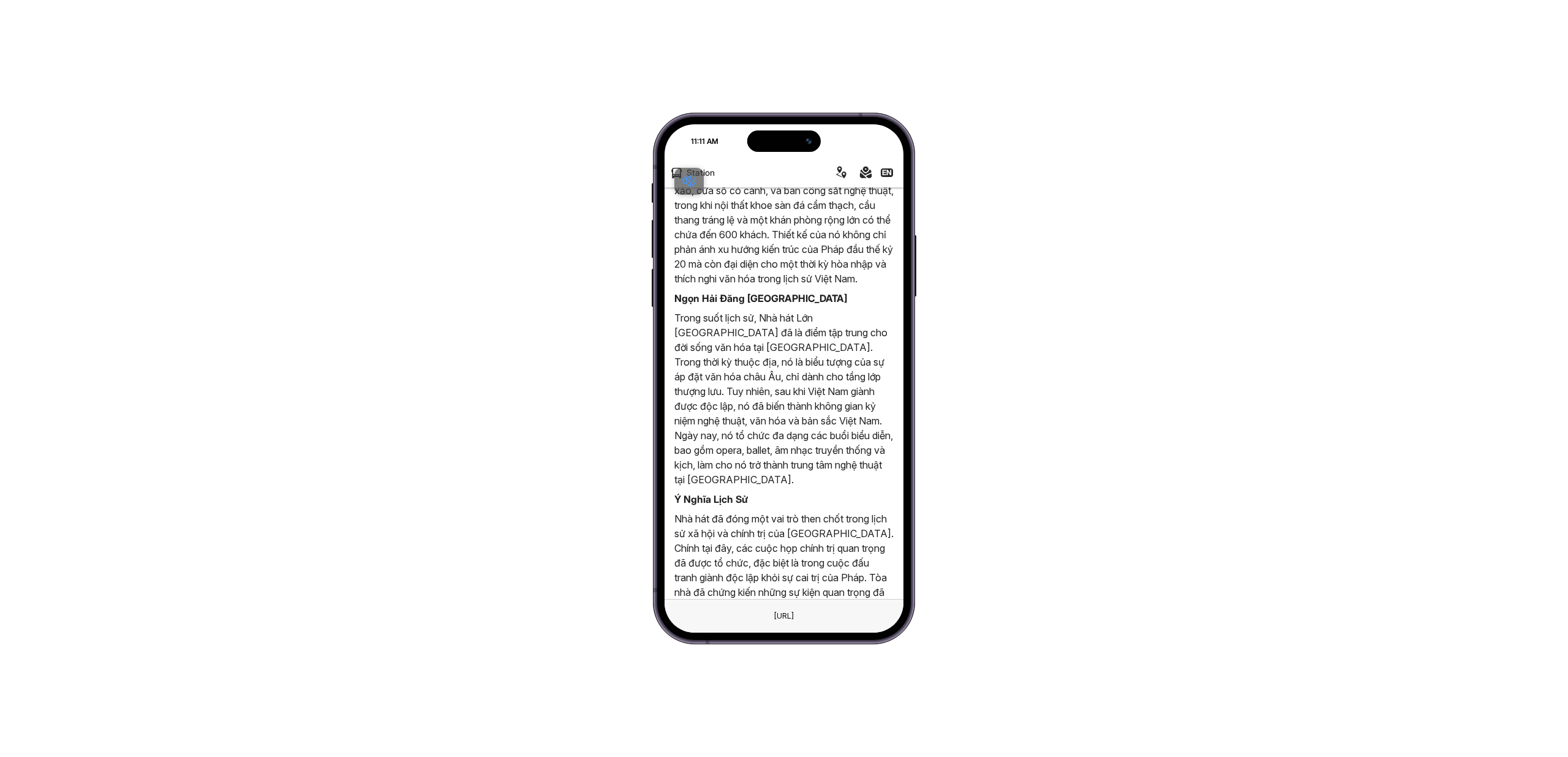
click at [697, 183] on span "Press to turn on the sound" at bounding box center [697, 181] width 0 height 15
click at [684, 171] on button "button" at bounding box center [676, 172] width 19 height 19
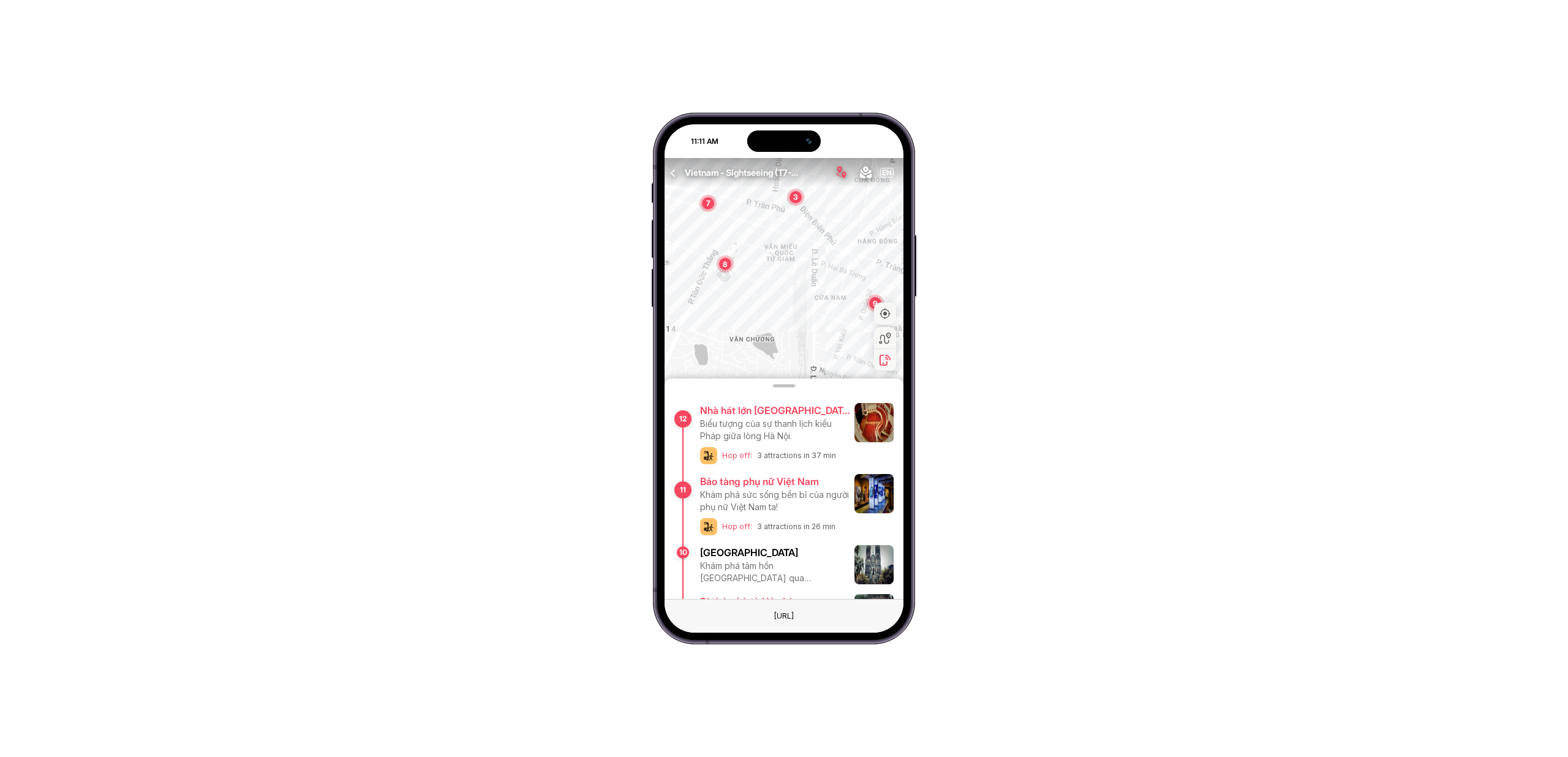
scroll to position [72, 0]
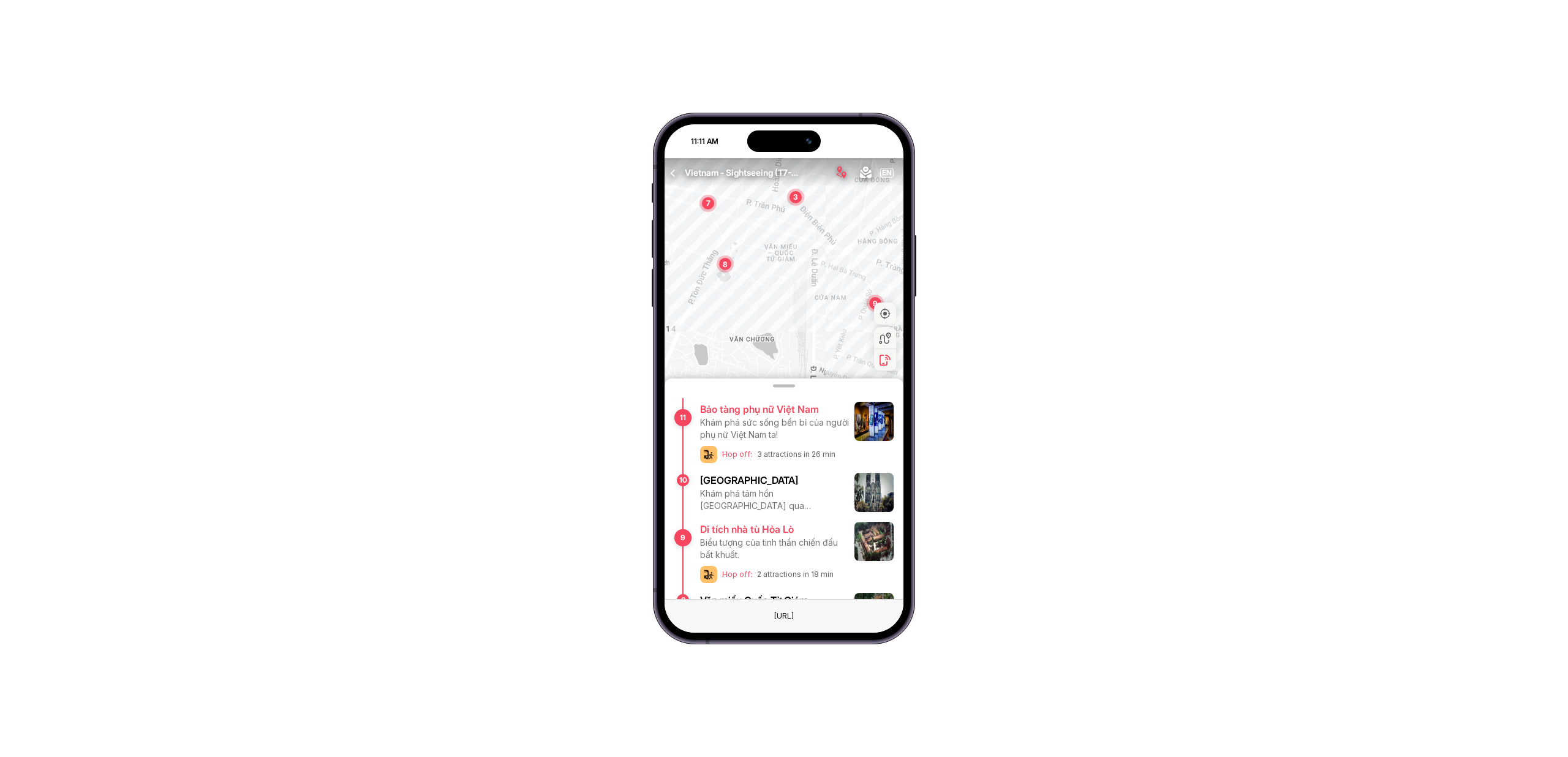
click at [755, 430] on div "Khám phá sức sống bền bỉ của người phụ nữ Việt Nam ta!" at bounding box center [775, 429] width 150 height 24
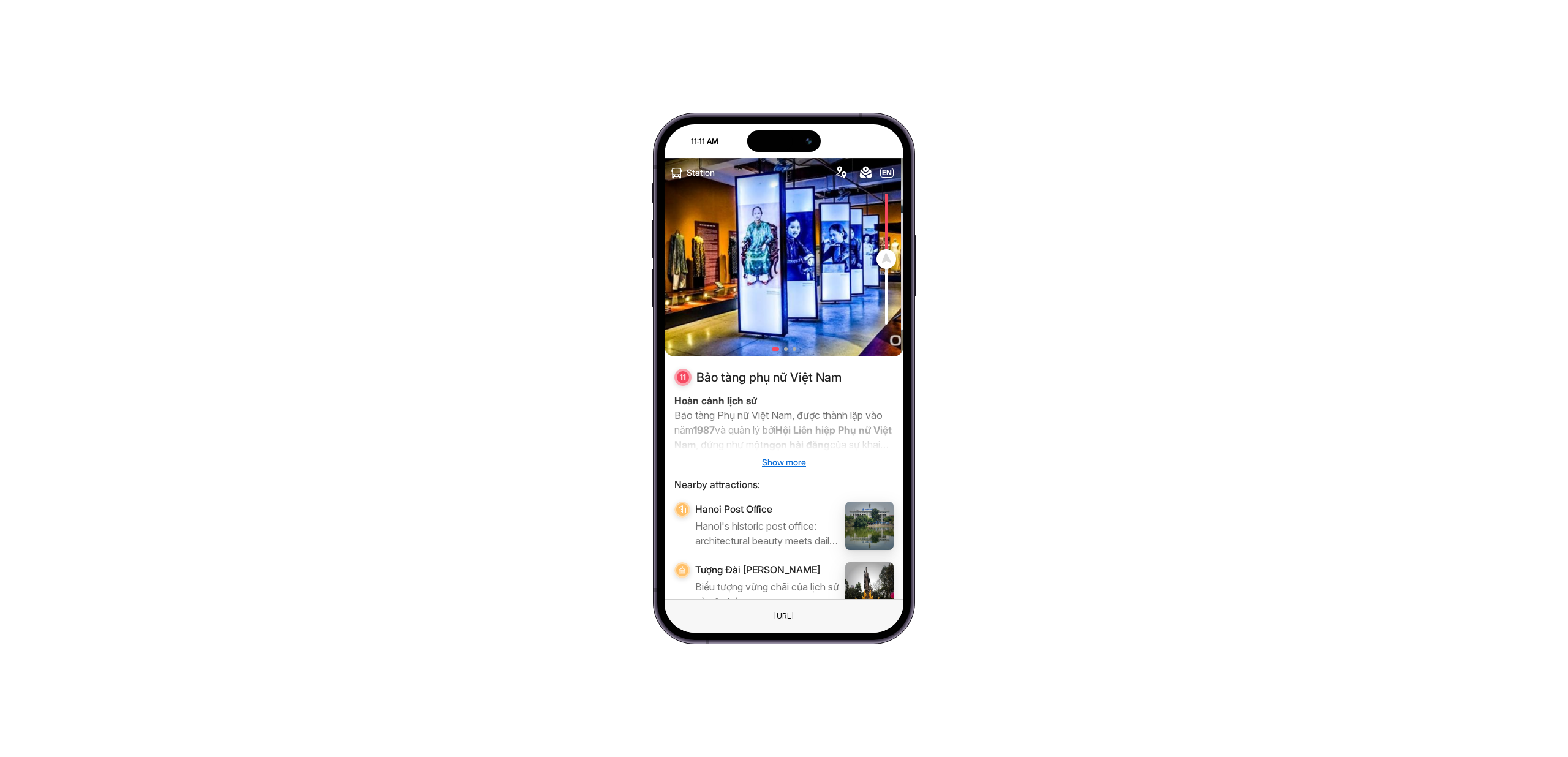
click at [706, 185] on div "Station EN" at bounding box center [784, 173] width 239 height 30
click at [705, 176] on span "Station" at bounding box center [700, 173] width 38 height 22
click at [674, 176] on icon "button" at bounding box center [676, 173] width 12 height 12
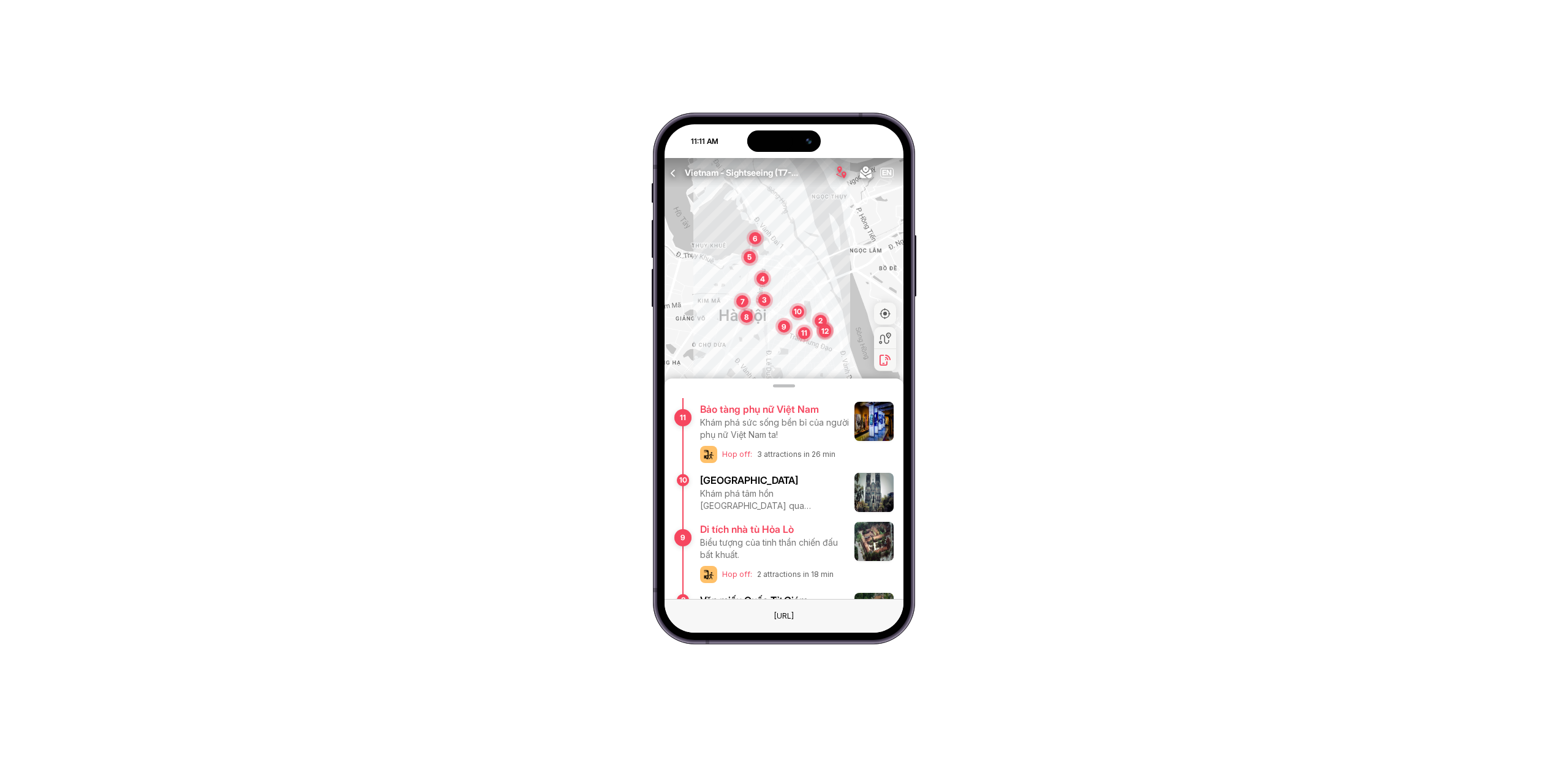
scroll to position [502, 0]
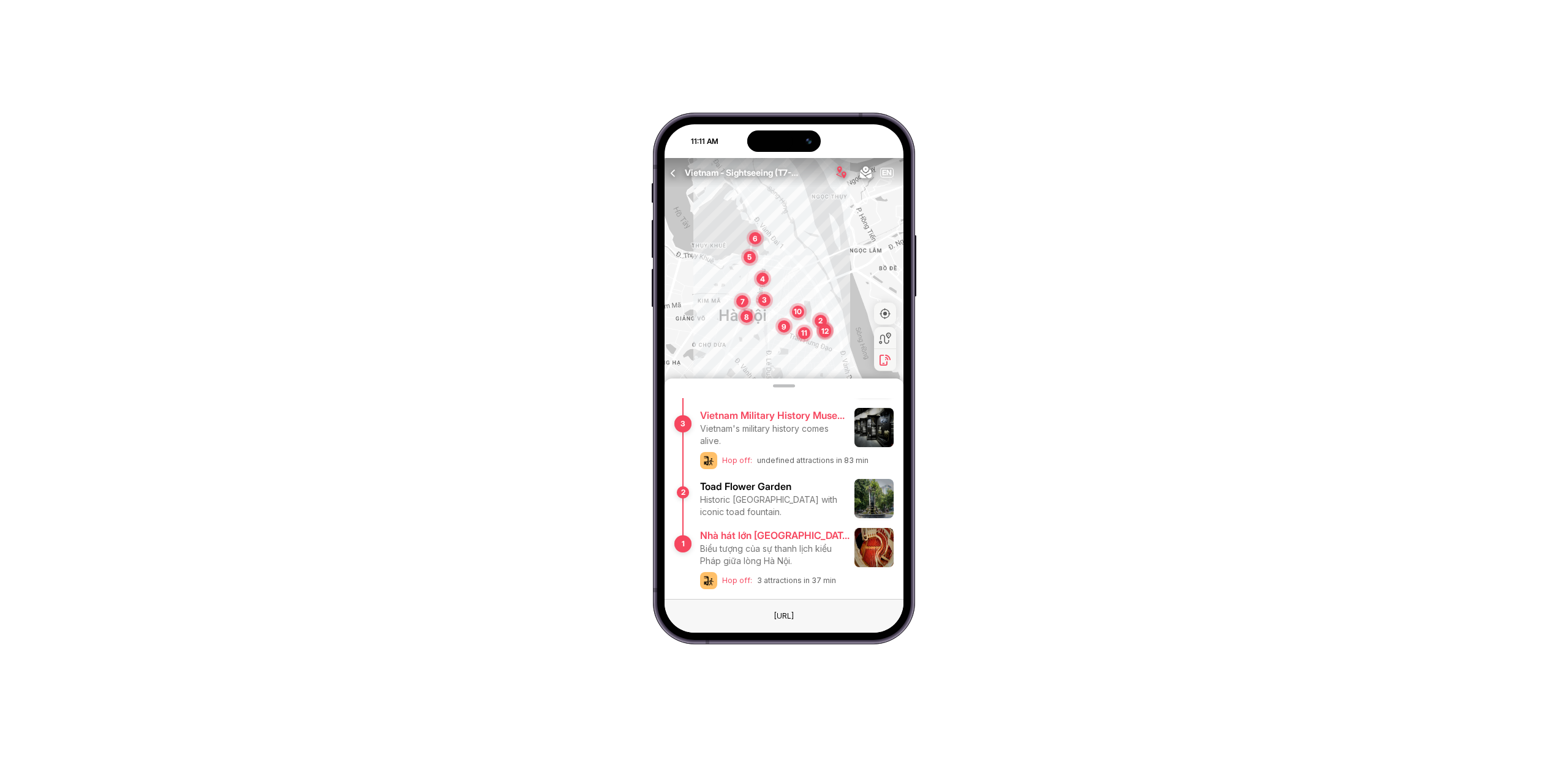
click at [731, 553] on div "Biểu tượng của sự thanh lịch kiểu Pháp giữa lòng Hà Nội." at bounding box center [775, 555] width 150 height 24
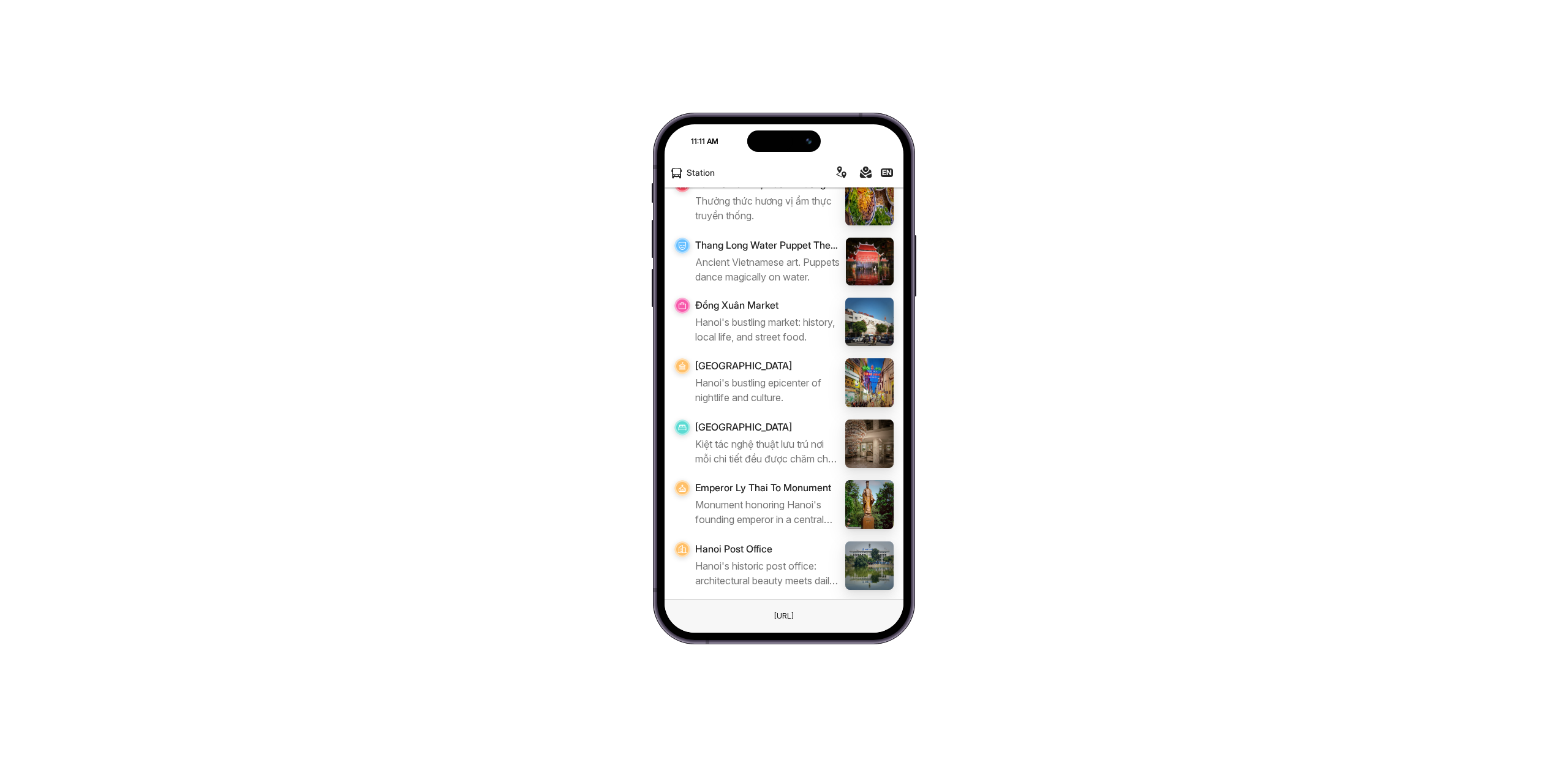
scroll to position [1460, 0]
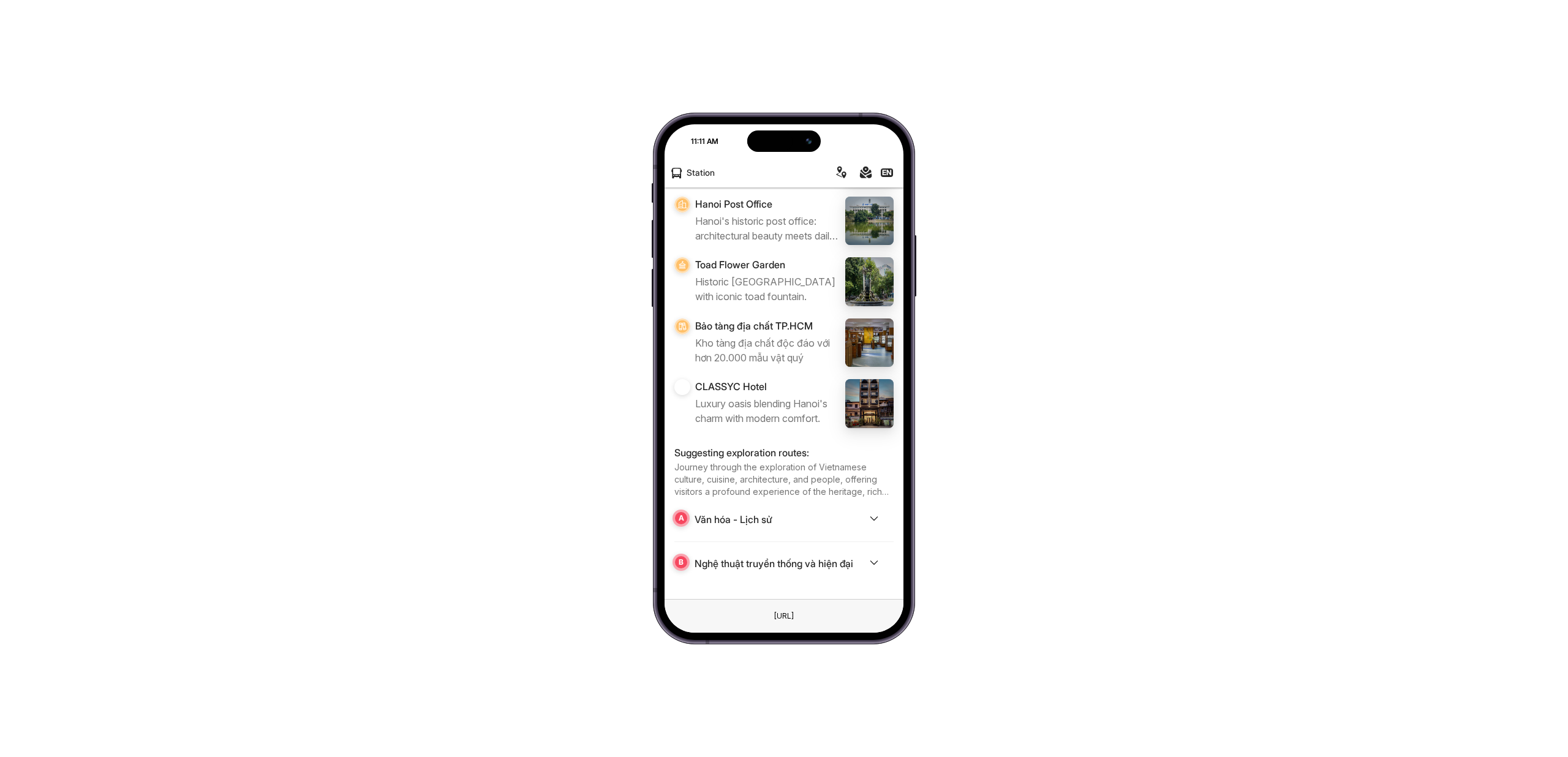
click at [761, 520] on div "Văn hóa - Lịch sử" at bounding box center [733, 520] width 78 height 14
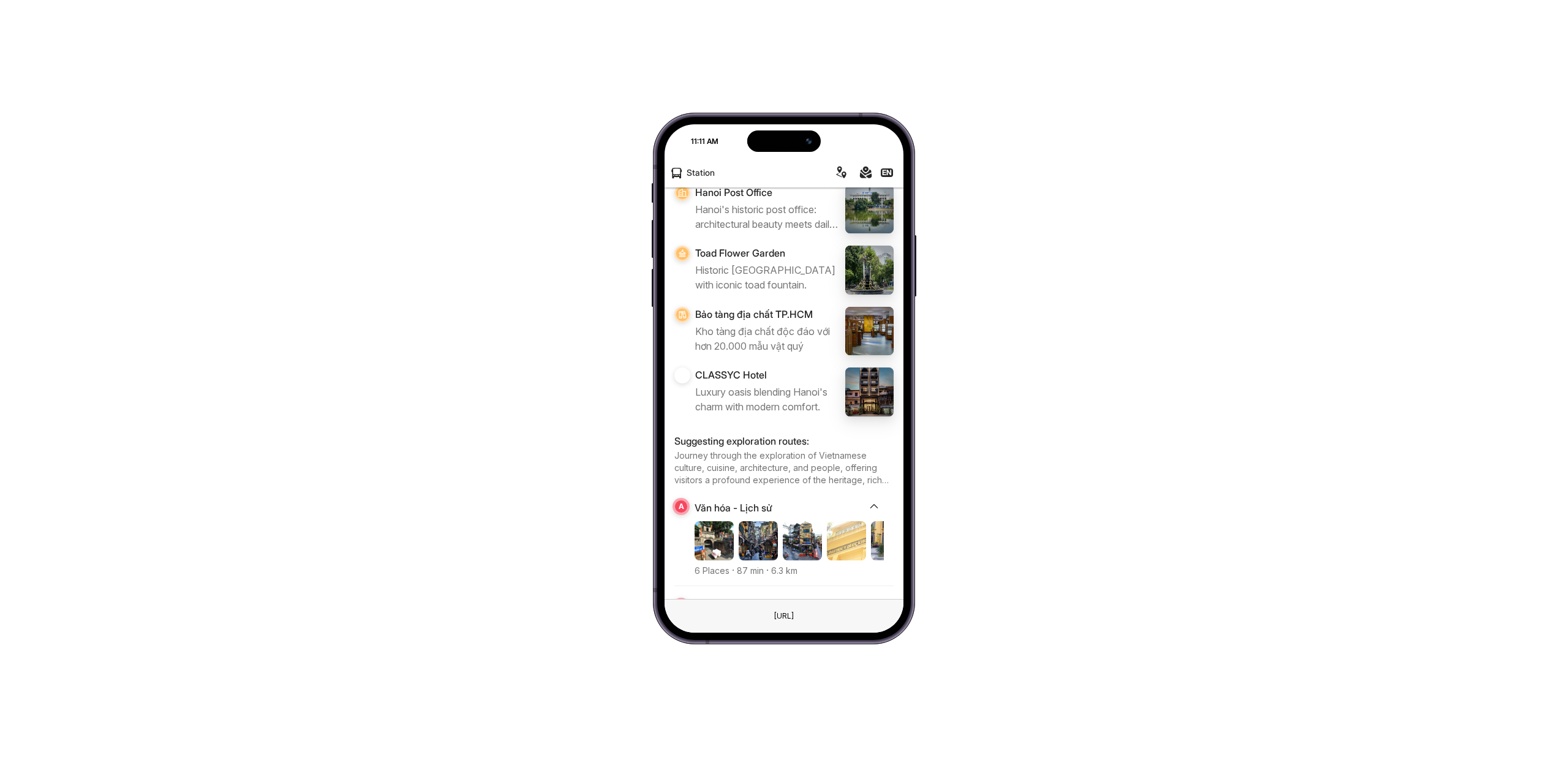
scroll to position [1516, 0]
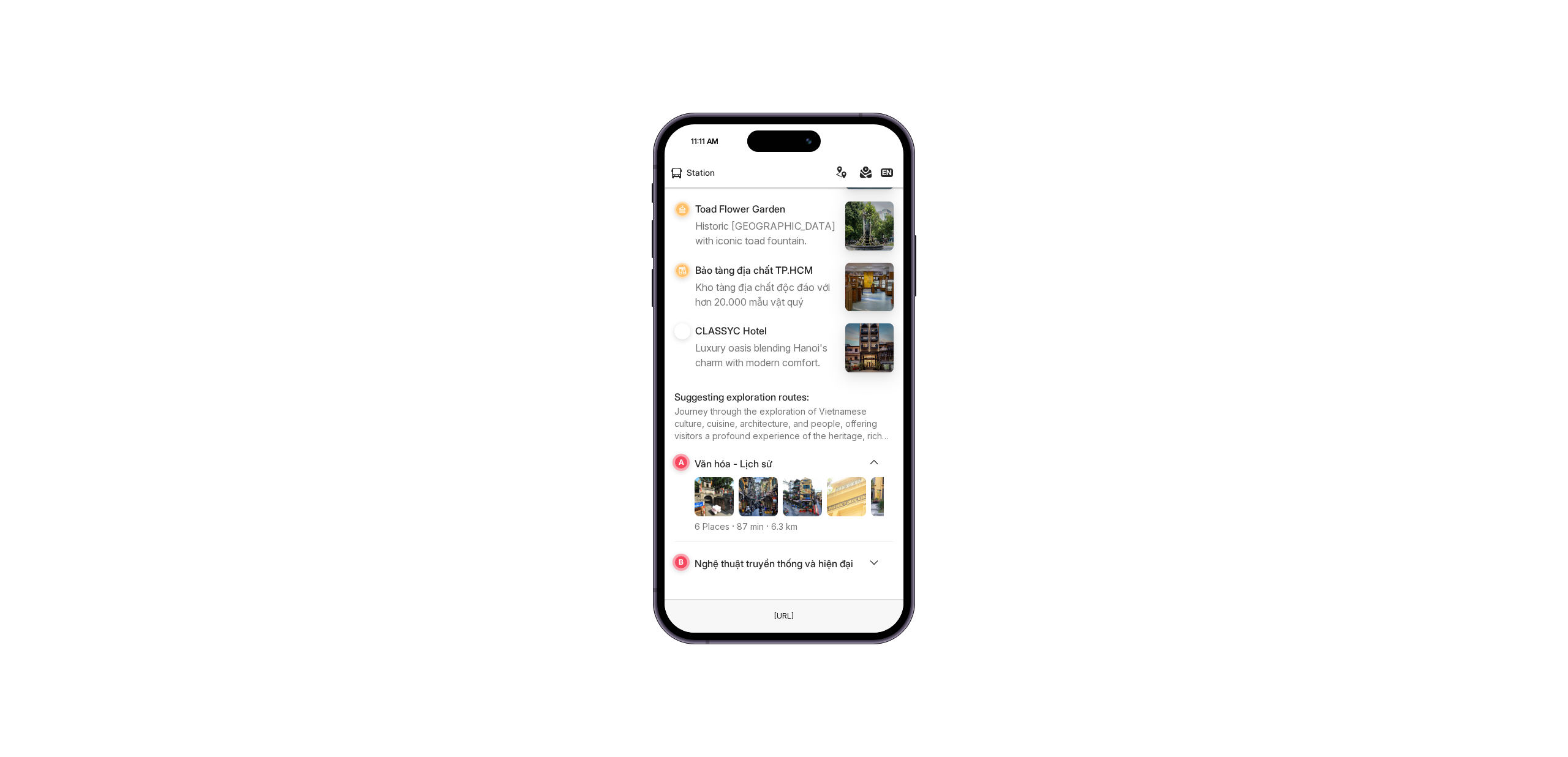
click at [797, 528] on span "6.3 km" at bounding box center [780, 526] width 34 height 10
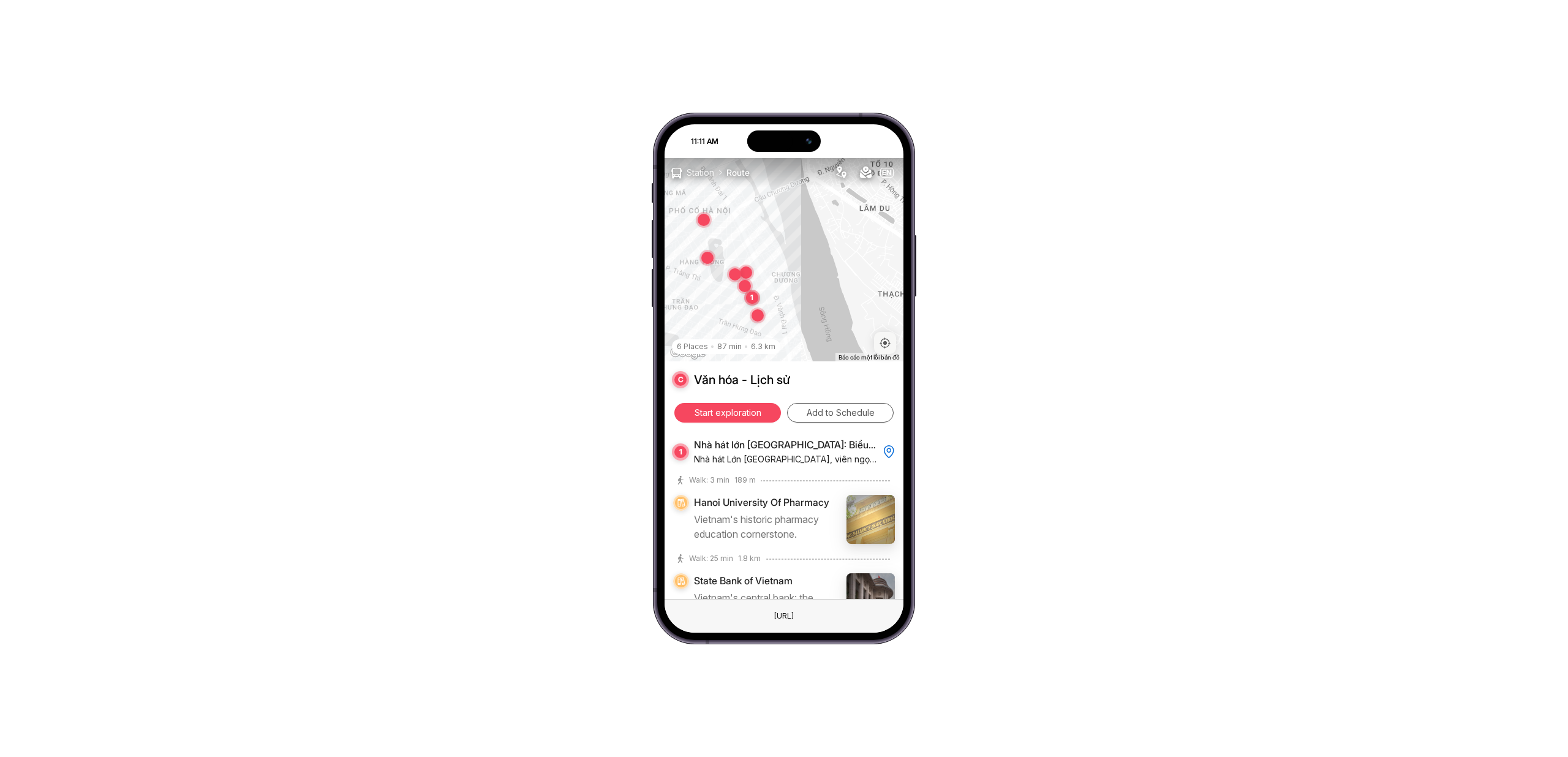
drag, startPoint x: 789, startPoint y: 324, endPoint x: 772, endPoint y: 335, distance: 20.2
click at [771, 335] on div "1 1" at bounding box center [1514, 709] width 1568 height 882
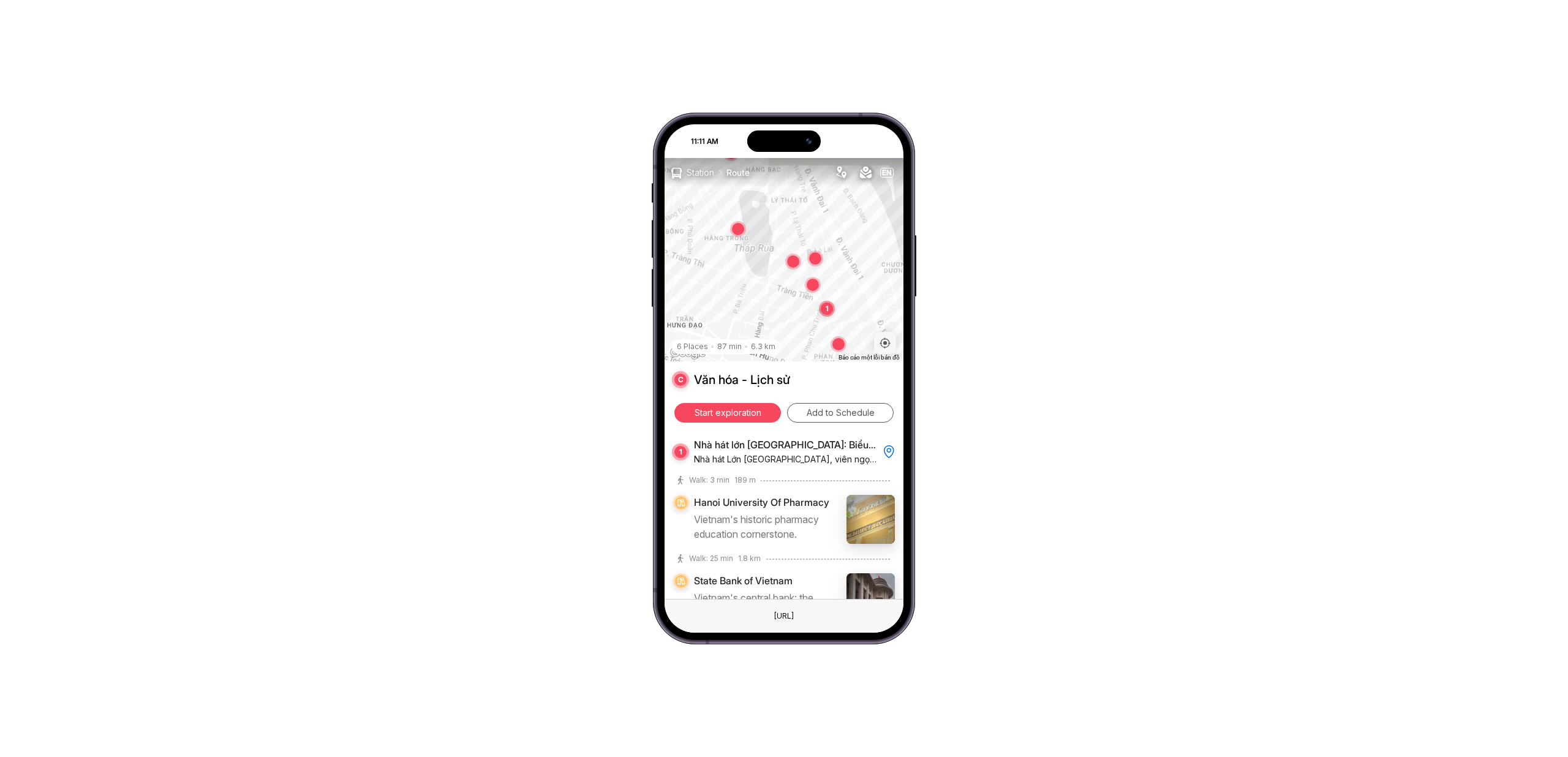
drag, startPoint x: 774, startPoint y: 307, endPoint x: 794, endPoint y: 337, distance: 36.1
click at [794, 337] on div "1 1" at bounding box center [784, 260] width 239 height 204
click at [792, 309] on div "1 1" at bounding box center [1569, 717] width 1568 height 882
drag, startPoint x: 789, startPoint y: 286, endPoint x: 795, endPoint y: 301, distance: 16.2
click at [795, 301] on div "1 1" at bounding box center [1568, 701] width 1568 height 882
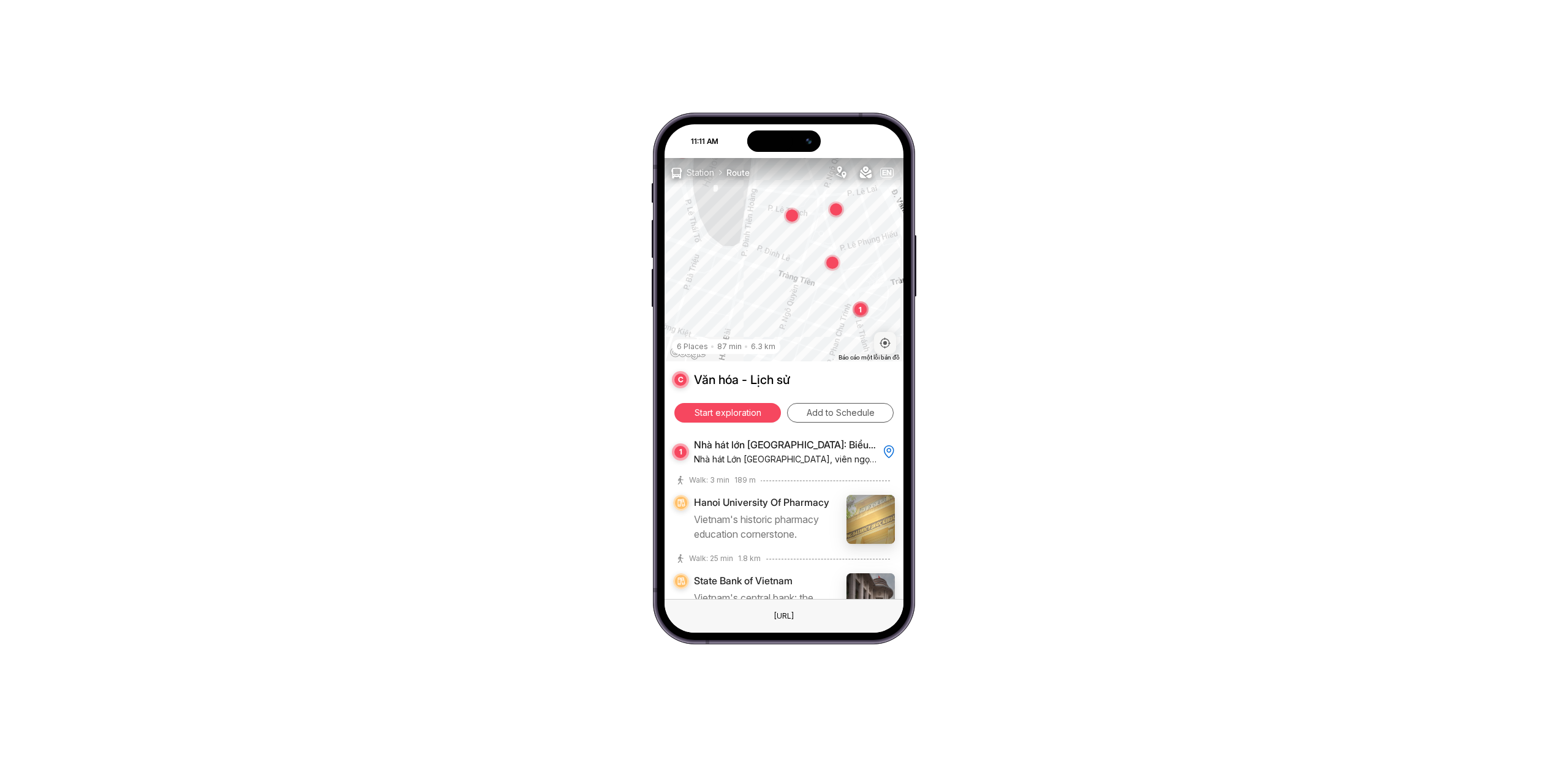
drag, startPoint x: 794, startPoint y: 325, endPoint x: 787, endPoint y: 290, distance: 35.7
click at [787, 290] on div "1 1" at bounding box center [1568, 701] width 1568 height 882
drag, startPoint x: 787, startPoint y: 290, endPoint x: 794, endPoint y: 366, distance: 76.3
click at [794, 366] on div "← Di chuyển sang trái → Di chuyển sang phải ↑ Di chuyển lên ↓ Di chuyển xuống +…" at bounding box center [784, 378] width 239 height 441
drag, startPoint x: 797, startPoint y: 338, endPoint x: 807, endPoint y: 331, distance: 12.2
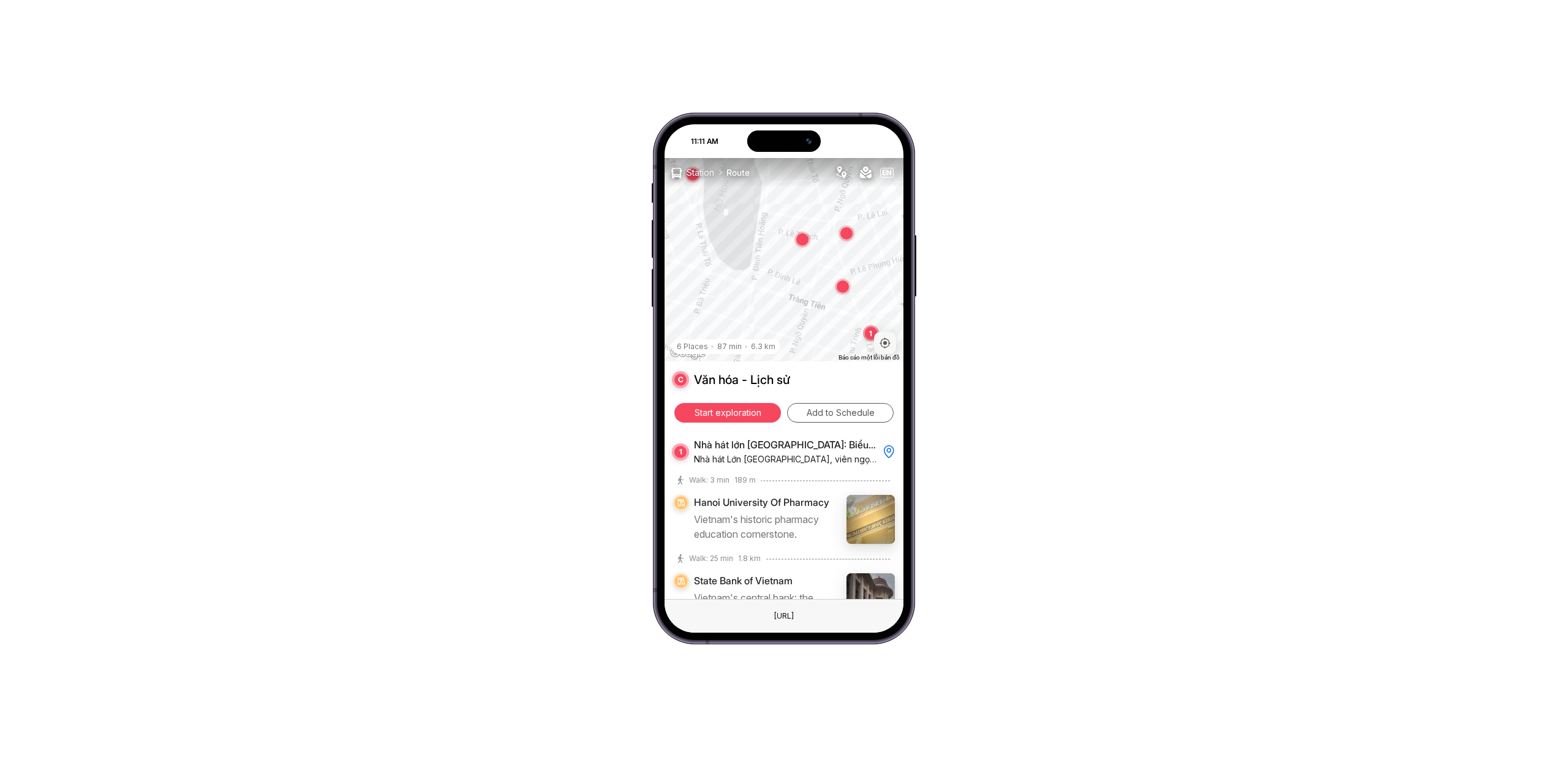
click at [807, 331] on div "1 1" at bounding box center [1576, 694] width 1568 height 882
drag, startPoint x: 807, startPoint y: 331, endPoint x: 788, endPoint y: 291, distance: 44.3
click at [788, 291] on div "1 1" at bounding box center [1550, 663] width 1568 height 882
drag, startPoint x: 784, startPoint y: 288, endPoint x: 813, endPoint y: 179, distance: 112.8
click at [813, 179] on div "Station Route EN 12 Nhà hát lớn [GEOGRAPHIC_DATA] Biểu tượng của sự thanh lịch …" at bounding box center [784, 378] width 239 height 441
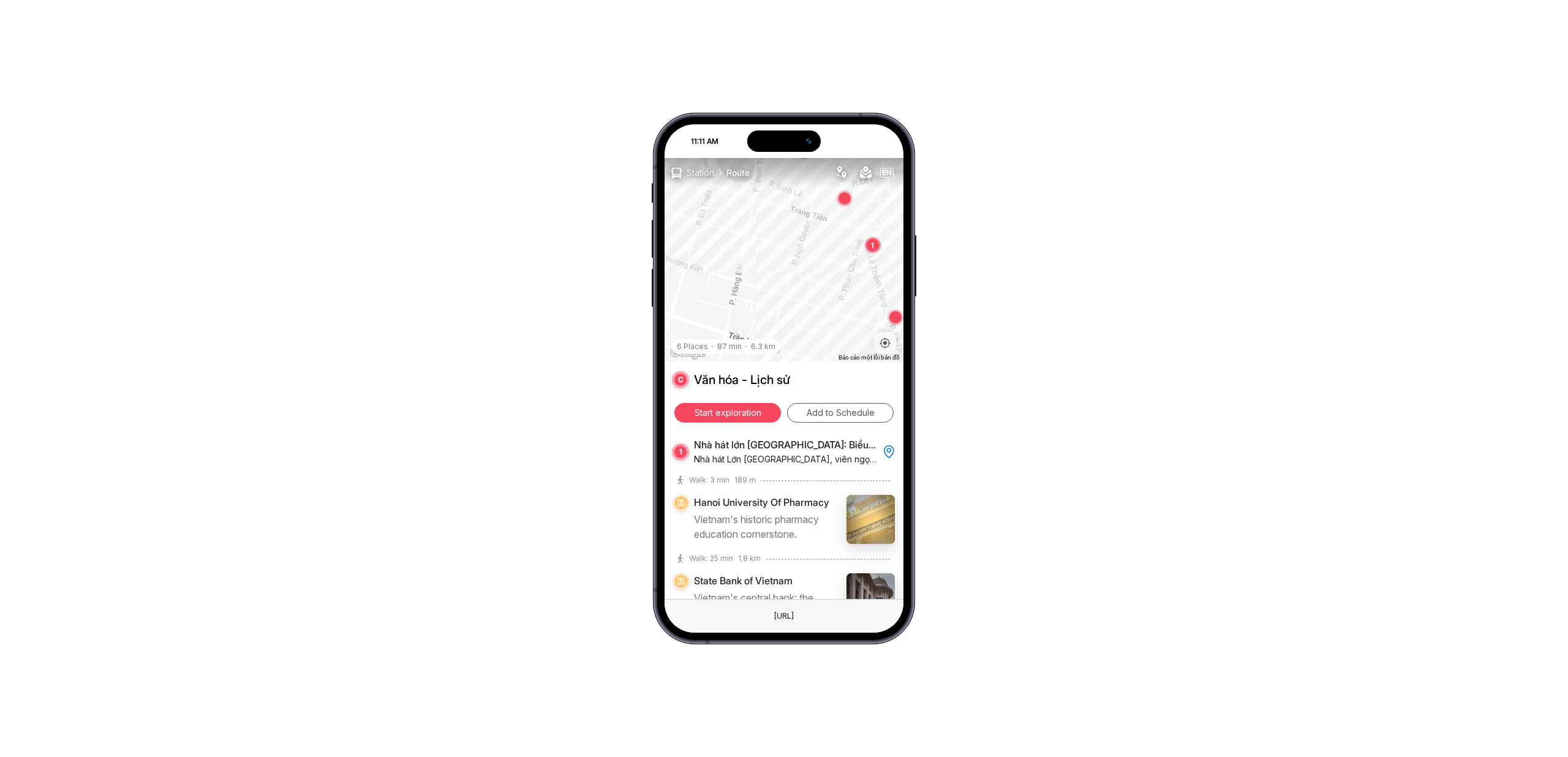
drag, startPoint x: 808, startPoint y: 286, endPoint x: 805, endPoint y: 249, distance: 37.1
click at [805, 249] on div "1 1" at bounding box center [1567, 683] width 1568 height 882
click at [693, 173] on span "Station" at bounding box center [700, 173] width 37 height 22
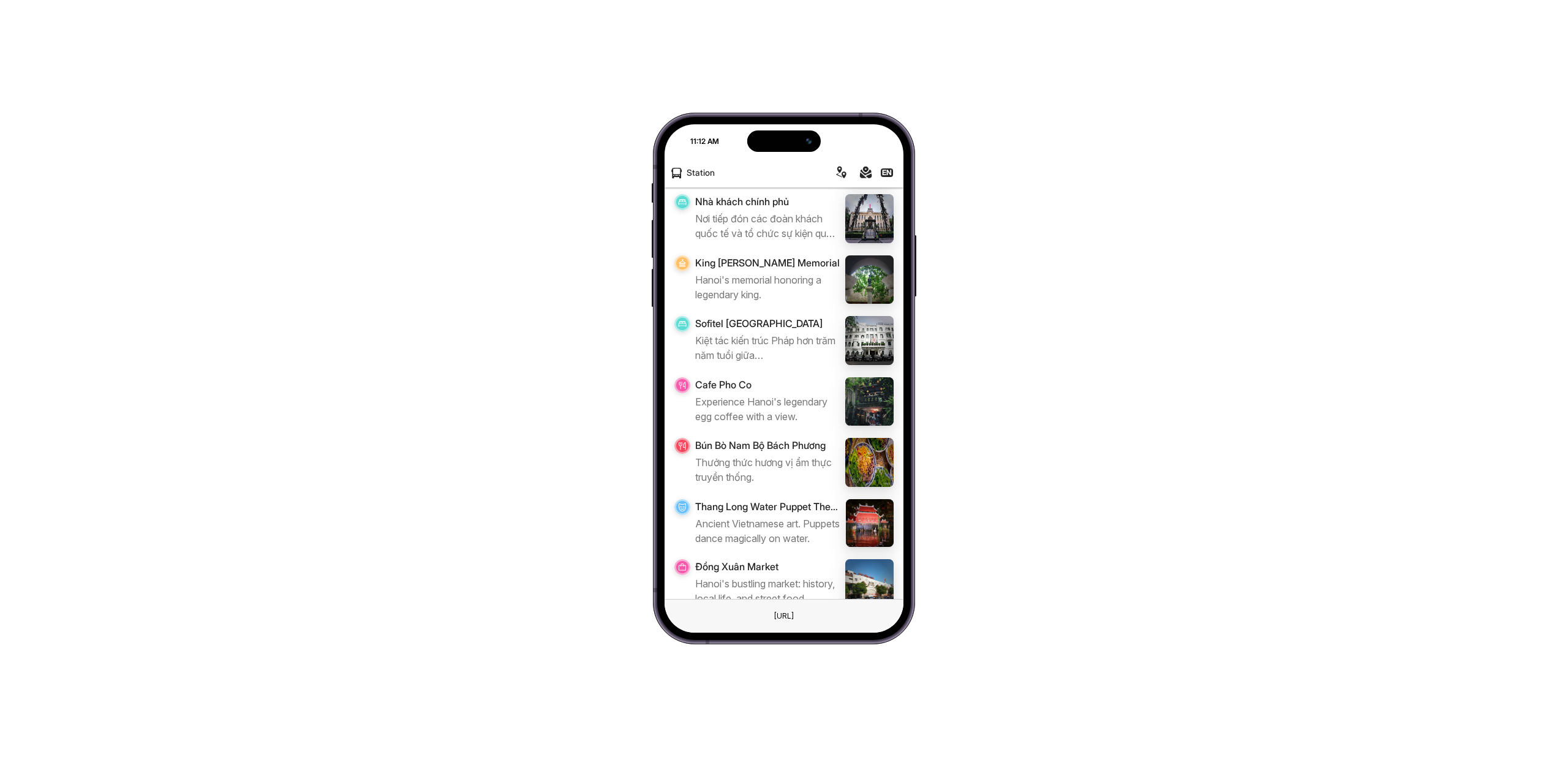
scroll to position [1122, 0]
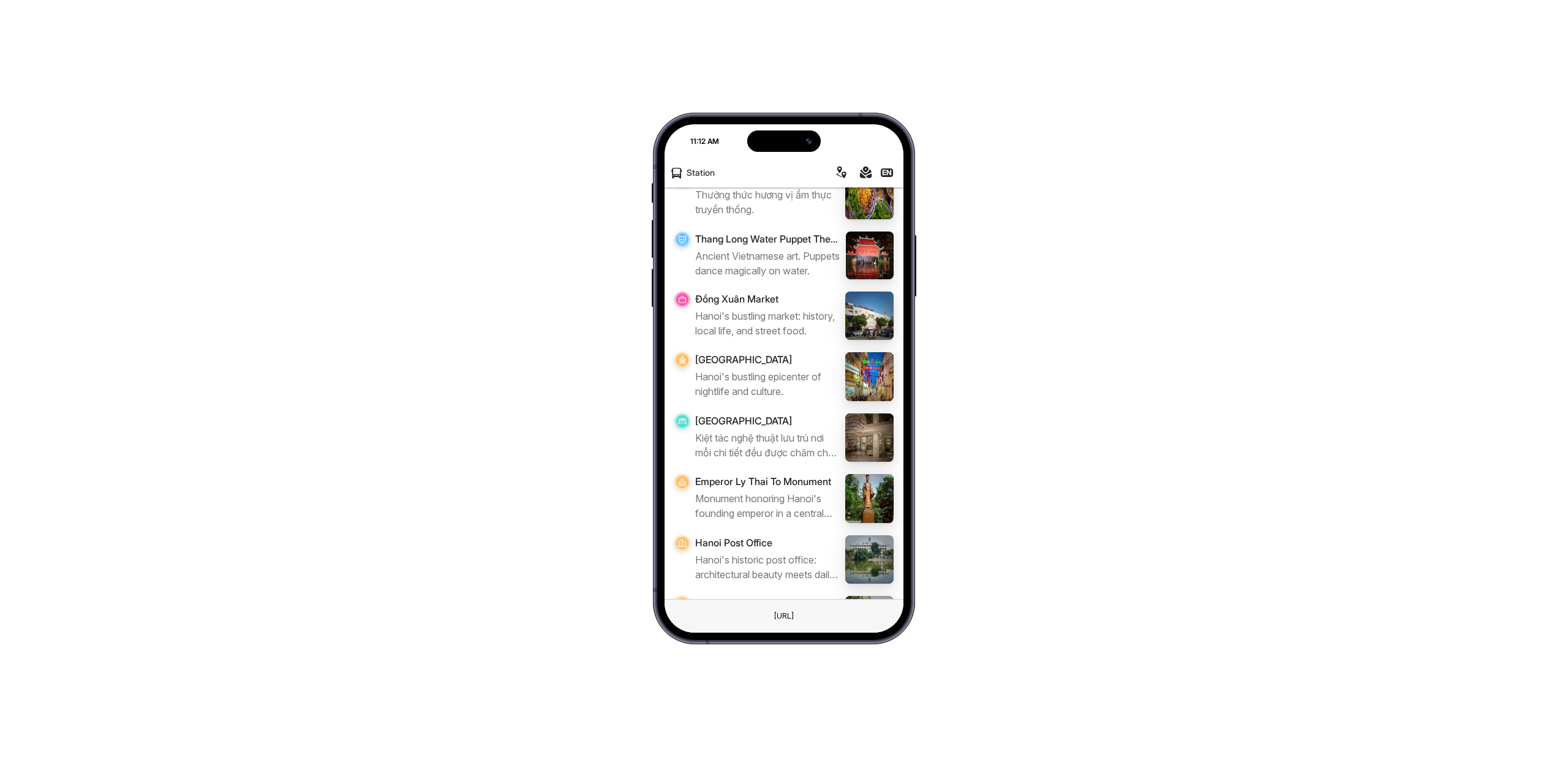
click at [855, 492] on img at bounding box center [870, 499] width 49 height 49
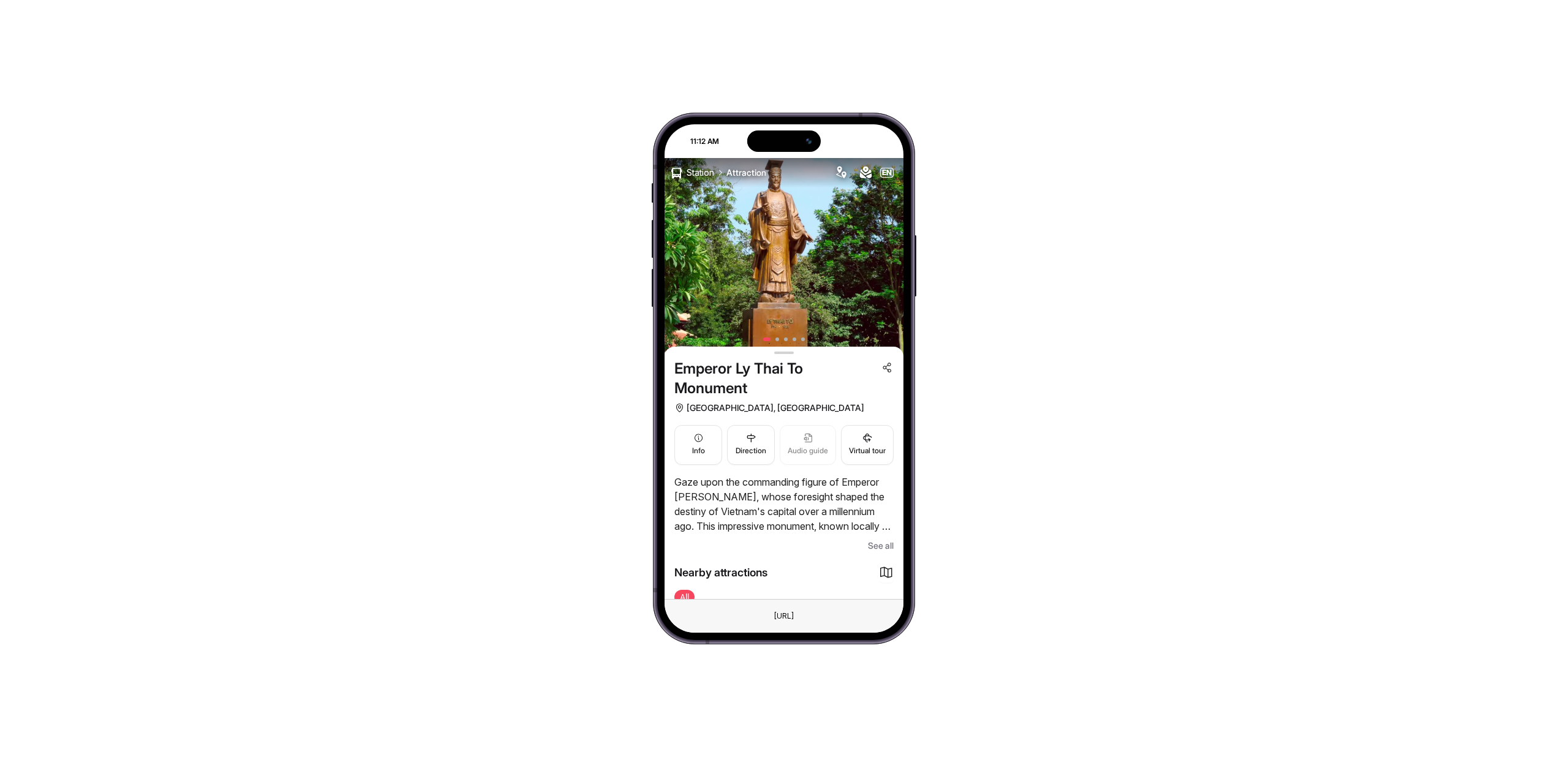
scroll to position [171, 0]
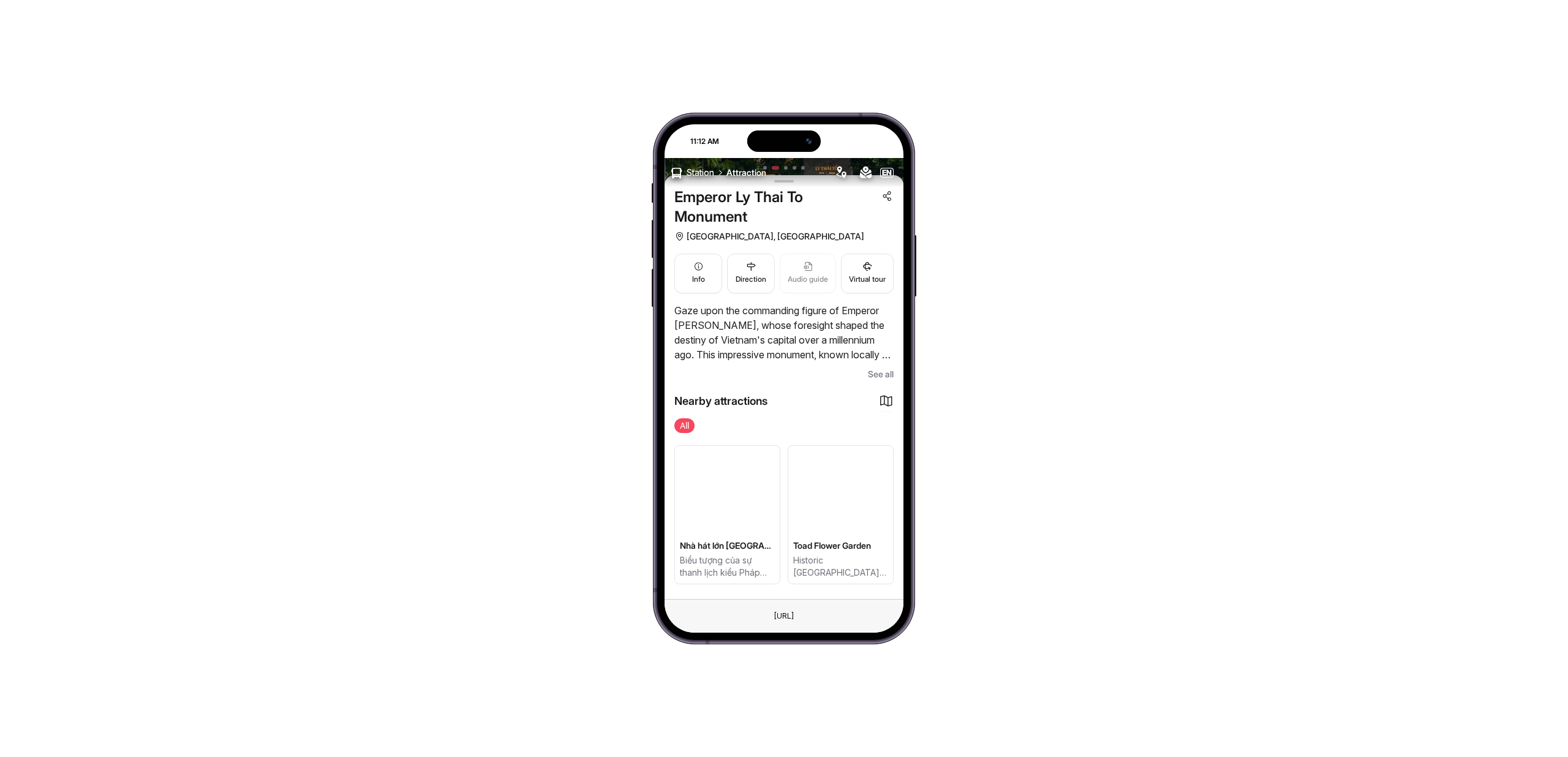
click at [883, 381] on div "Nearby attractions All Nhà hát lớn [GEOGRAPHIC_DATA] Biểu tượng của sự thanh lị…" at bounding box center [784, 490] width 219 height 218
click at [884, 371] on span "See all" at bounding box center [881, 374] width 26 height 14
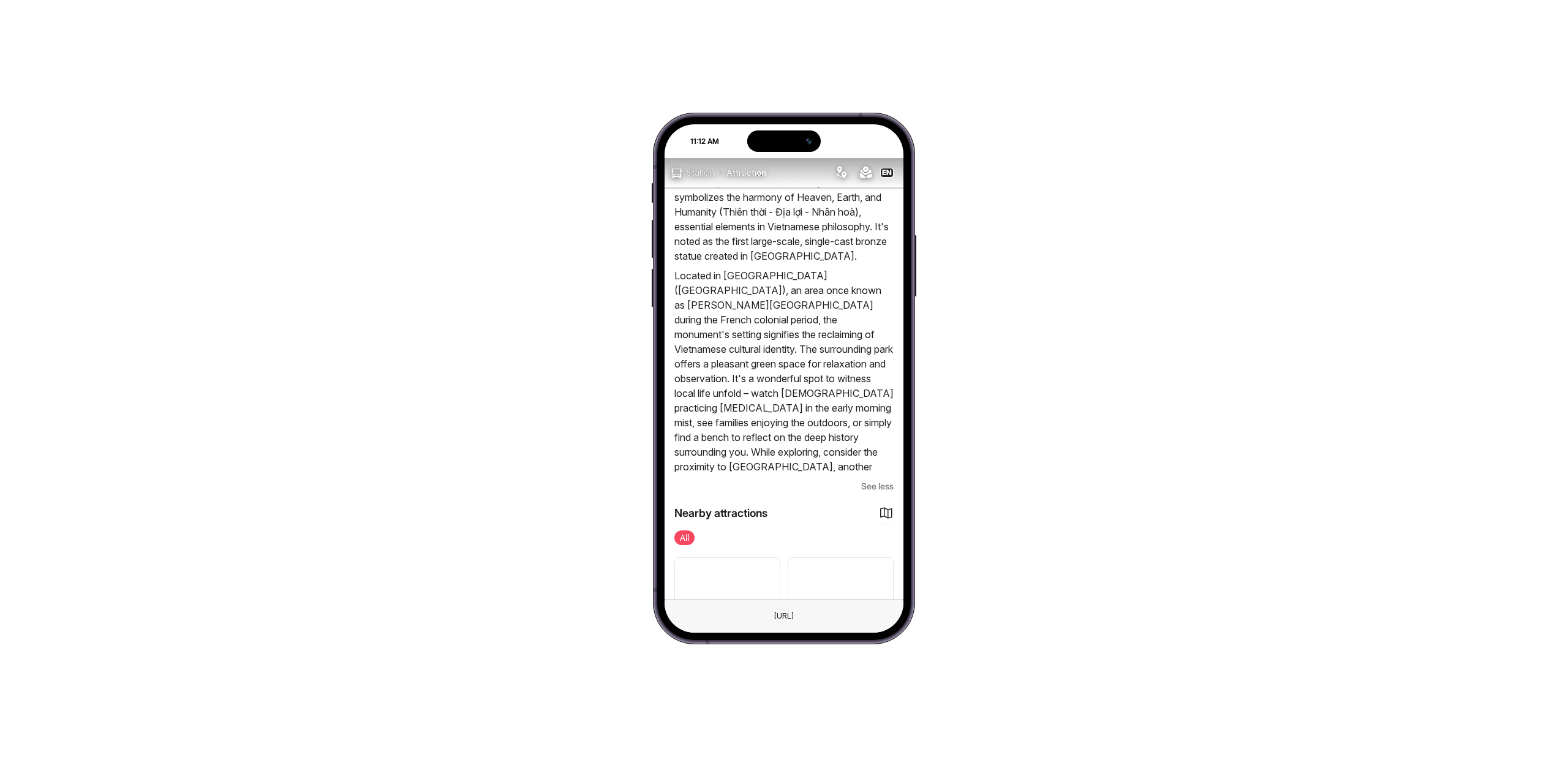
scroll to position [936, 0]
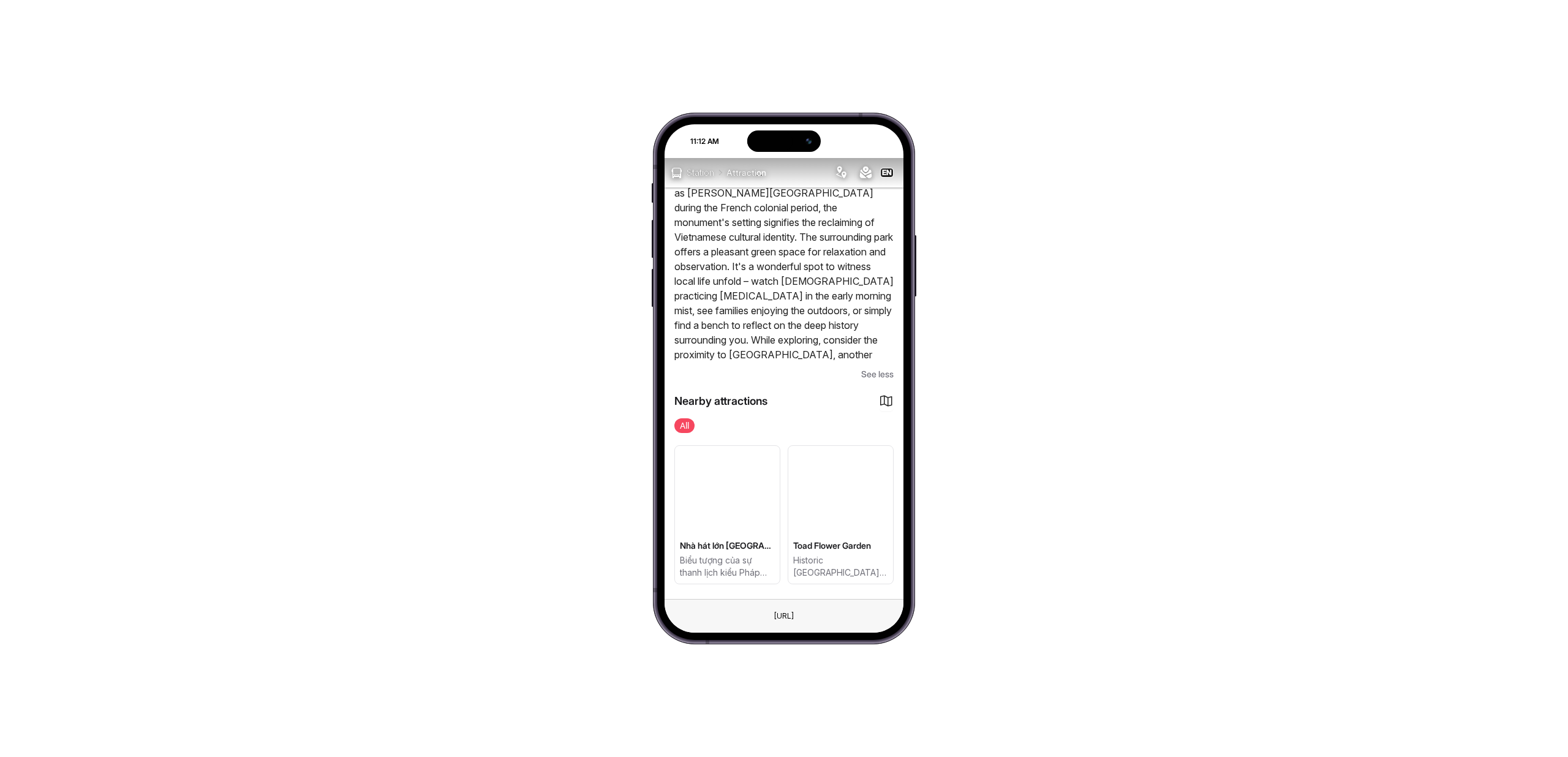
click at [869, 384] on div "Nearby attractions All Nhà hát lớn [GEOGRAPHIC_DATA] Biểu tượng của sự thanh lị…" at bounding box center [784, 490] width 219 height 218
click at [871, 374] on span "See less" at bounding box center [877, 374] width 32 height 14
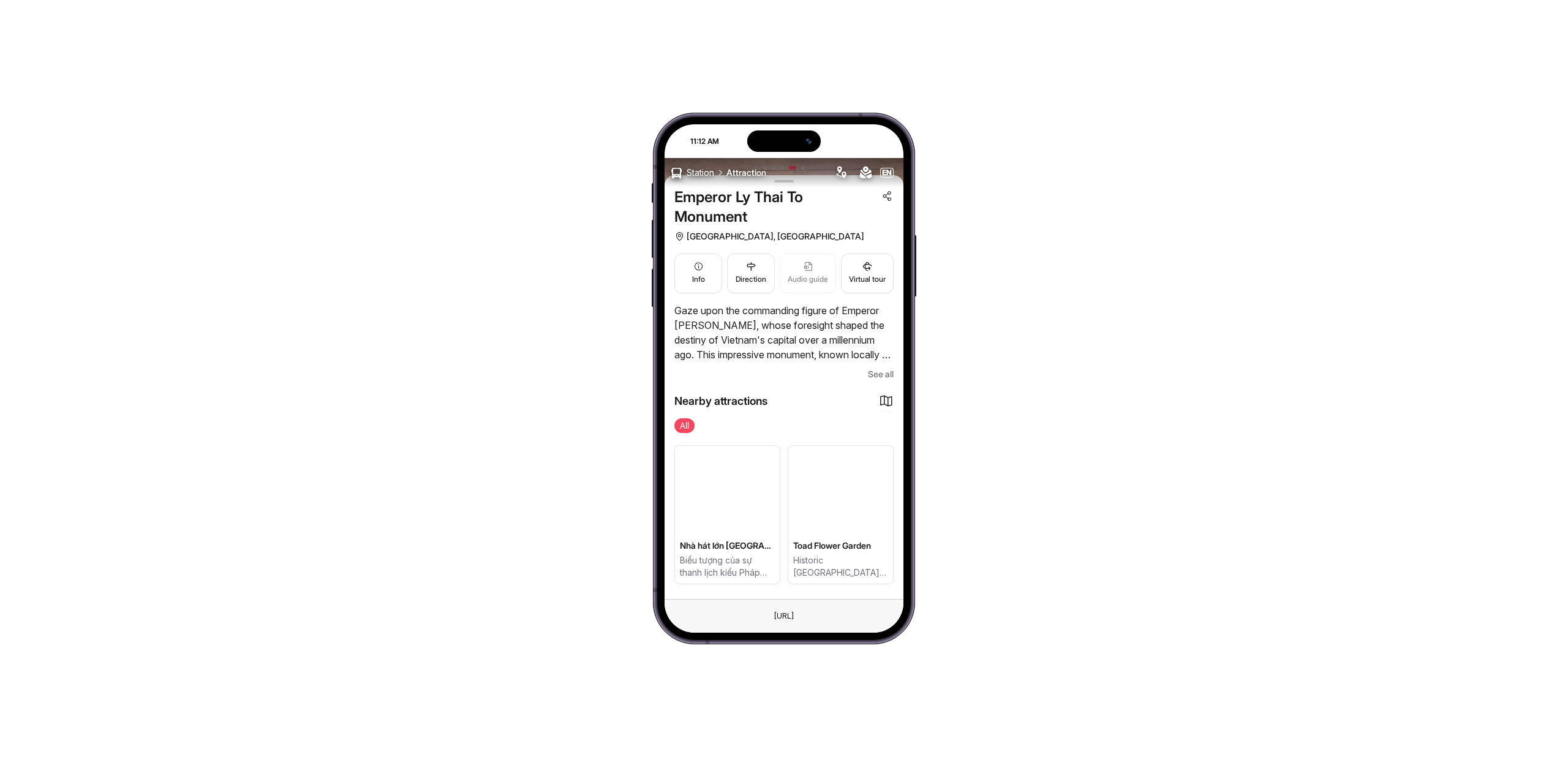
click at [871, 374] on span "See all" at bounding box center [881, 374] width 26 height 14
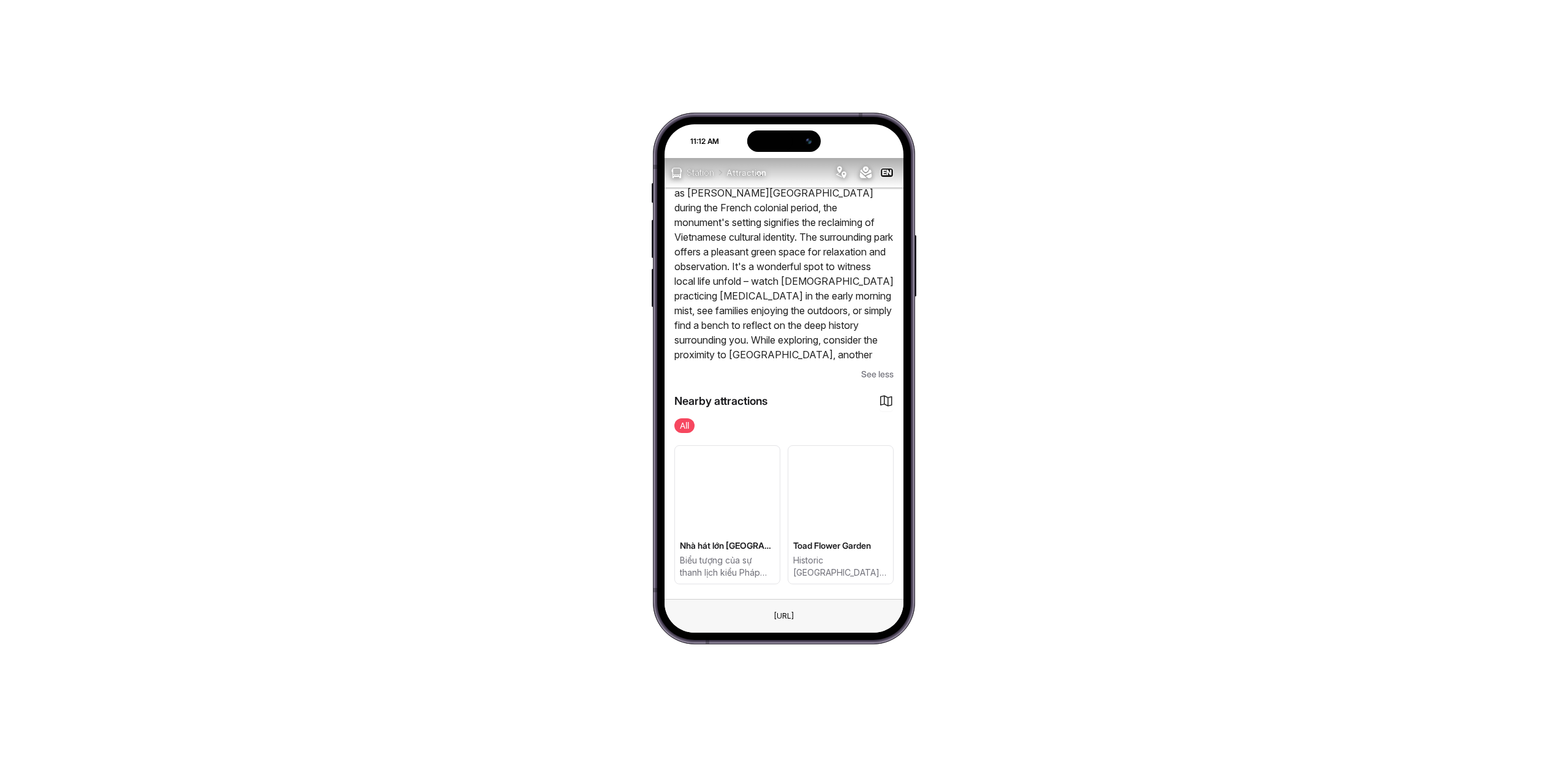
click at [868, 330] on p "Located in [GEOGRAPHIC_DATA] ([GEOGRAPHIC_DATA]), an area once known as [PERSON…" at bounding box center [784, 303] width 219 height 294
